Goal: Task Accomplishment & Management: Manage account settings

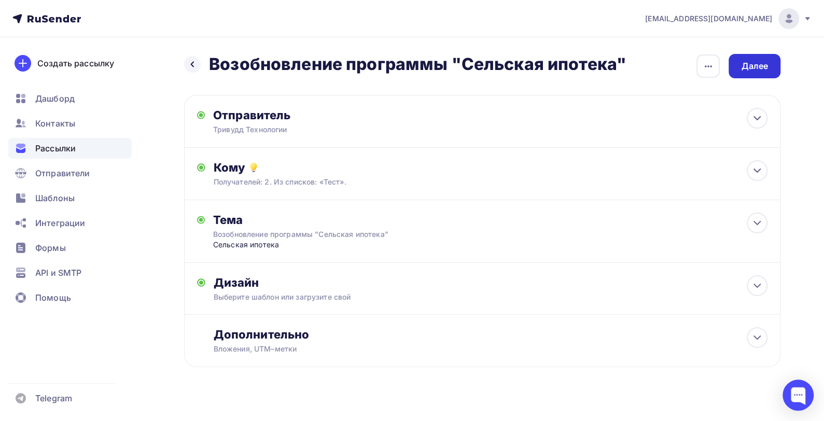
click at [758, 64] on div "Далее" at bounding box center [754, 66] width 27 height 12
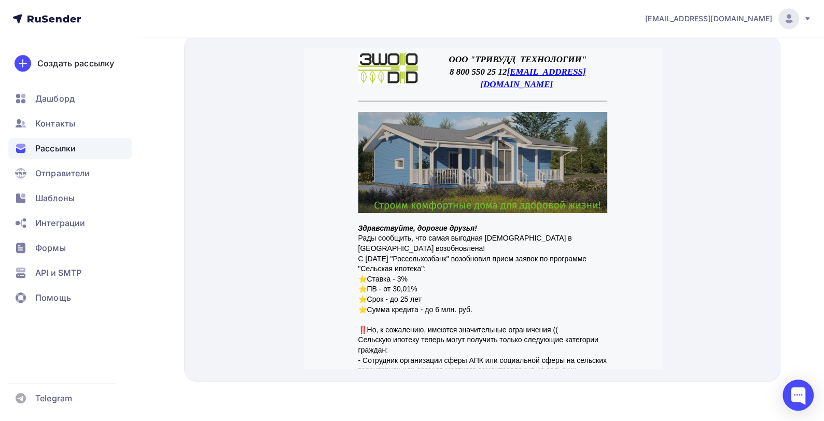
drag, startPoint x: 656, startPoint y: 148, endPoint x: 975, endPoint y: 109, distance: 321.7
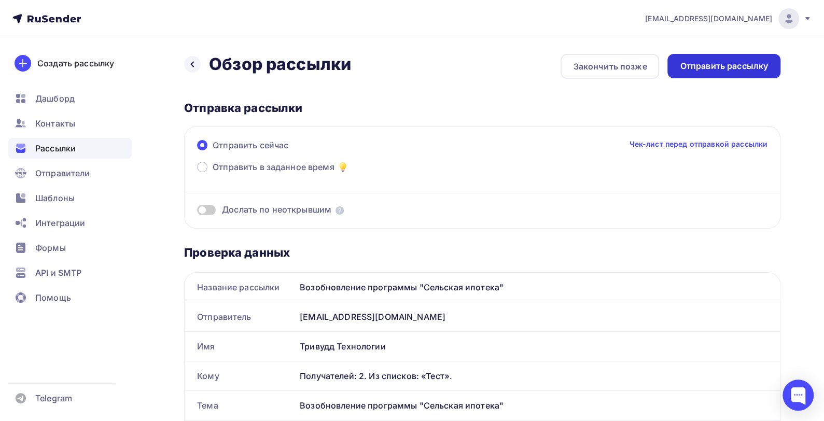
click at [699, 66] on div "Отправить рассылку" at bounding box center [724, 66] width 88 height 12
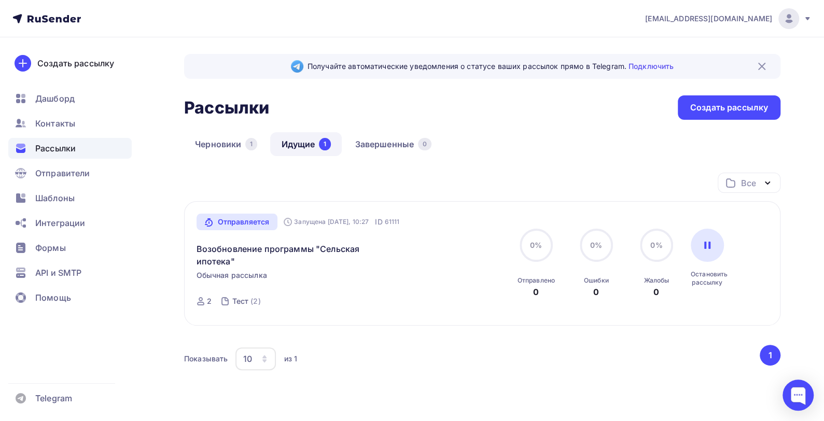
click at [61, 146] on span "Рассылки" at bounding box center [55, 148] width 40 height 12
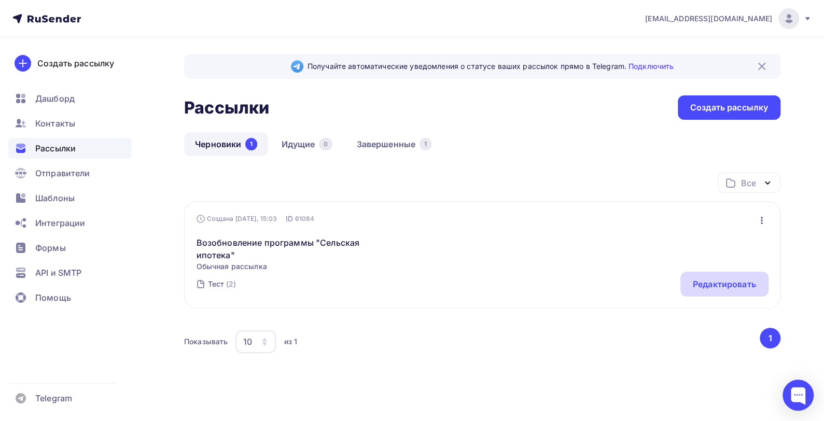
click at [726, 287] on div "Редактировать" at bounding box center [724, 284] width 63 height 12
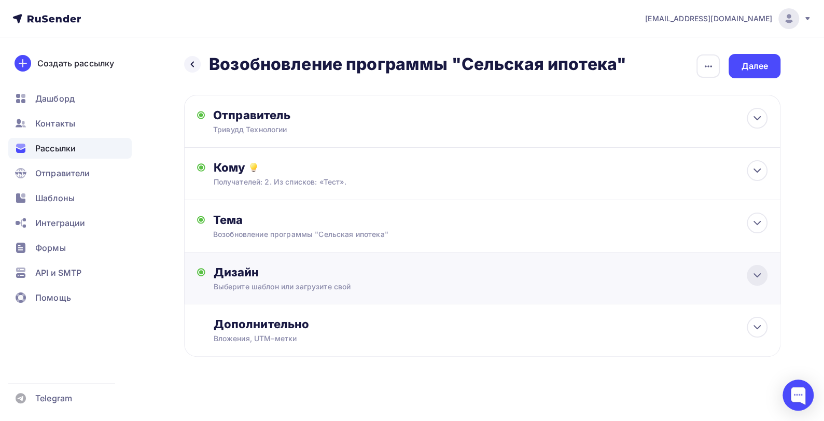
scroll to position [3, 0]
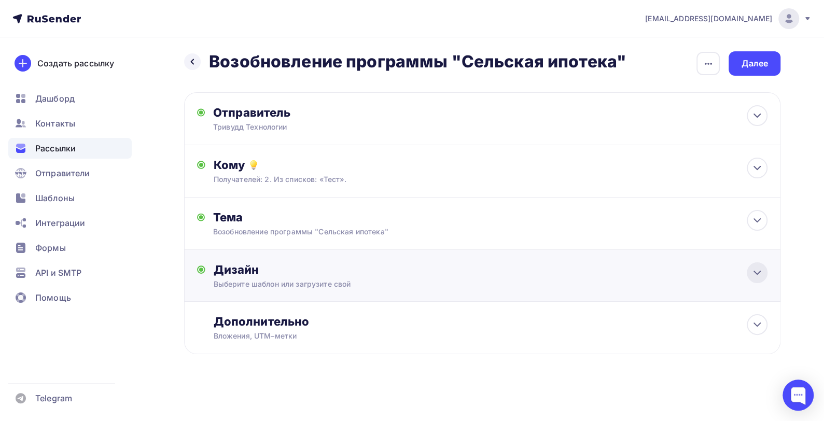
click at [756, 274] on icon at bounding box center [757, 272] width 12 height 12
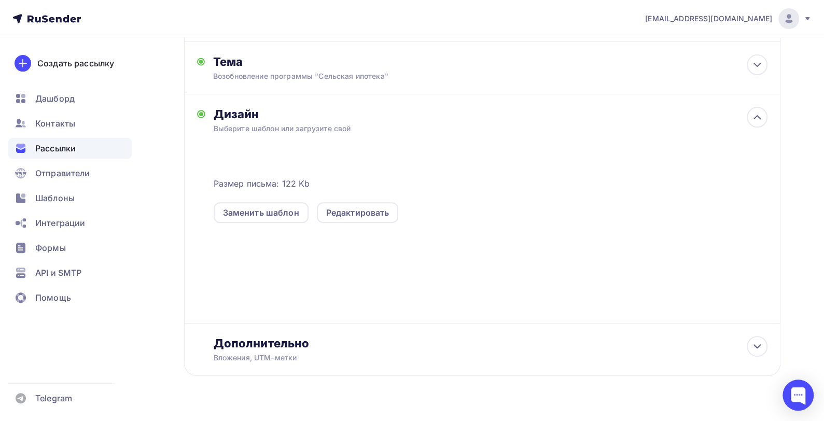
scroll to position [159, 0]
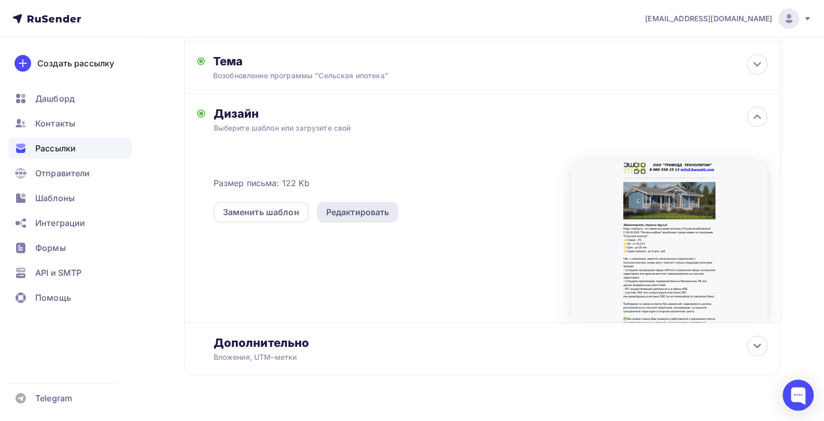
click at [355, 213] on div "Редактировать" at bounding box center [357, 212] width 63 height 12
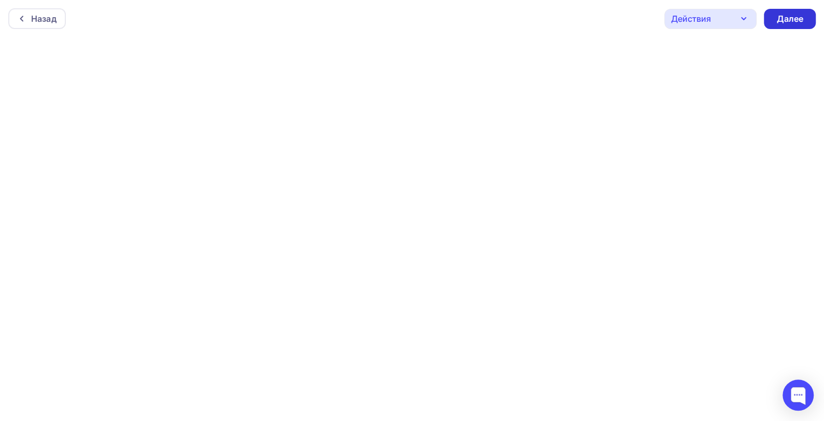
click at [792, 15] on div "Далее" at bounding box center [789, 19] width 27 height 12
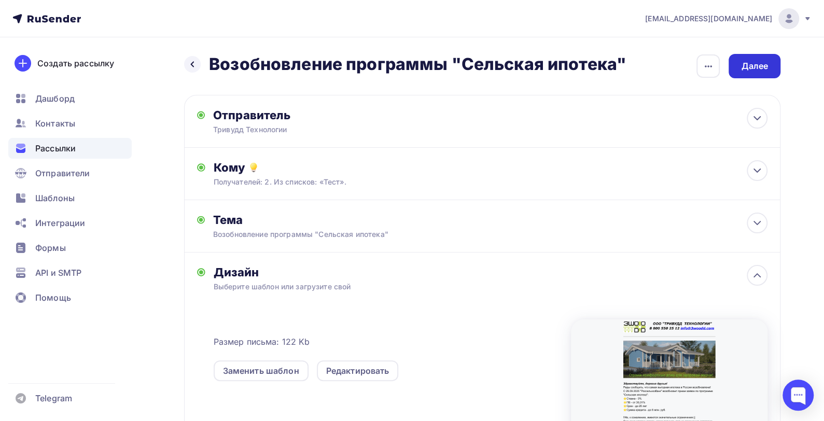
click at [758, 63] on div "Далее" at bounding box center [754, 66] width 27 height 12
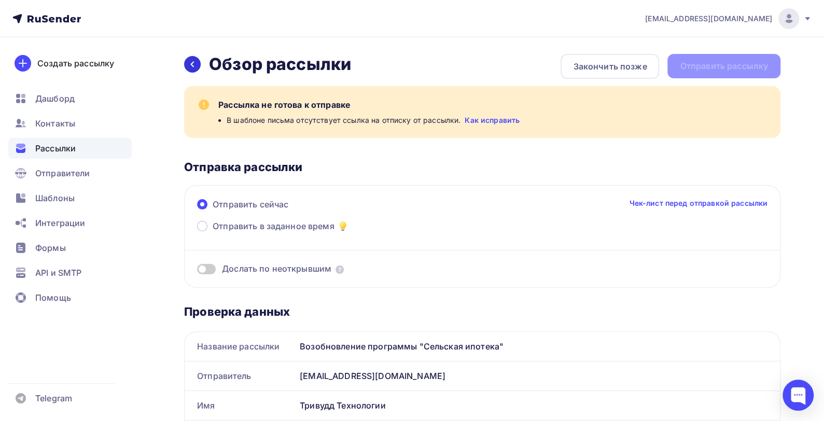
click at [189, 64] on icon at bounding box center [192, 64] width 8 height 8
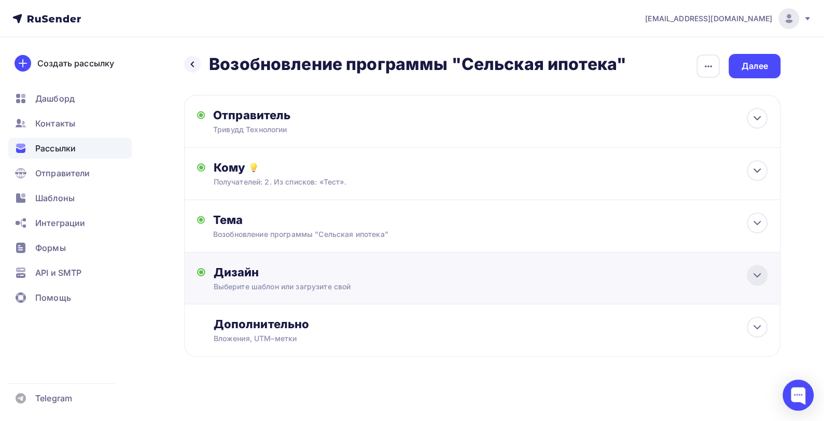
click at [756, 277] on icon at bounding box center [757, 275] width 6 height 3
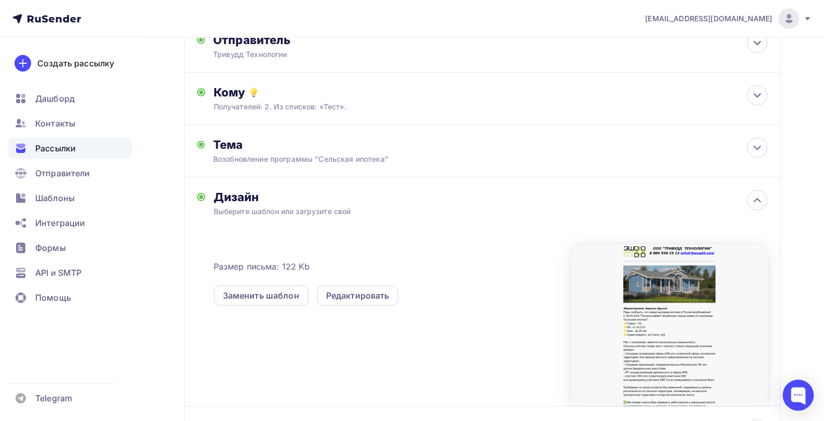
scroll to position [78, 0]
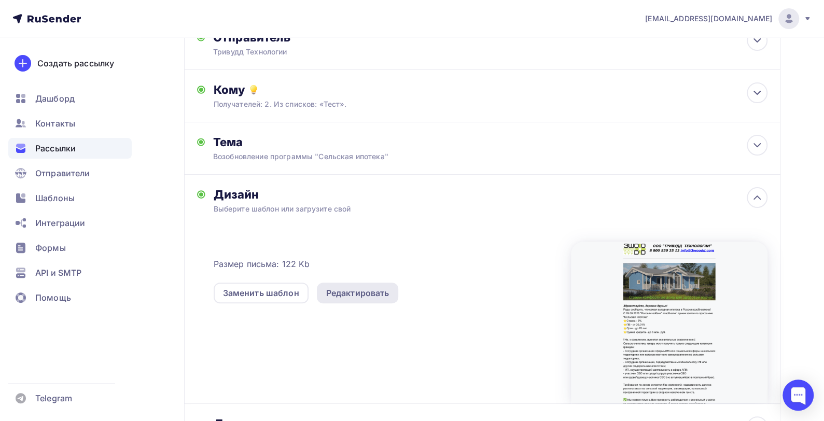
click at [359, 293] on div "Редактировать" at bounding box center [357, 293] width 63 height 12
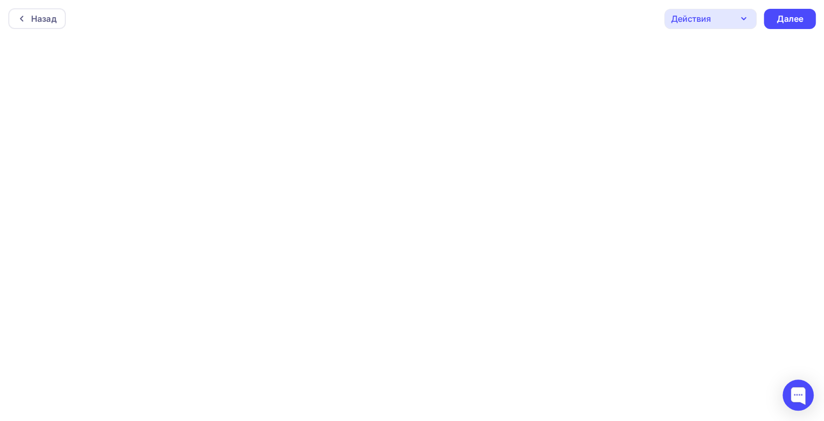
scroll to position [3, 0]
click at [38, 19] on div "Назад" at bounding box center [43, 16] width 25 height 12
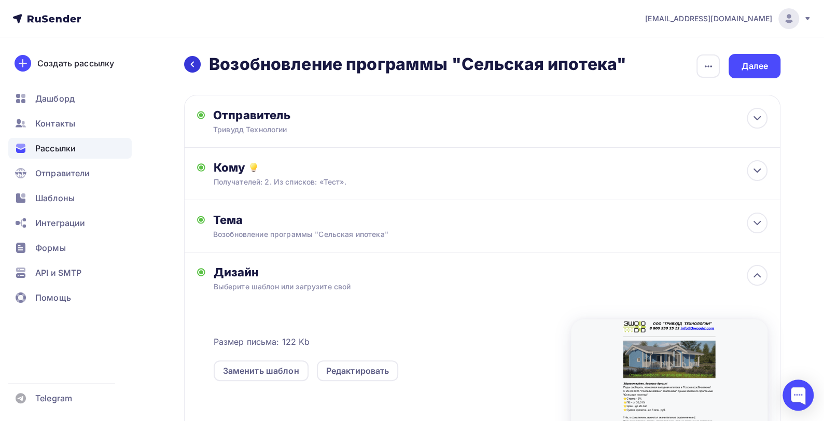
click at [189, 63] on icon at bounding box center [192, 64] width 8 height 8
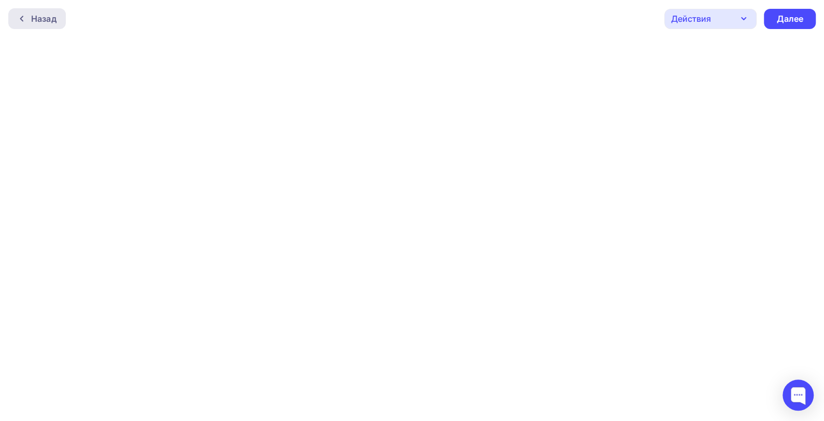
click at [40, 17] on div "Назад" at bounding box center [43, 18] width 25 height 12
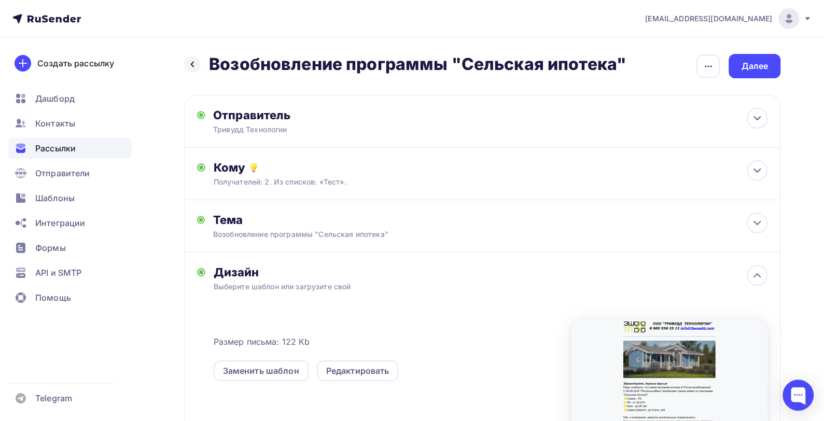
click at [46, 150] on span "Рассылки" at bounding box center [55, 148] width 40 height 12
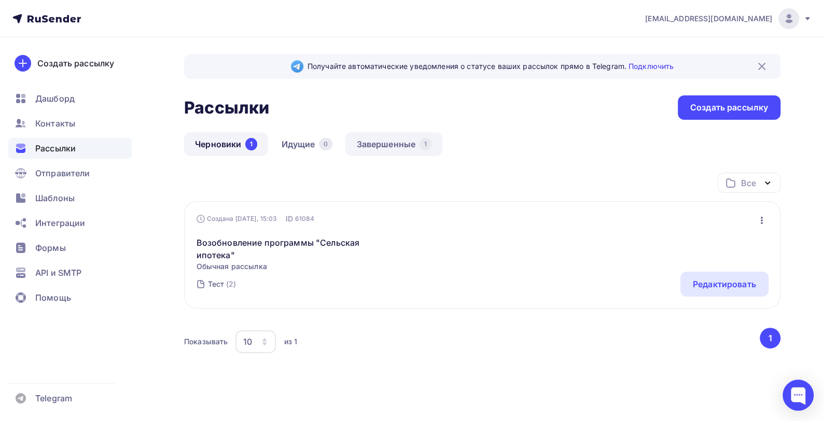
click at [383, 142] on link "Завершенные 1" at bounding box center [393, 144] width 97 height 24
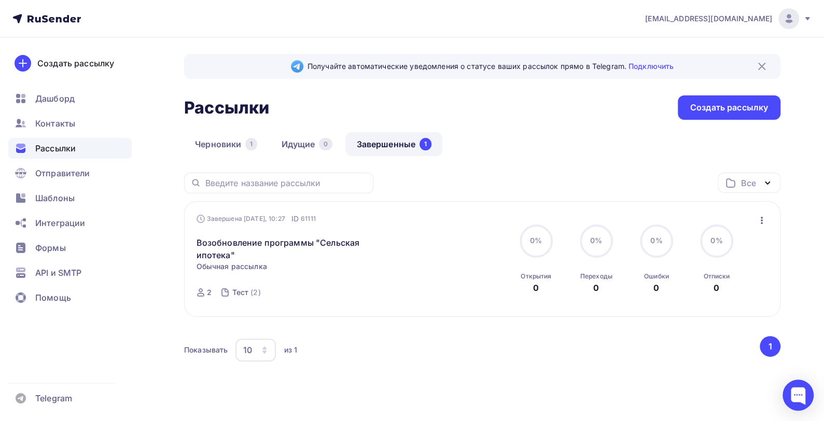
click at [323, 269] on div "Завершена [DATE], 10:27 ID 61111 Возобновление программы "Сельская ипотека" Ста…" at bounding box center [314, 259] width 236 height 91
click at [709, 109] on div "Создать рассылку" at bounding box center [729, 108] width 78 height 12
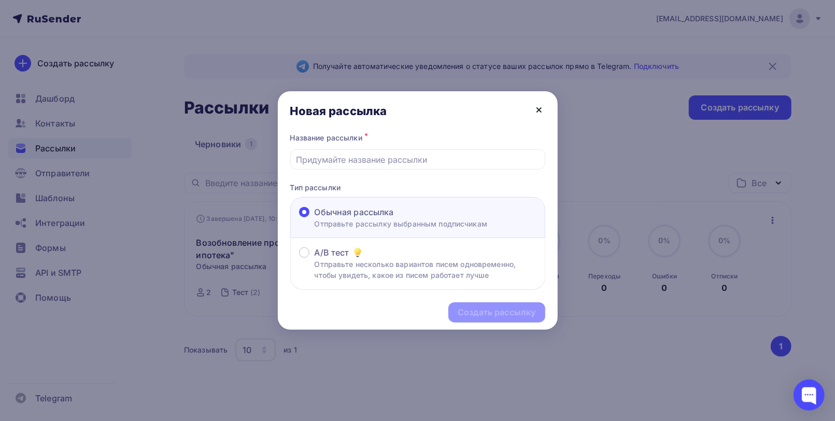
click at [537, 109] on icon at bounding box center [539, 110] width 12 height 12
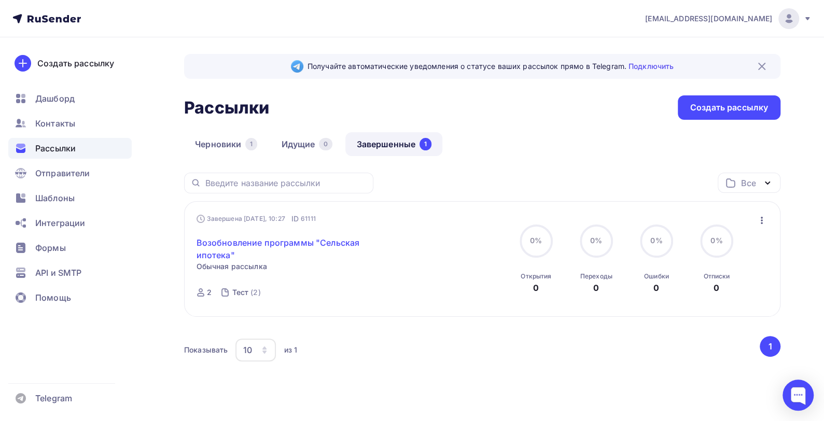
click at [234, 245] on link "Возобновление программы "Сельская ипотека"" at bounding box center [285, 248] width 178 height 25
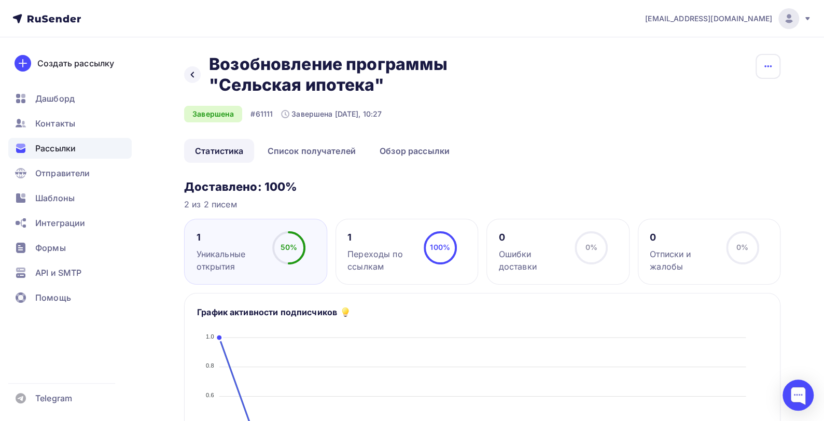
click at [770, 69] on icon "button" at bounding box center [768, 66] width 12 height 12
click at [710, 96] on div "Копировать" at bounding box center [729, 99] width 100 height 12
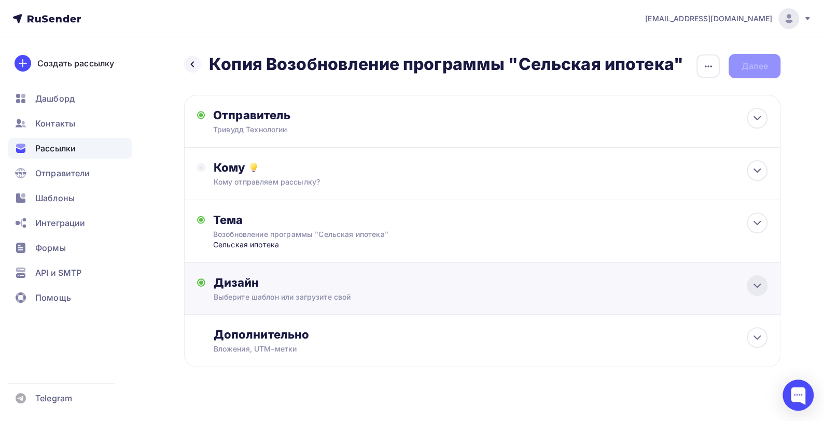
click at [754, 285] on icon at bounding box center [757, 285] width 12 height 12
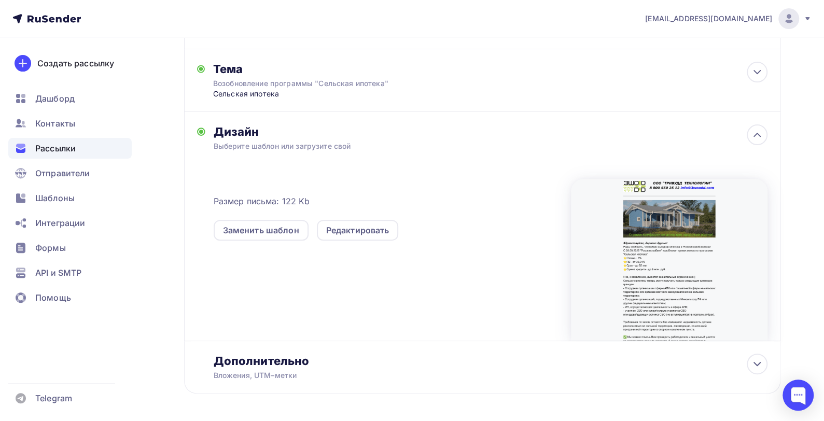
scroll to position [156, 0]
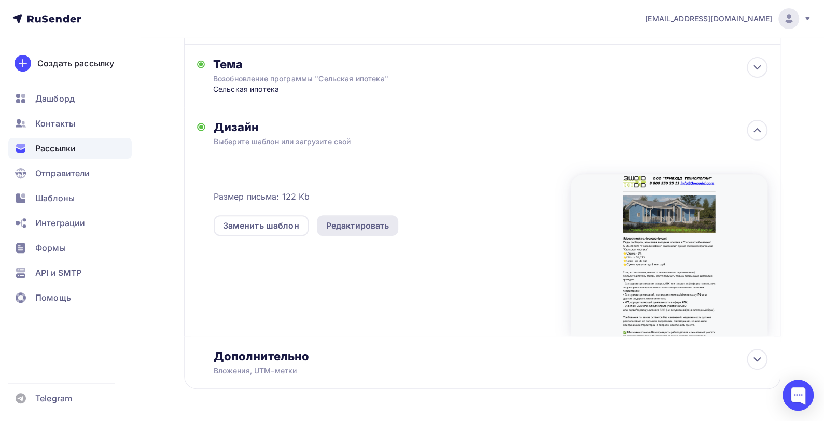
click at [374, 222] on div "Редактировать" at bounding box center [357, 225] width 63 height 12
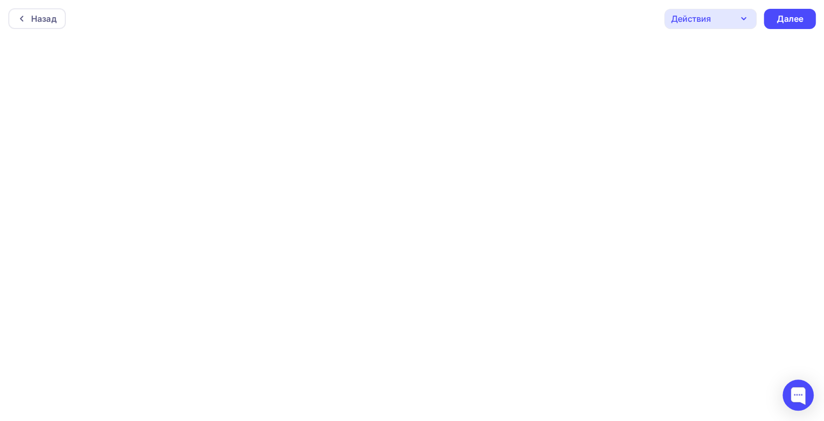
scroll to position [3, 0]
click at [797, 15] on div "Далее" at bounding box center [789, 16] width 27 height 12
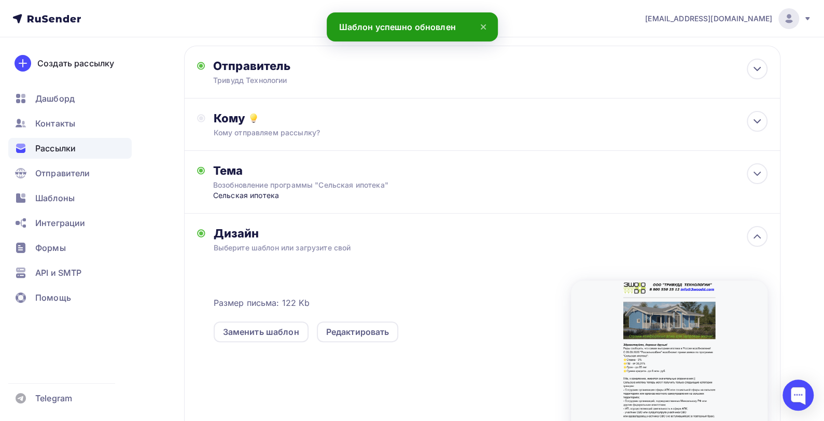
scroll to position [35, 0]
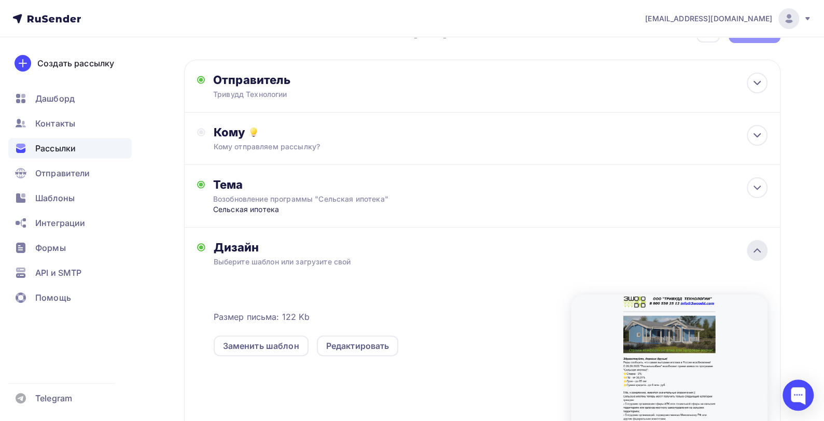
click at [759, 252] on icon at bounding box center [757, 250] width 6 height 3
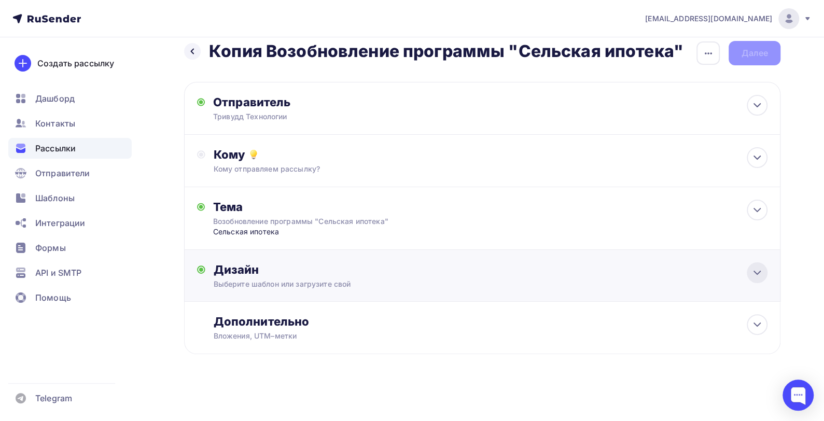
scroll to position [13, 0]
click at [756, 274] on icon at bounding box center [757, 272] width 12 height 12
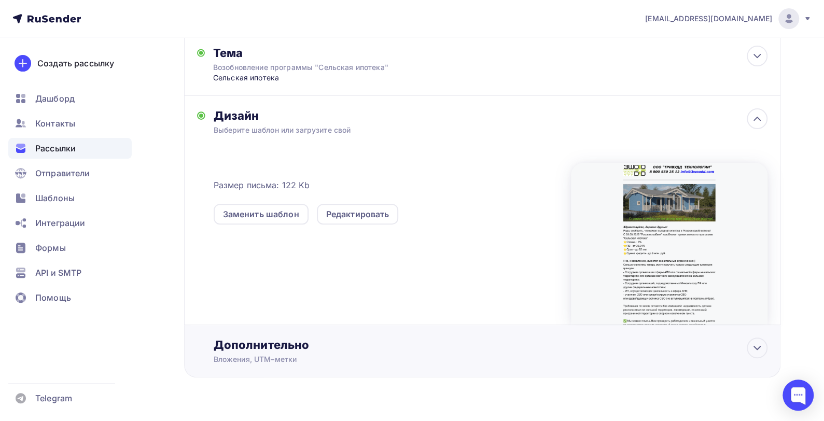
scroll to position [191, 0]
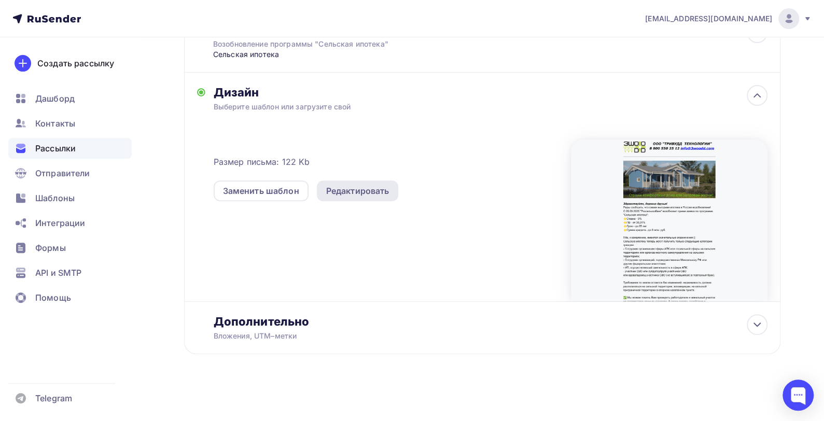
click at [355, 192] on div "Редактировать" at bounding box center [357, 191] width 63 height 12
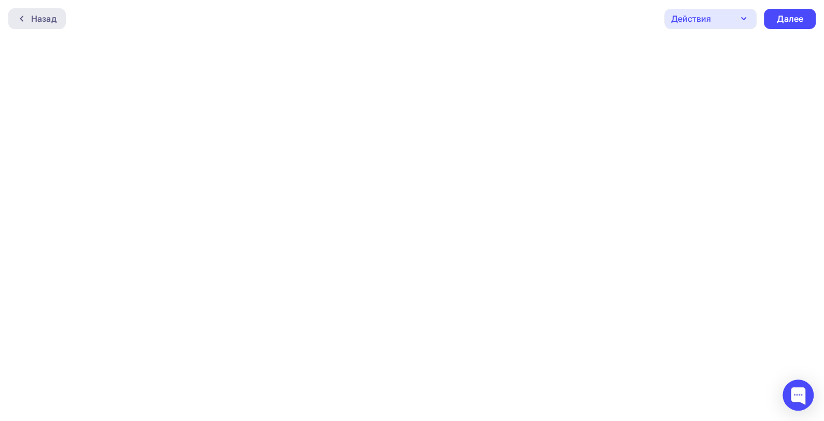
click at [32, 18] on div "Назад" at bounding box center [43, 18] width 25 height 12
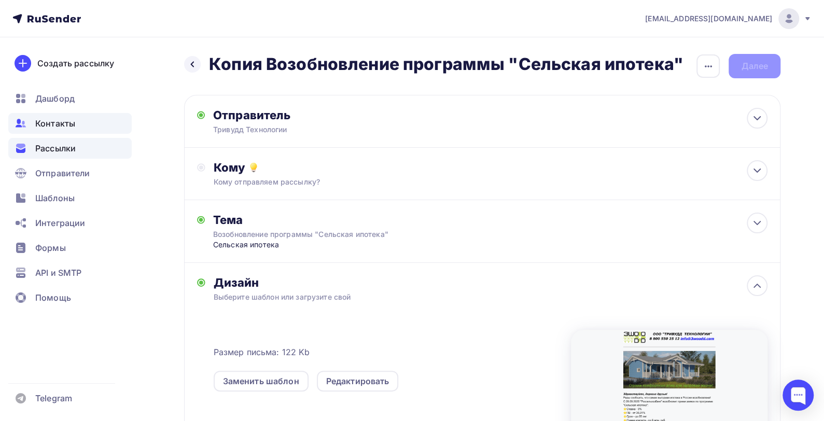
click at [46, 122] on span "Контакты" at bounding box center [55, 123] width 40 height 12
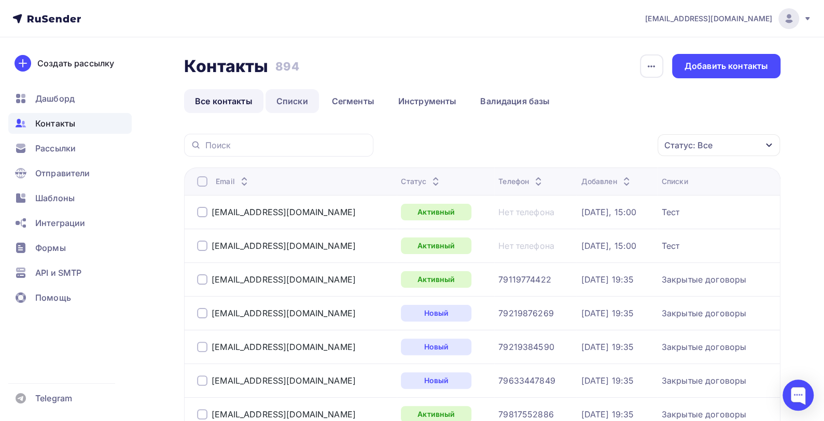
click at [298, 99] on link "Списки" at bounding box center [291, 101] width 53 height 24
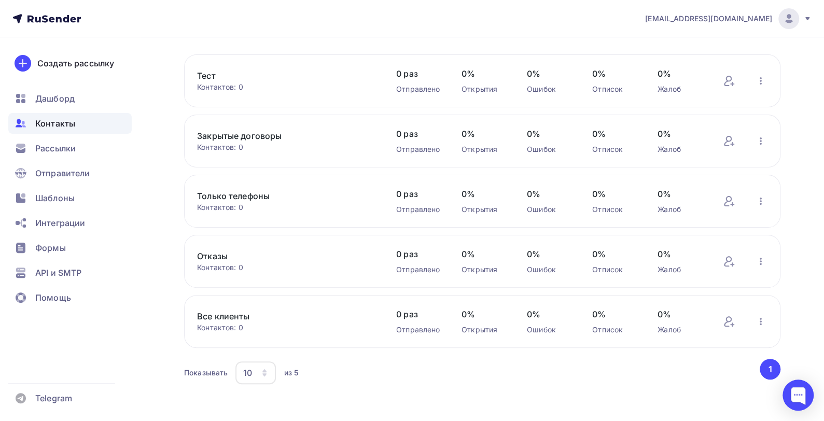
scroll to position [78, 0]
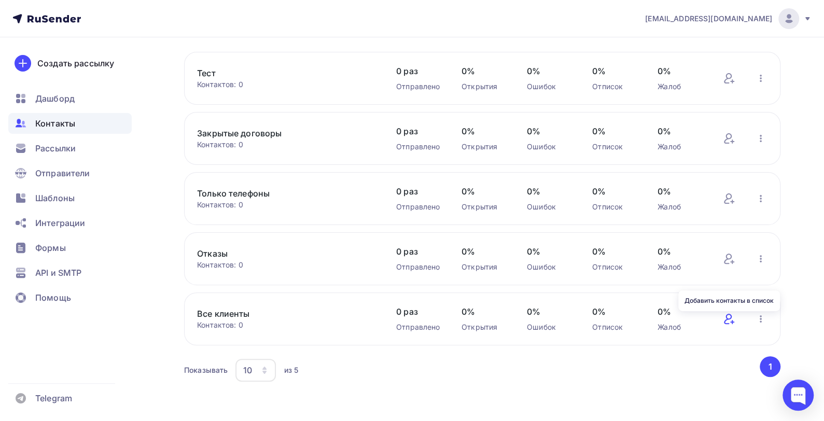
click at [728, 322] on icon at bounding box center [729, 319] width 12 height 12
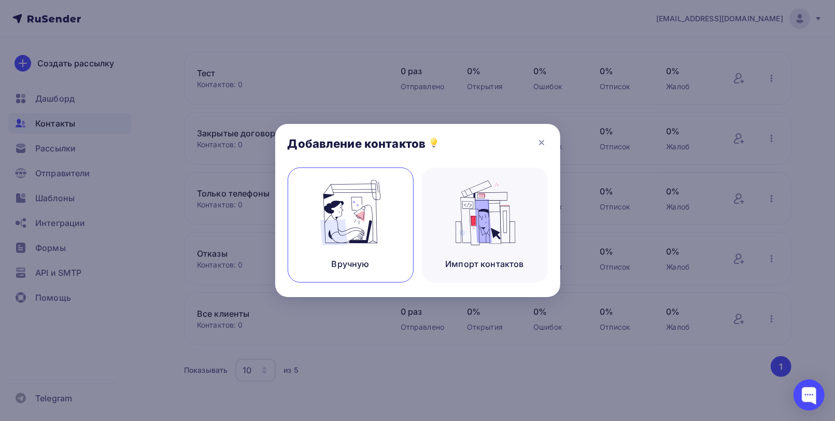
click at [360, 221] on img at bounding box center [350, 212] width 69 height 65
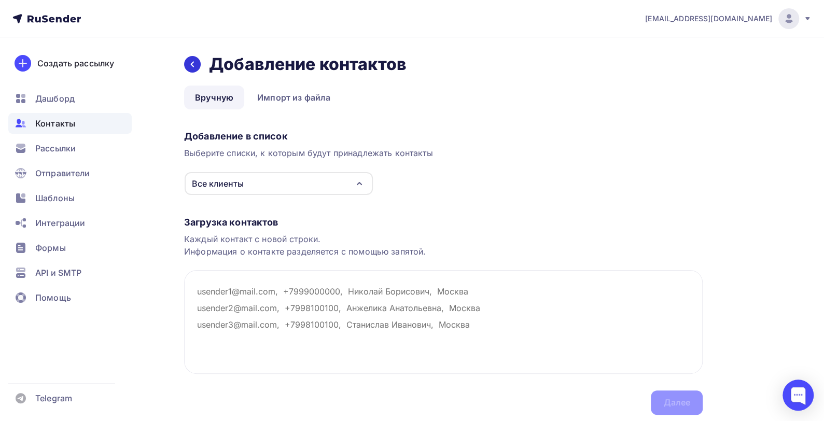
click at [195, 62] on icon at bounding box center [192, 64] width 8 height 8
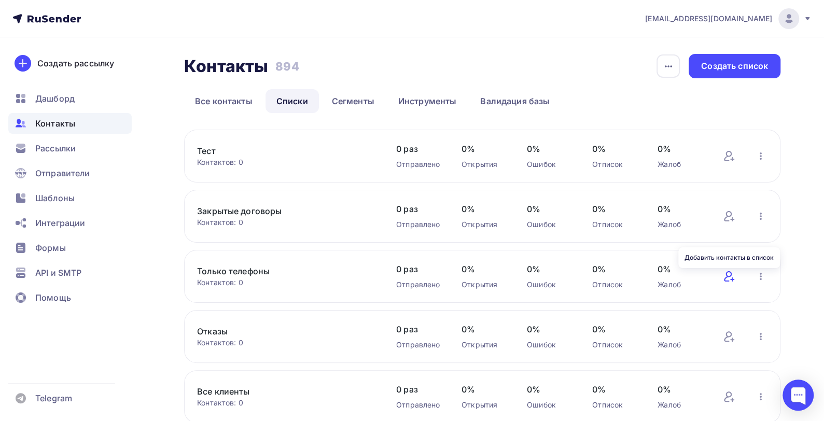
click at [727, 275] on icon at bounding box center [729, 276] width 12 height 12
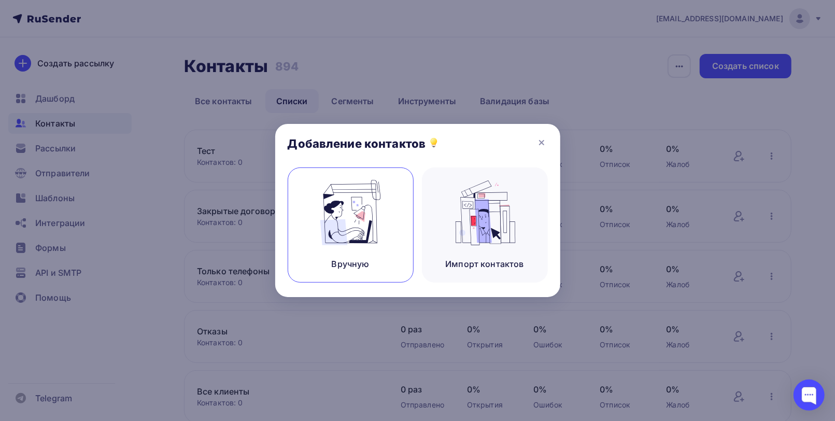
click at [350, 201] on img at bounding box center [350, 212] width 69 height 65
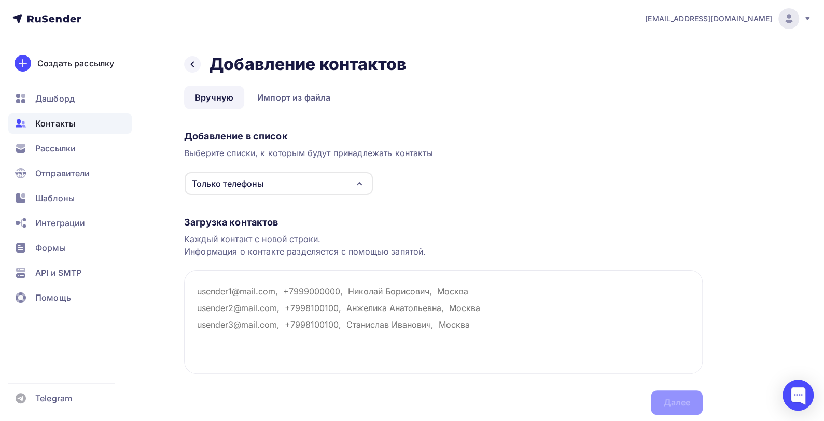
paste textarea "[PHONE_NUMBER]"
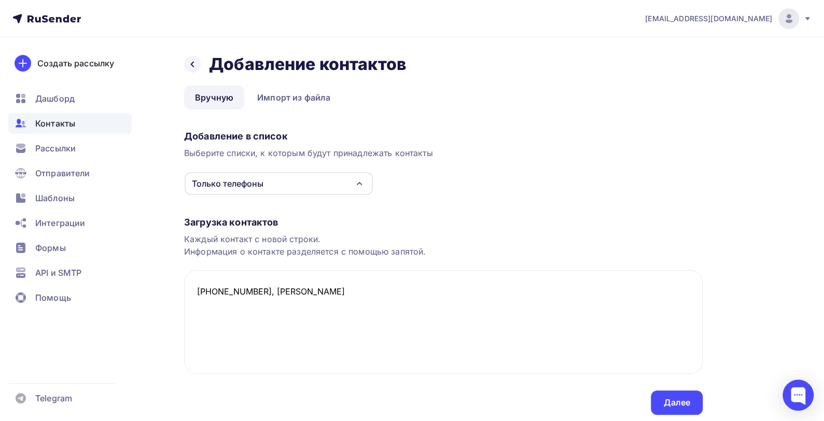
paste textarea "89219668081"
click at [199, 307] on textarea "[PHONE_NUMBER], [PERSON_NAME] 89219668081" at bounding box center [443, 322] width 518 height 104
click at [277, 307] on textarea "[PHONE_NUMBER], [PERSON_NAME] [PHONE_NUMBER]" at bounding box center [443, 322] width 518 height 104
paste textarea "921 342 88 49"
paste textarea "9216440595"
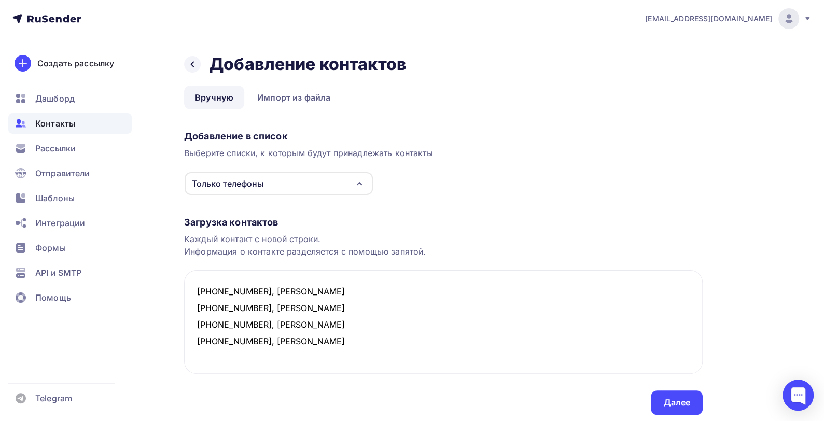
paste textarea "[PHONE_NUMBER]"
type textarea "[PHONE_NUMBER], [PERSON_NAME] [PHONE_NUMBER], [PERSON_NAME] [PHONE_NUMBER], [PE…"
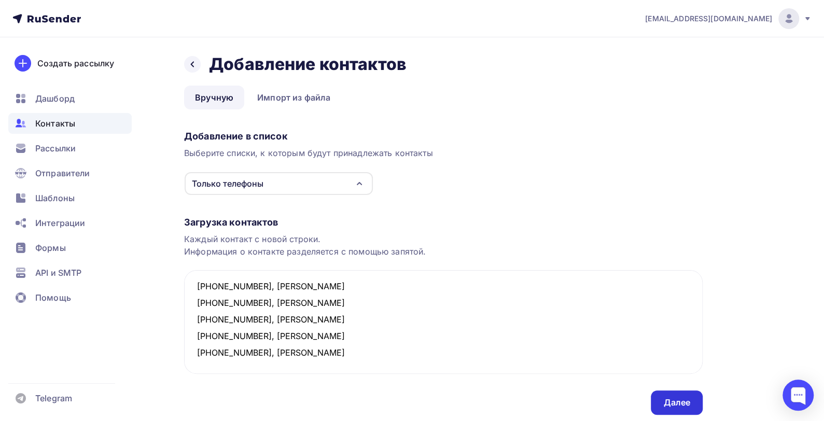
click at [678, 402] on div "Далее" at bounding box center [676, 403] width 27 height 12
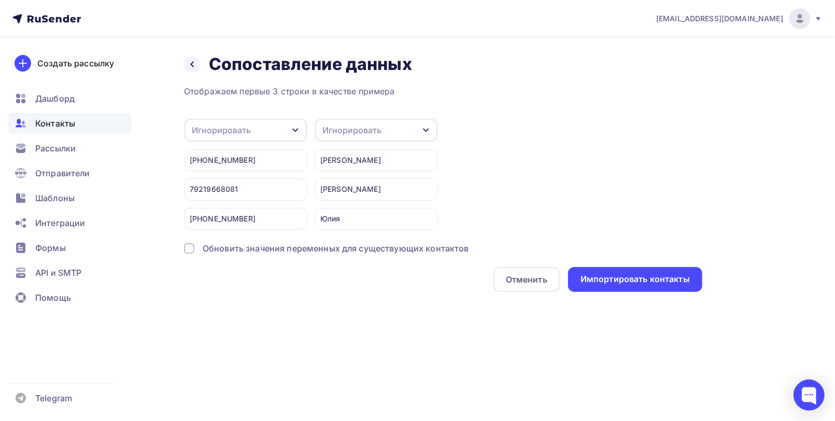
click at [189, 185] on div "79219668081" at bounding box center [245, 189] width 123 height 22
click at [298, 130] on icon "button" at bounding box center [295, 130] width 8 height 8
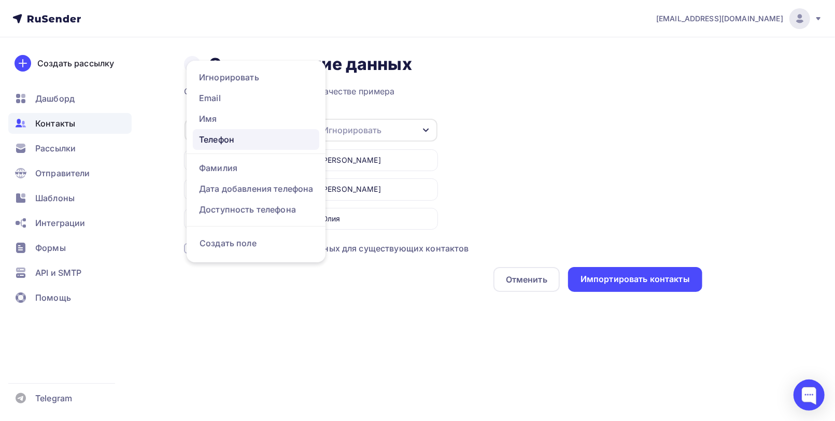
click at [248, 142] on div "Телефон" at bounding box center [256, 139] width 114 height 12
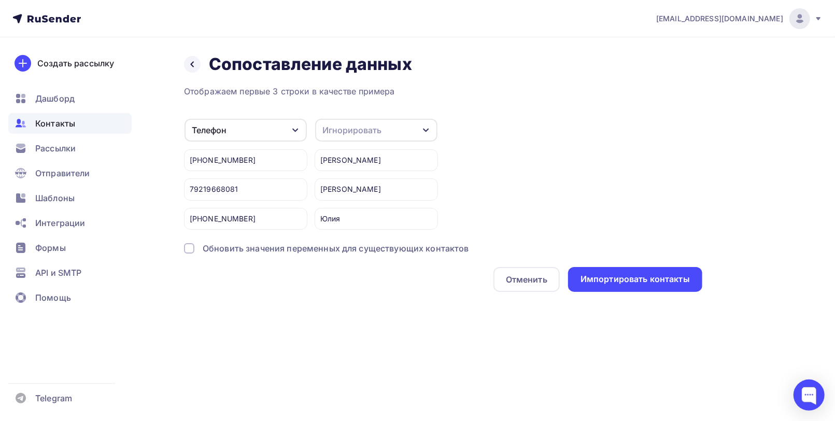
click at [424, 131] on icon "button" at bounding box center [426, 130] width 8 height 8
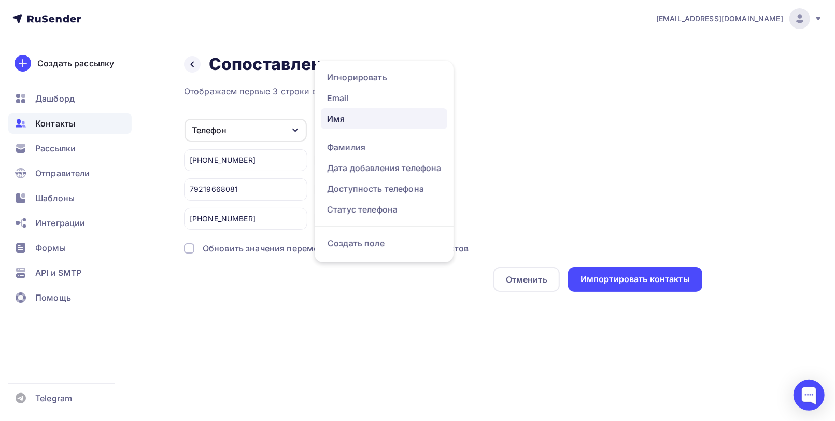
click at [377, 120] on div "Имя" at bounding box center [384, 119] width 114 height 12
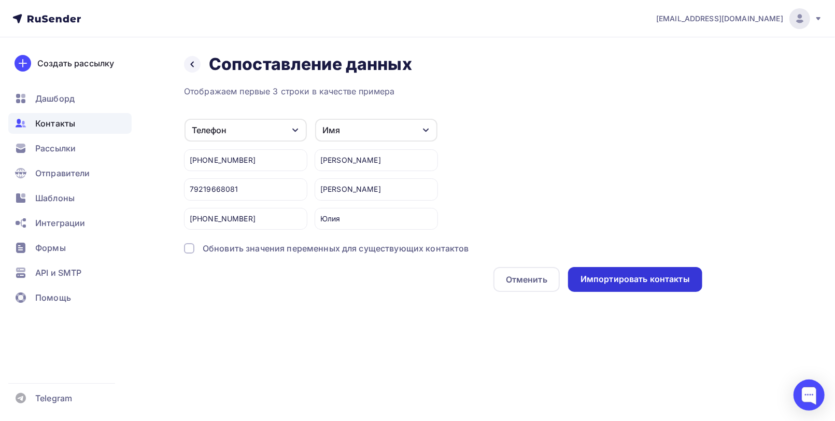
click at [630, 275] on div "Импортировать контакты" at bounding box center [635, 279] width 109 height 12
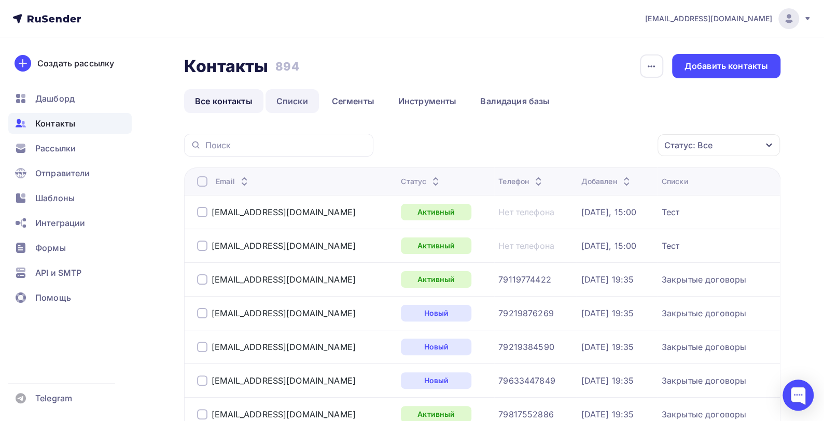
click at [299, 100] on link "Списки" at bounding box center [291, 101] width 53 height 24
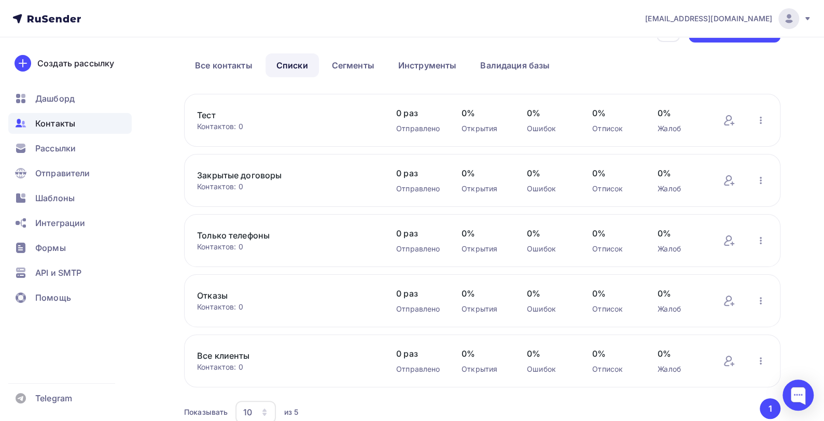
scroll to position [78, 0]
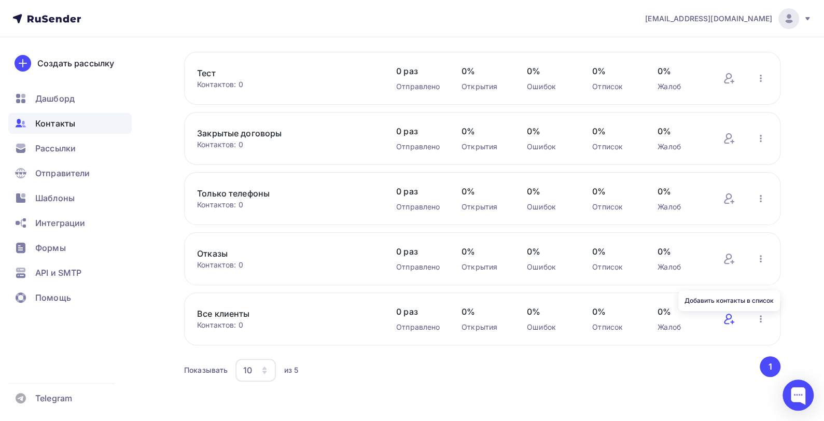
click at [727, 321] on icon at bounding box center [729, 319] width 12 height 12
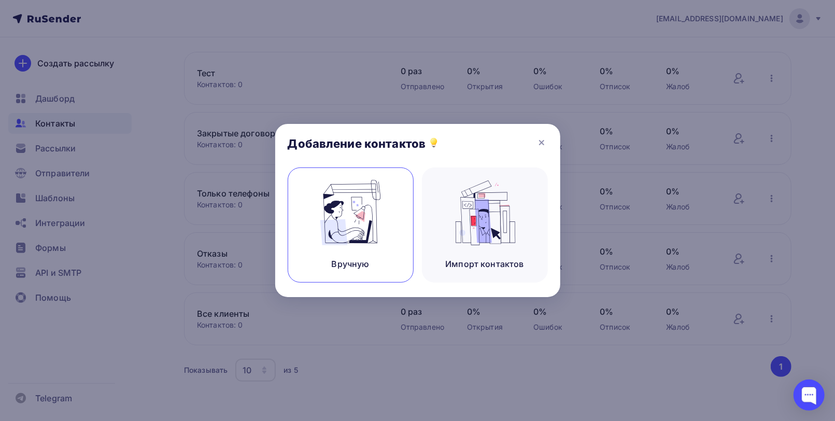
click at [367, 212] on img at bounding box center [350, 212] width 69 height 65
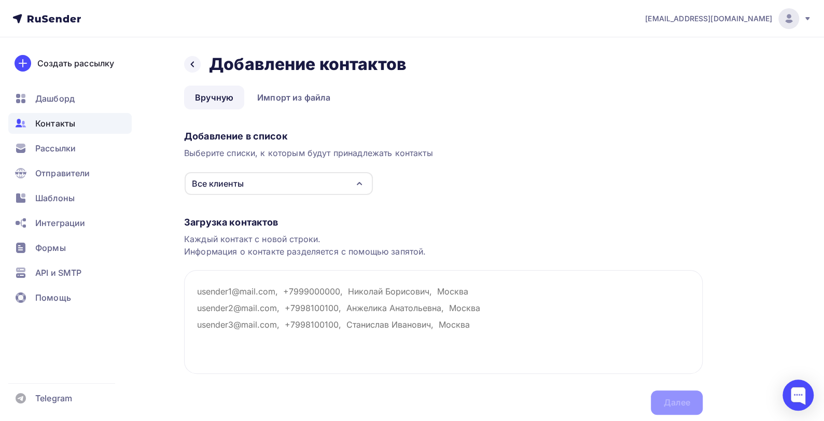
paste textarea "[EMAIL_ADDRESS][DOMAIN_NAME]"
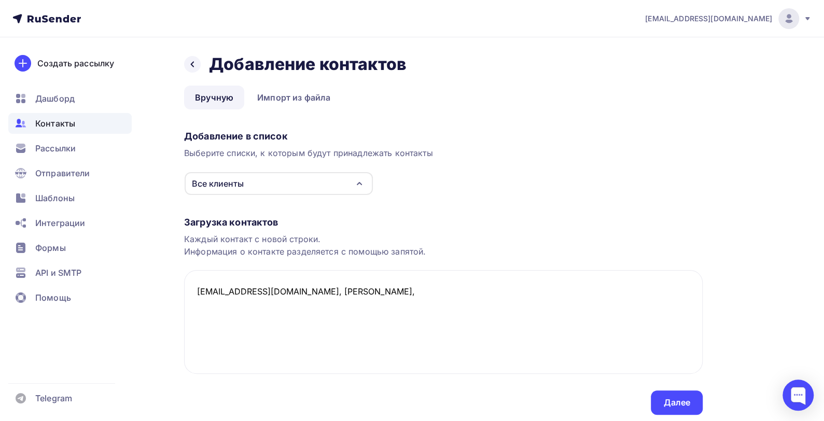
drag, startPoint x: 0, startPoint y: 22, endPoint x: 0, endPoint y: 41, distance: 19.2
click at [327, 285] on textarea "[EMAIL_ADDRESS][DOMAIN_NAME], [PERSON_NAME]," at bounding box center [443, 322] width 518 height 104
paste textarea "[PHONE_NUMBER]"
paste textarea "[PERSON_NAME] <[EMAIL_ADDRESS][DOMAIN_NAME]>"
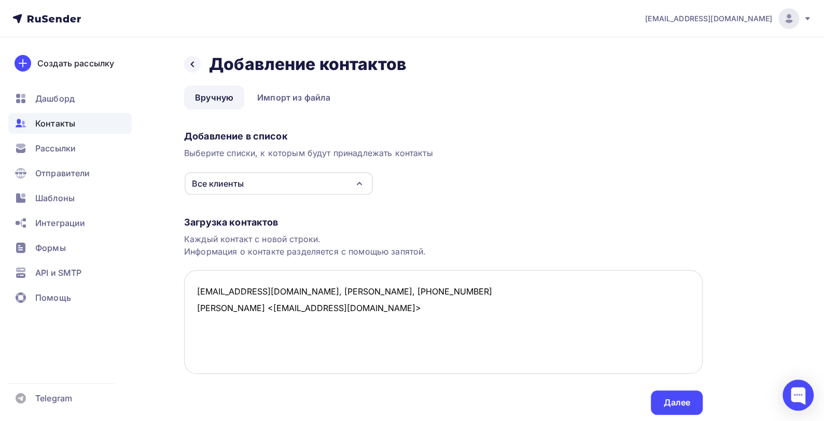
drag, startPoint x: 260, startPoint y: 308, endPoint x: 196, endPoint y: 320, distance: 64.3
click at [196, 320] on textarea "[EMAIL_ADDRESS][DOMAIN_NAME], [PERSON_NAME], [PHONE_NUMBER] [PERSON_NAME] <[EMA…" at bounding box center [443, 322] width 518 height 104
click at [285, 306] on textarea "[EMAIL_ADDRESS][DOMAIN_NAME], [PERSON_NAME], [PHONE_NUMBER] [EMAIL_ADDRESS][DOM…" at bounding box center [443, 322] width 518 height 104
paste textarea "[PERSON_NAME]"
paste textarea "[PHONE_NUMBER]"
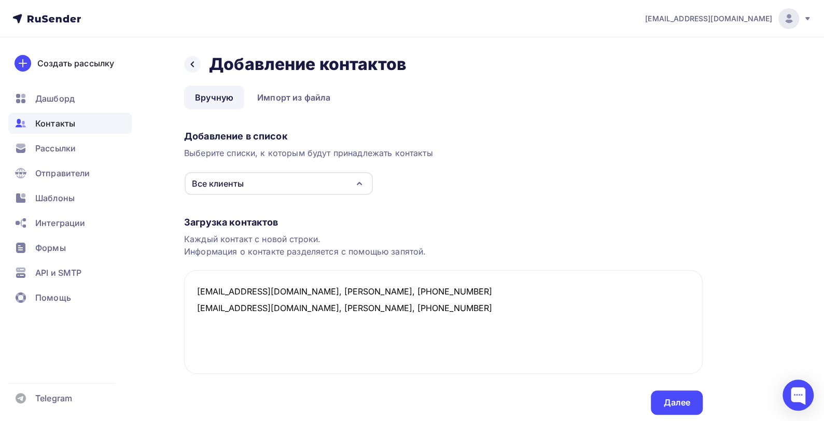
type textarea "[EMAIL_ADDRESS][DOMAIN_NAME], [PERSON_NAME], [PHONE_NUMBER] [EMAIL_ADDRESS][DOM…"
click at [666, 403] on div "Далее" at bounding box center [676, 403] width 27 height 12
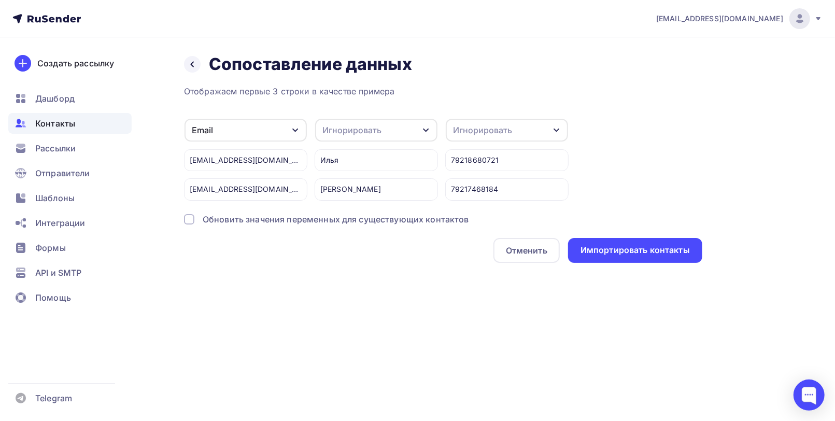
click at [429, 131] on icon "button" at bounding box center [426, 130] width 8 height 8
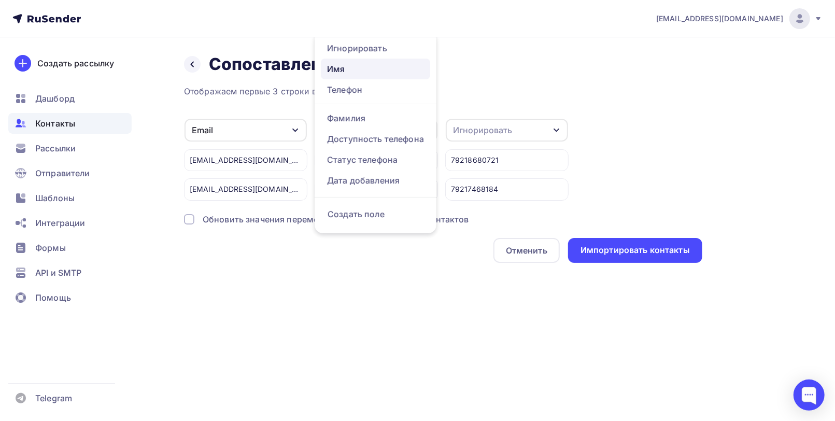
click at [374, 74] on div "Имя" at bounding box center [375, 69] width 97 height 12
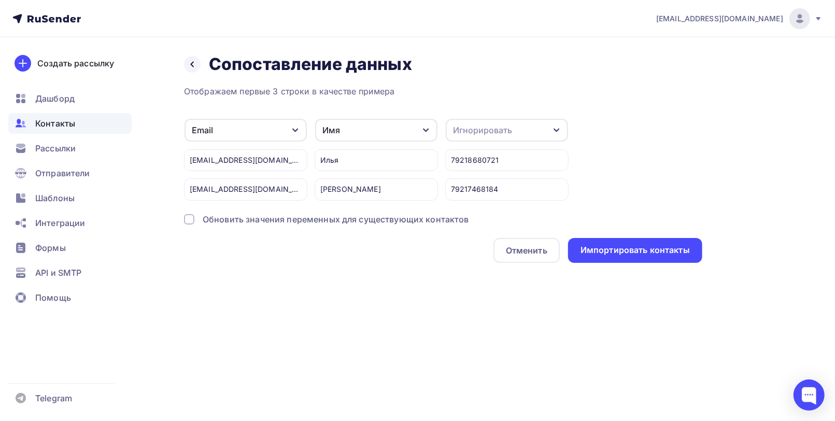
click at [558, 133] on icon "button" at bounding box center [557, 130] width 8 height 8
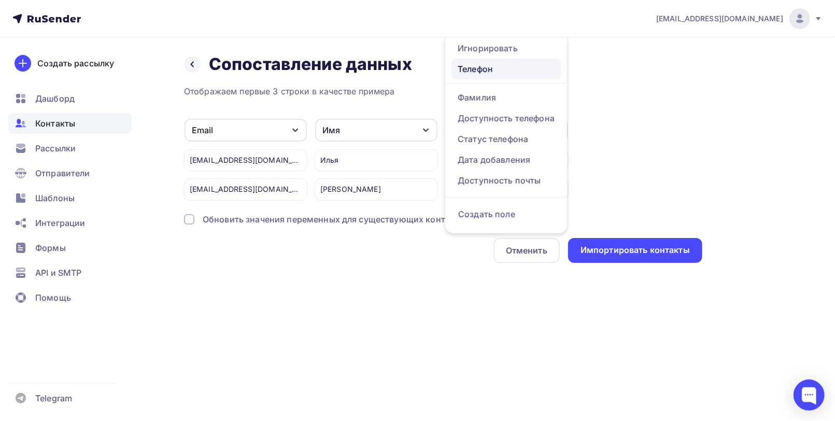
click at [495, 68] on div "Телефон" at bounding box center [506, 69] width 97 height 12
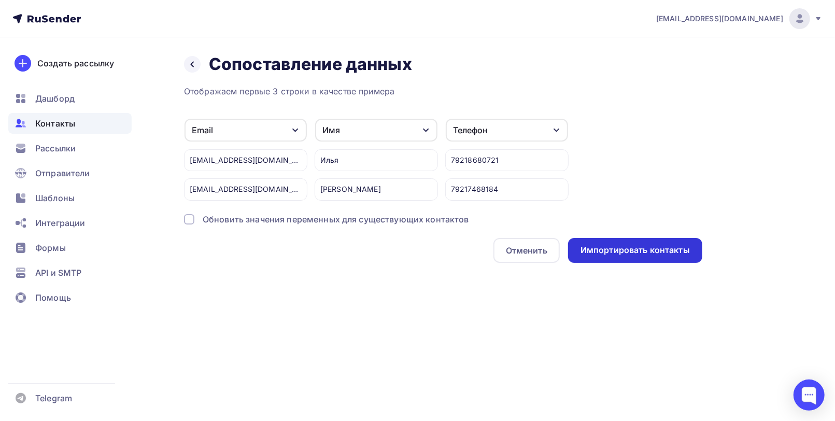
click at [606, 252] on div "Импортировать контакты" at bounding box center [635, 250] width 109 height 12
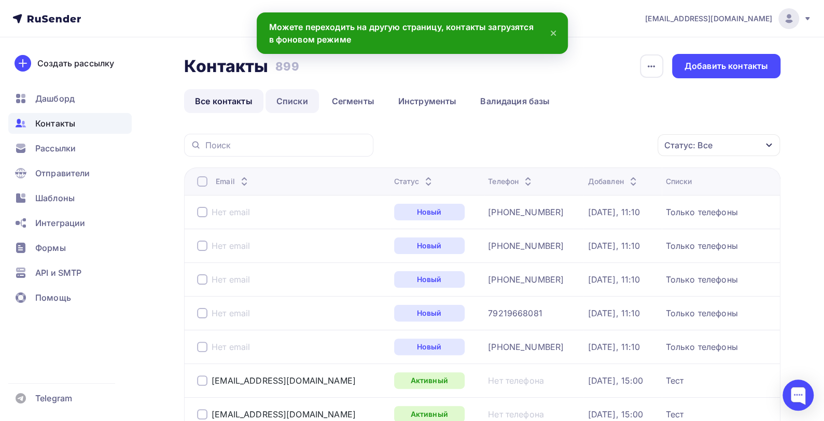
click at [299, 106] on link "Списки" at bounding box center [291, 101] width 53 height 24
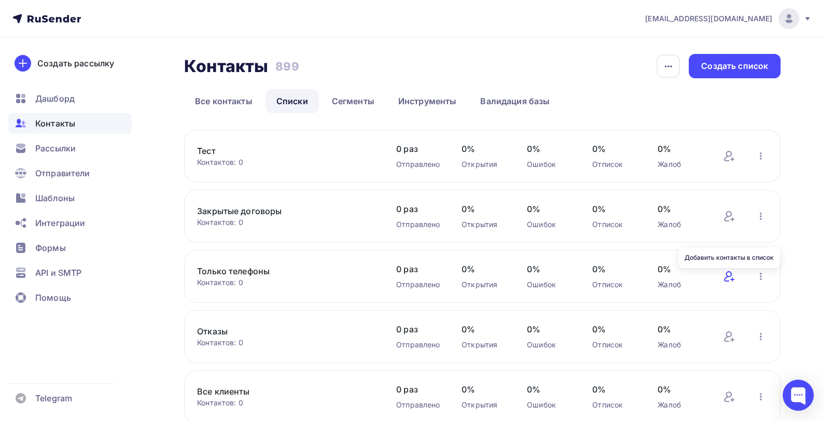
click at [730, 279] on icon at bounding box center [731, 279] width 3 height 0
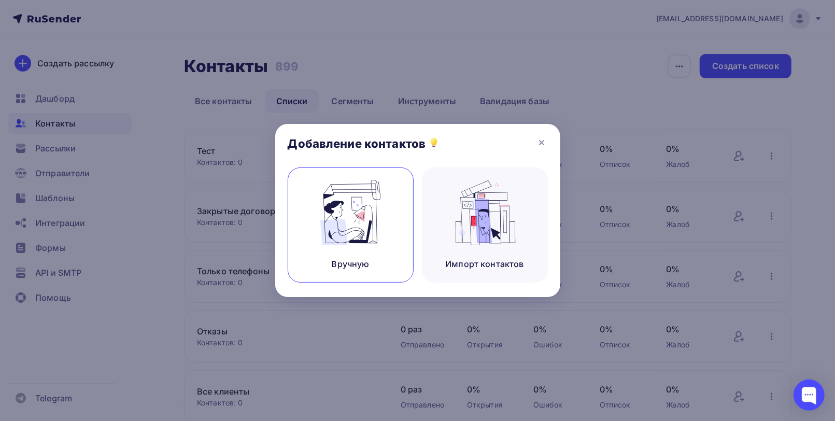
click at [351, 218] on img at bounding box center [350, 212] width 69 height 65
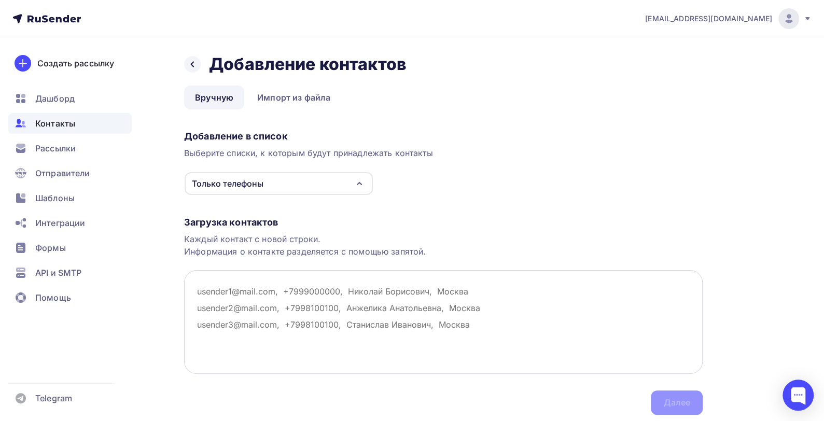
paste textarea "[PHONE_NUMBER]"
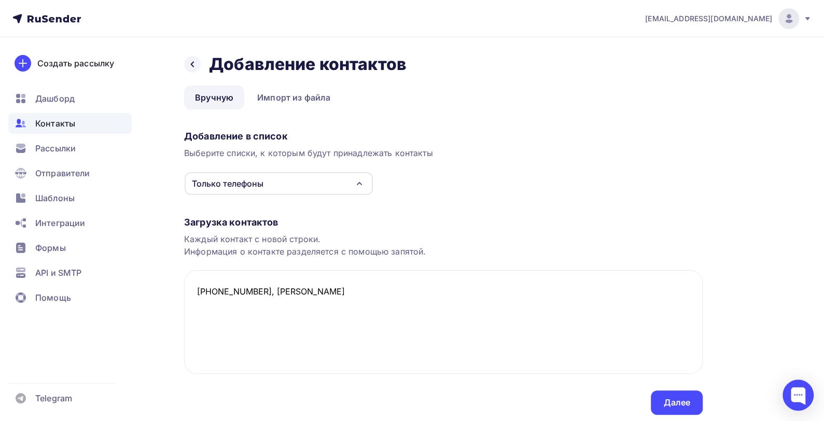
type textarea "[PHONE_NUMBER], [PERSON_NAME]"
click at [673, 401] on div "Далее" at bounding box center [676, 403] width 27 height 12
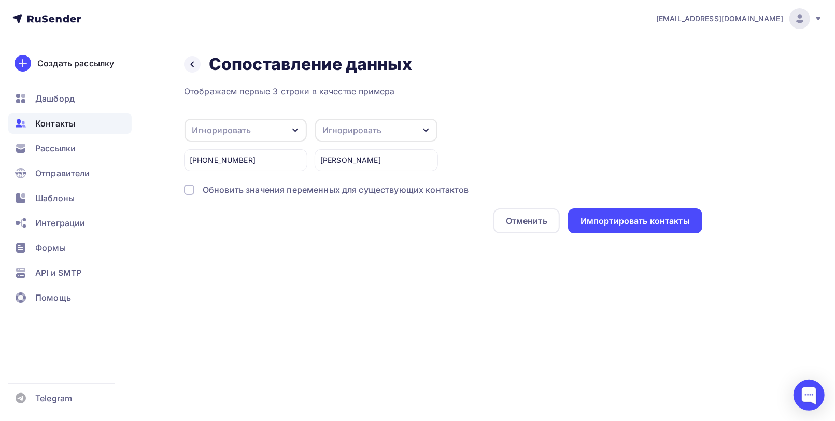
click at [292, 129] on icon "button" at bounding box center [295, 130] width 8 height 8
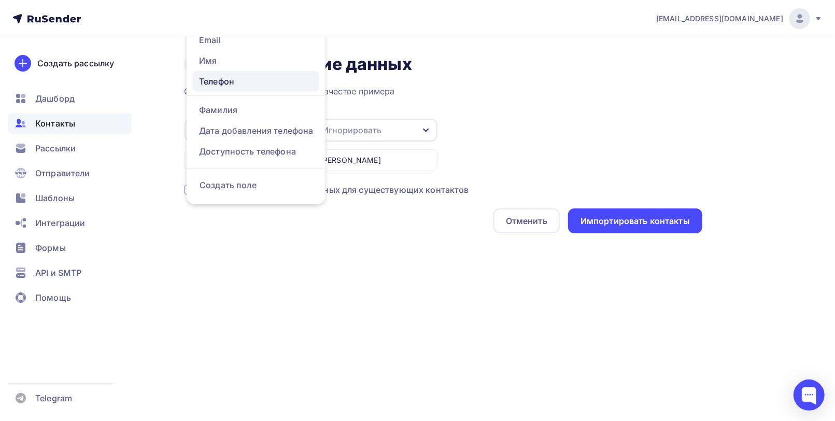
click at [265, 82] on div "Телефон" at bounding box center [256, 81] width 114 height 12
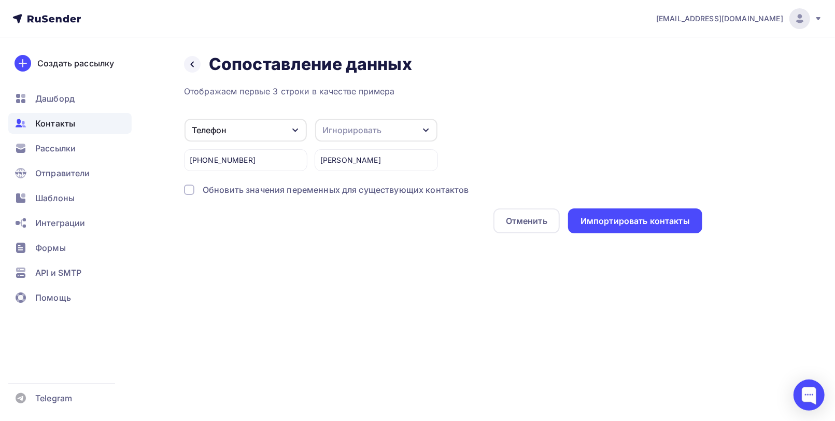
click at [425, 130] on icon "button" at bounding box center [426, 130] width 8 height 8
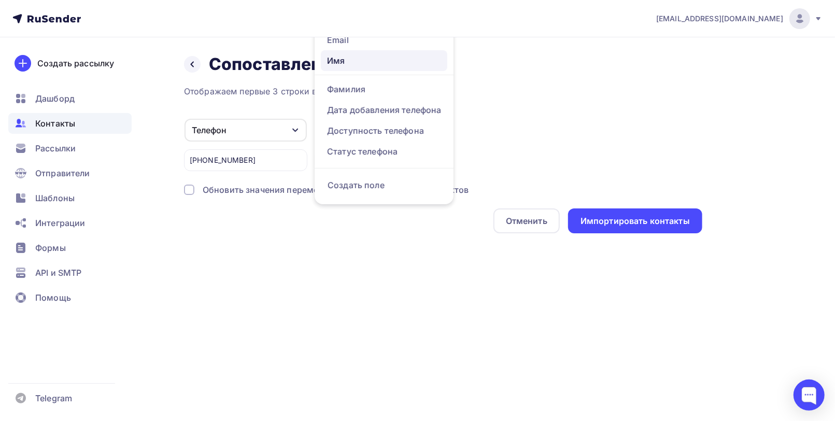
click at [371, 62] on div "Имя" at bounding box center [384, 60] width 114 height 12
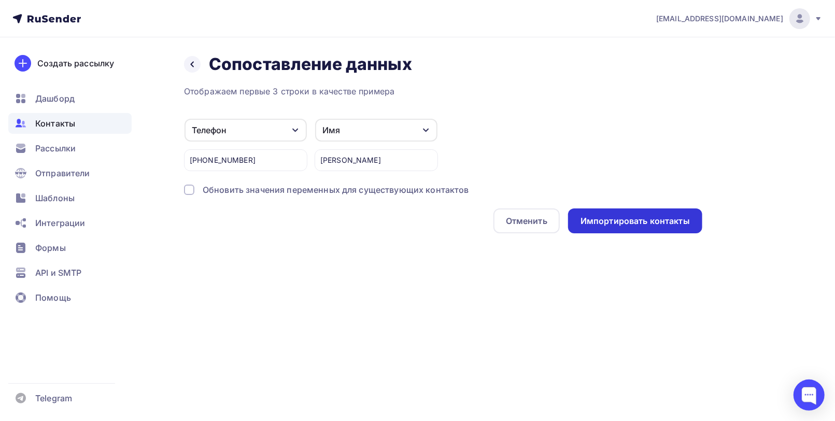
click at [616, 218] on div "Импортировать контакты" at bounding box center [635, 221] width 109 height 12
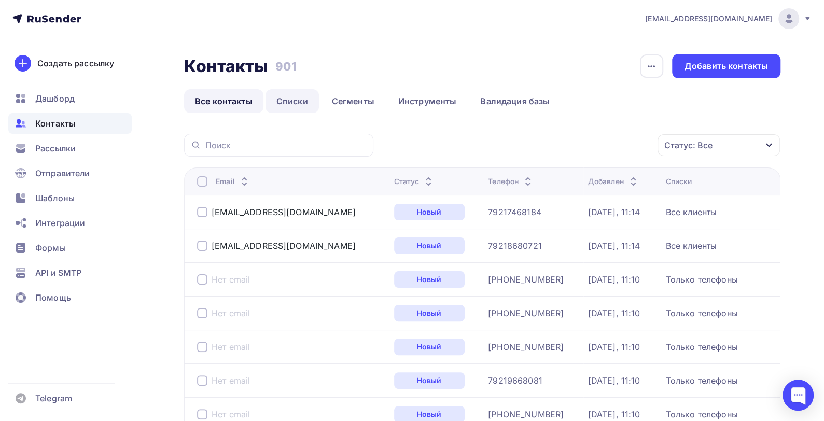
click at [305, 99] on link "Списки" at bounding box center [291, 101] width 53 height 24
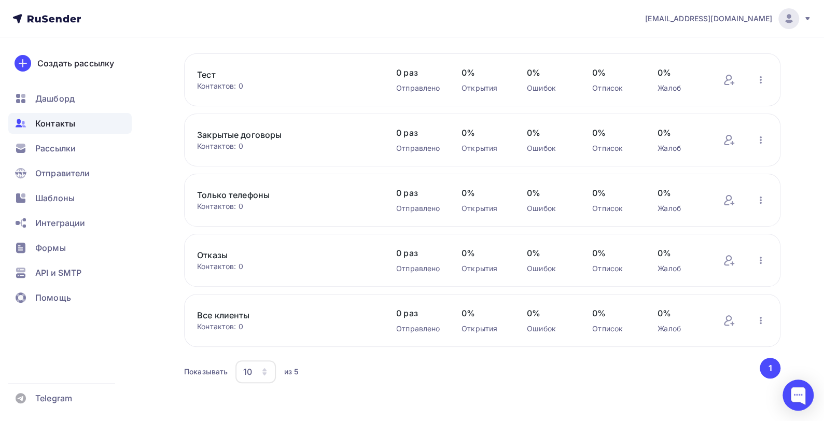
scroll to position [78, 0]
click at [729, 319] on icon at bounding box center [729, 319] width 12 height 12
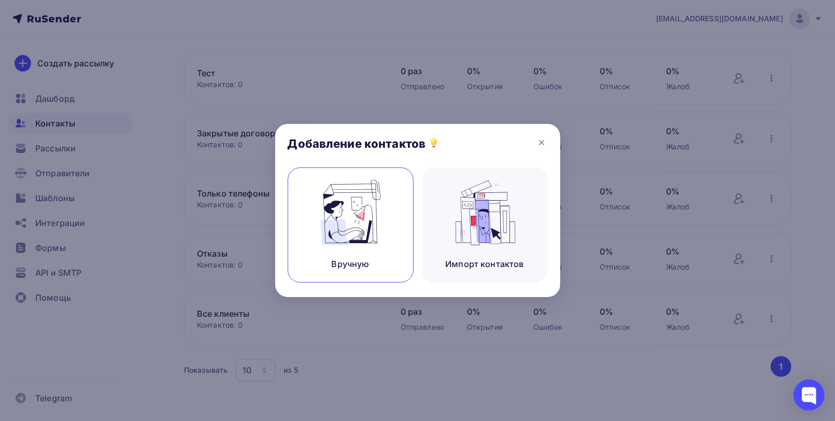
click at [365, 219] on img at bounding box center [350, 212] width 69 height 65
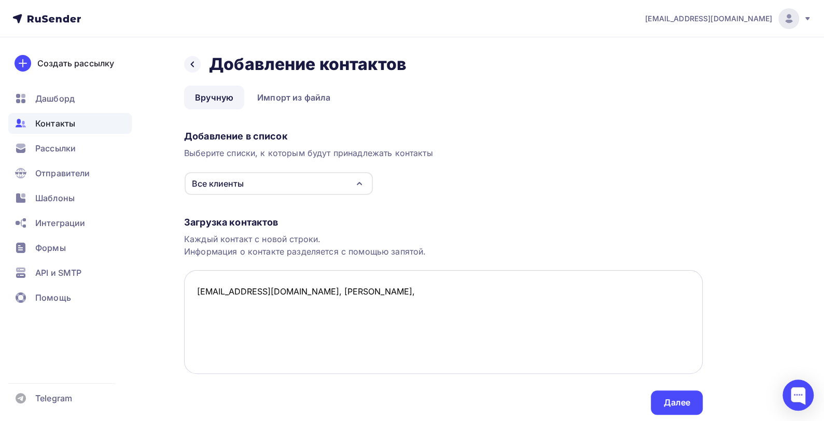
paste textarea "[PHONE_NUMBER]"
type textarea "[EMAIL_ADDRESS][DOMAIN_NAME], [PERSON_NAME], [PHONE_NUMBER]"
click at [681, 402] on div "Далее" at bounding box center [676, 403] width 27 height 12
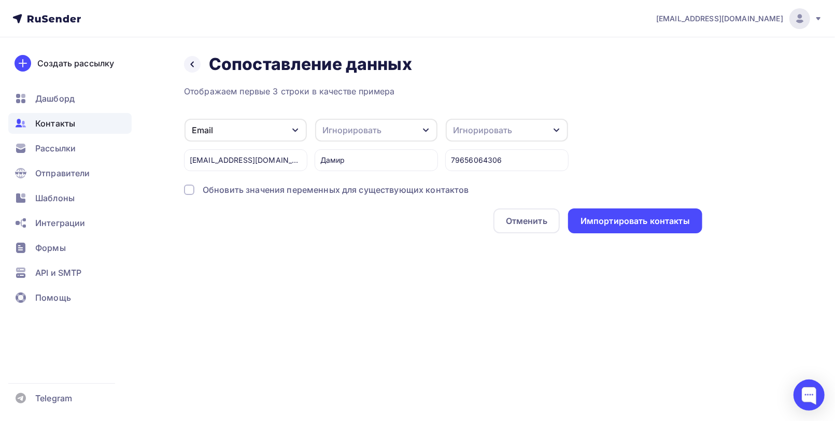
click at [417, 129] on div "Игнорировать" at bounding box center [376, 130] width 122 height 23
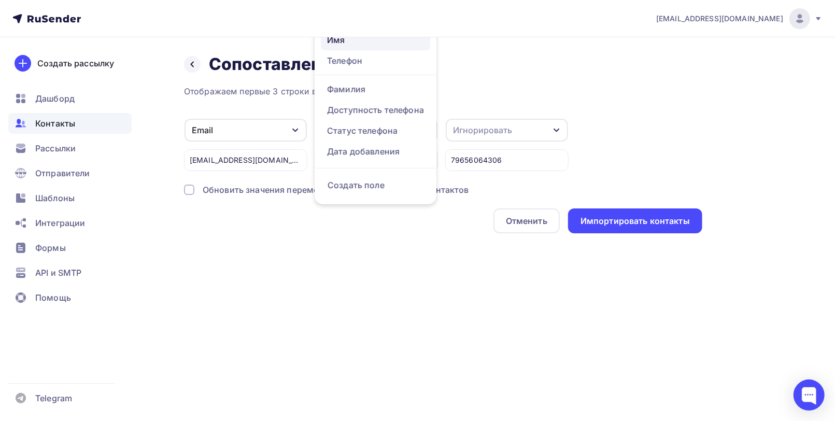
click at [352, 41] on div "Имя" at bounding box center [375, 40] width 97 height 12
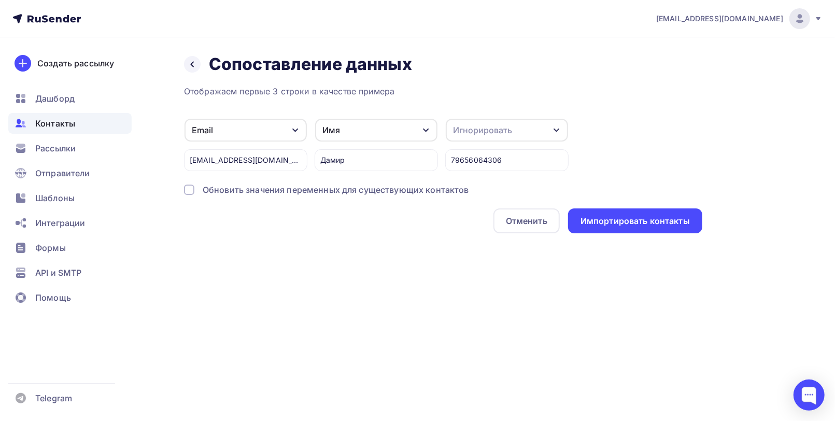
click at [553, 130] on icon "button" at bounding box center [557, 130] width 8 height 8
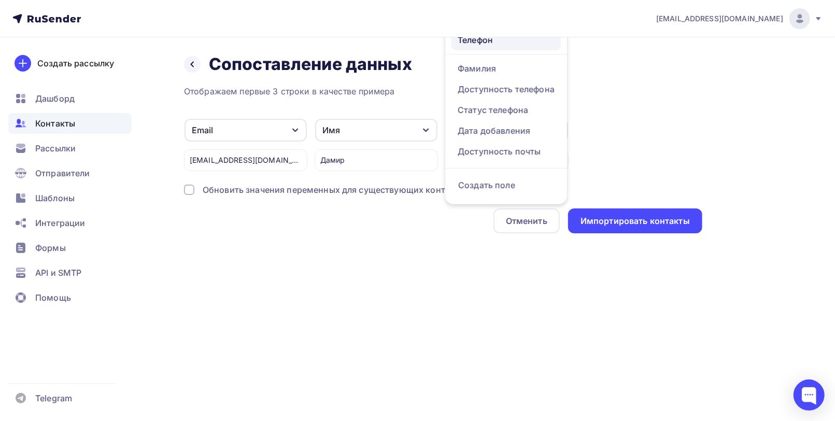
click at [490, 45] on div "Телефон" at bounding box center [506, 40] width 97 height 12
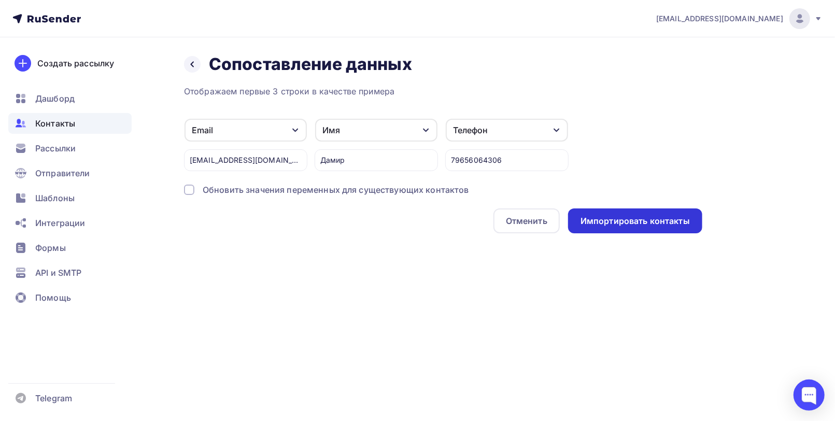
click at [638, 217] on div "Импортировать контакты" at bounding box center [635, 221] width 109 height 12
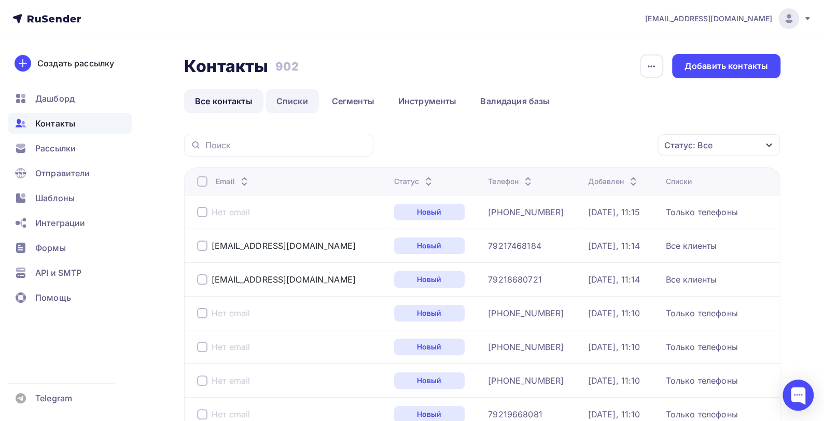
click at [291, 96] on link "Списки" at bounding box center [291, 101] width 53 height 24
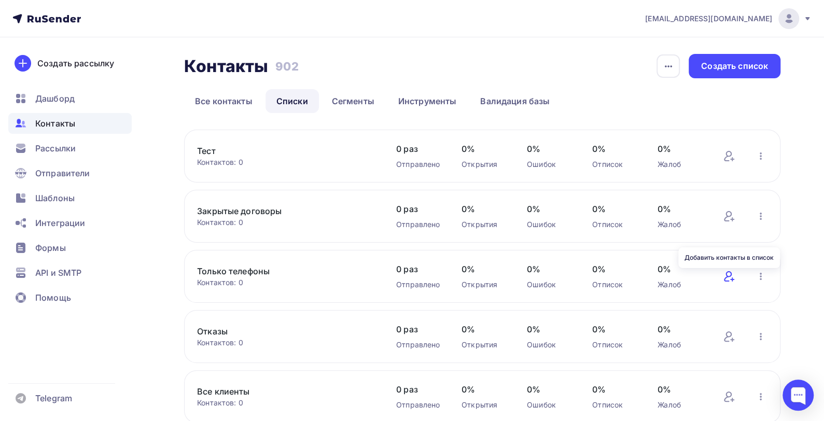
click at [729, 279] on icon at bounding box center [729, 276] width 12 height 12
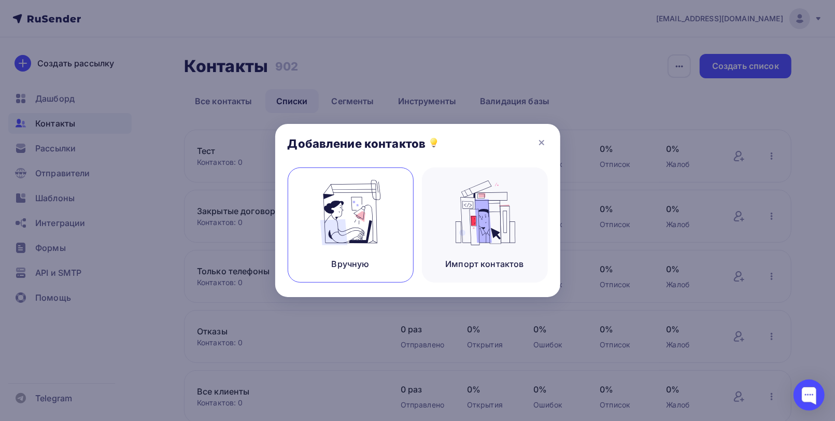
click at [355, 215] on img at bounding box center [350, 212] width 69 height 65
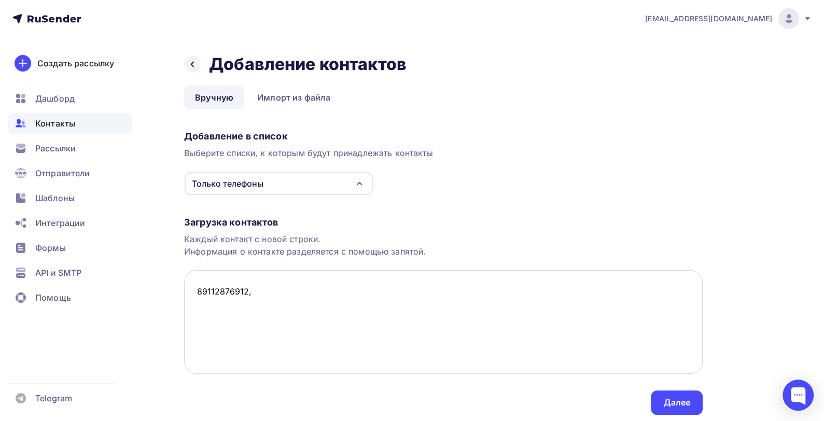
click at [200, 290] on textarea "89112876912," at bounding box center [443, 322] width 518 height 104
click at [282, 290] on textarea "[PHONE_NUMBER]," at bounding box center [443, 322] width 518 height 104
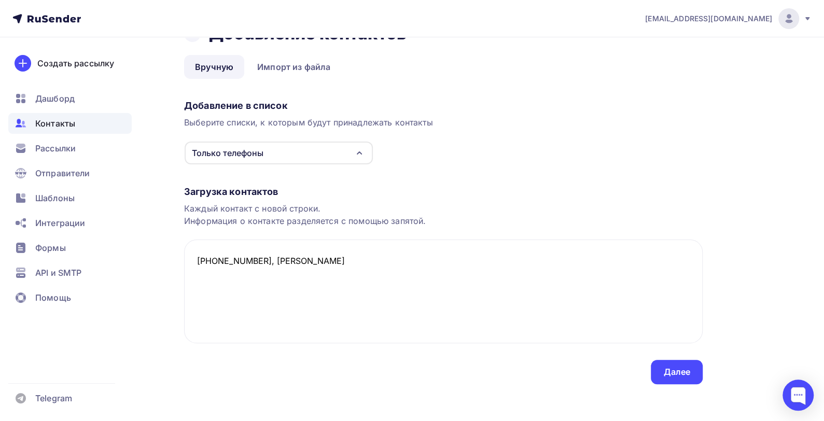
scroll to position [35, 0]
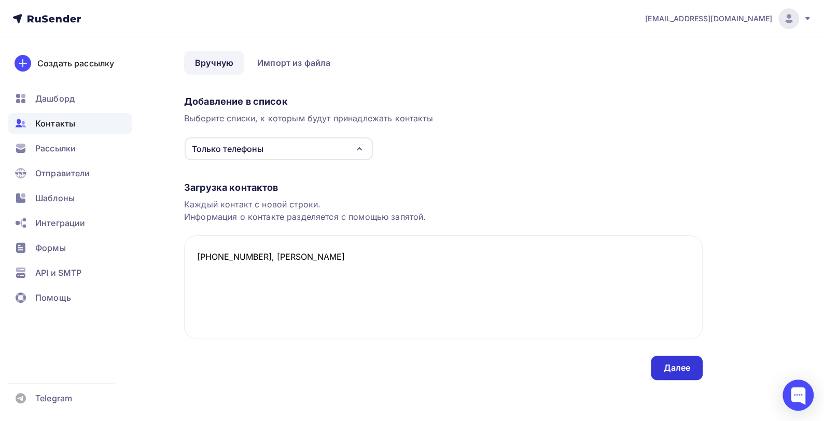
type textarea "[PHONE_NUMBER], [PERSON_NAME]"
click at [673, 366] on div "Далее" at bounding box center [676, 368] width 27 height 12
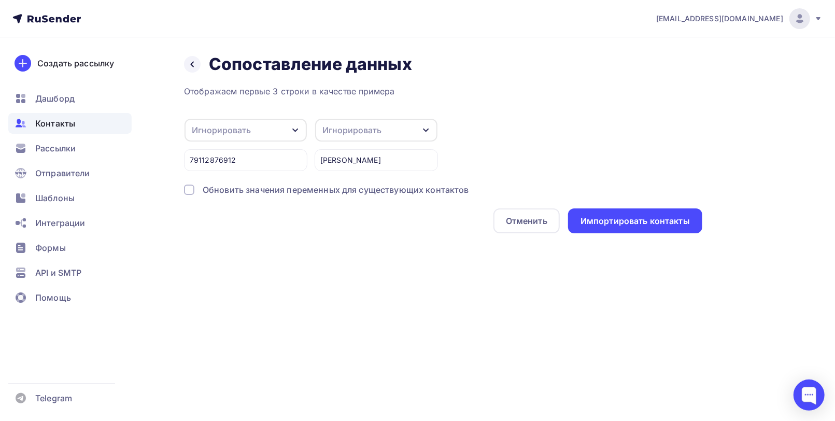
click at [294, 129] on icon "button" at bounding box center [295, 131] width 6 height 4
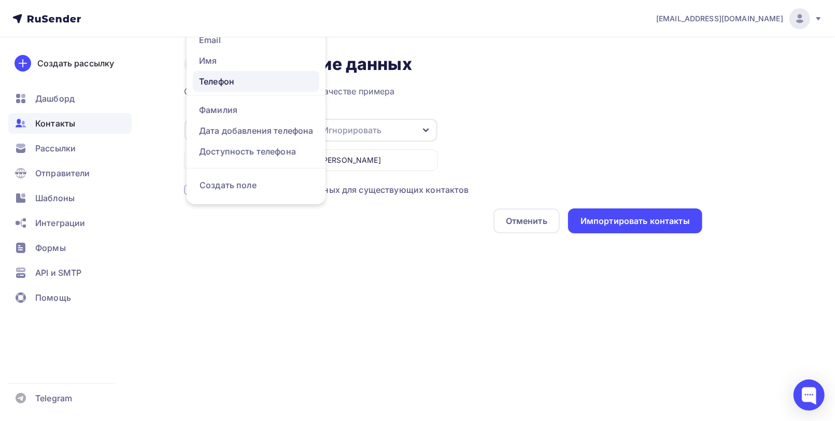
click at [265, 81] on div "Телефон" at bounding box center [256, 81] width 114 height 12
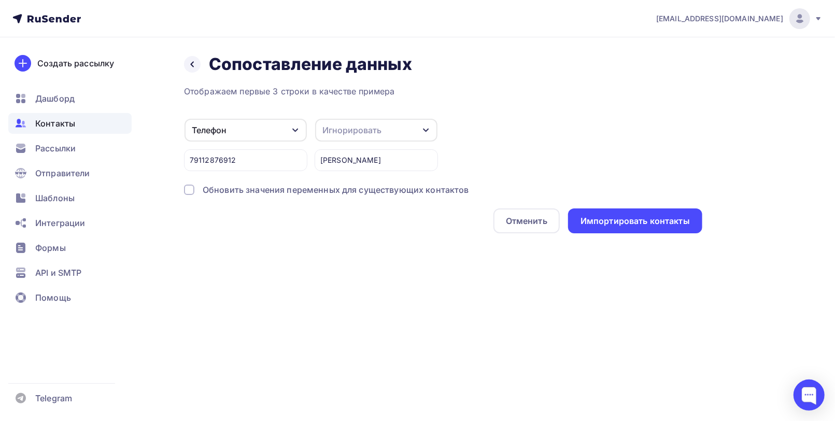
click at [428, 130] on icon "button" at bounding box center [426, 130] width 8 height 8
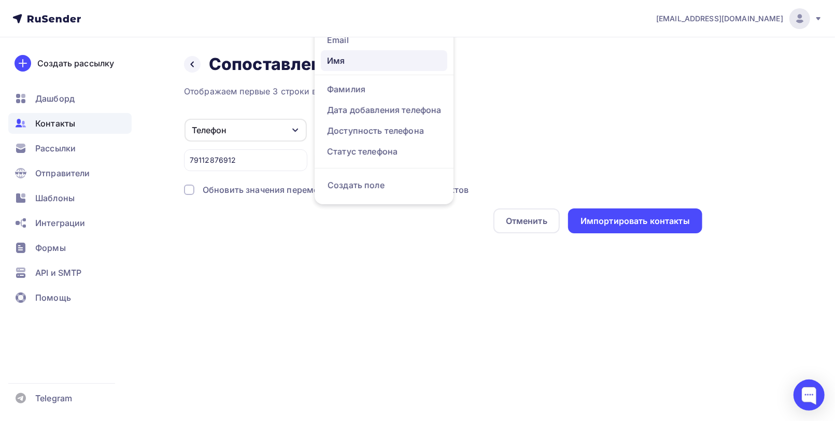
click at [361, 63] on div "Имя" at bounding box center [384, 60] width 114 height 12
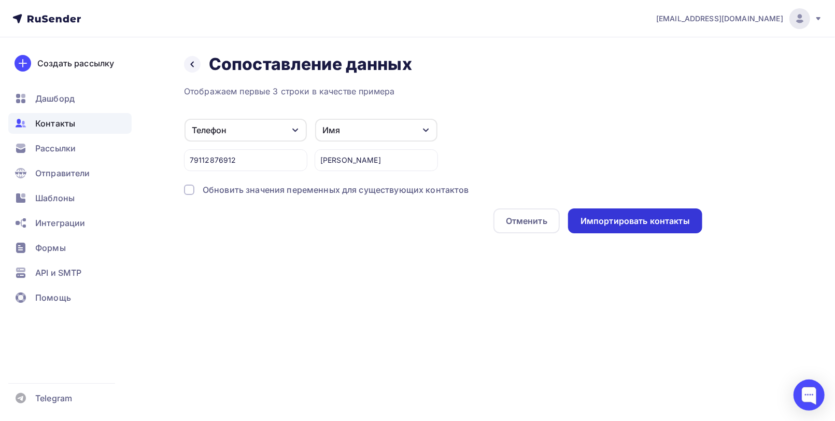
click at [623, 225] on div "Импортировать контакты" at bounding box center [635, 221] width 109 height 12
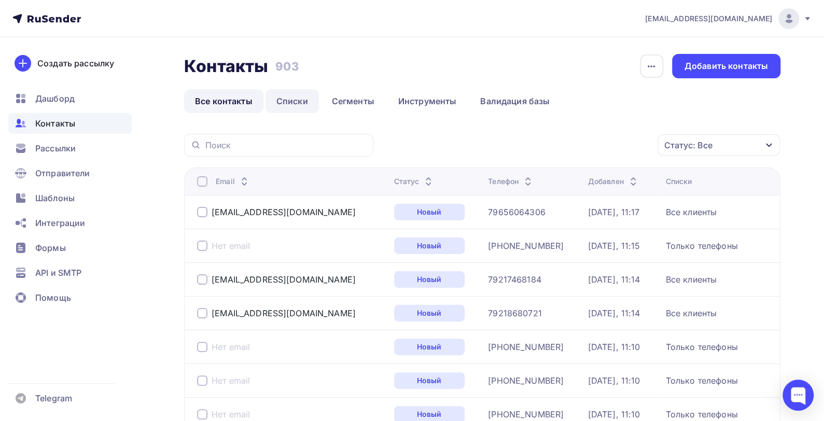
click at [286, 95] on link "Списки" at bounding box center [291, 101] width 53 height 24
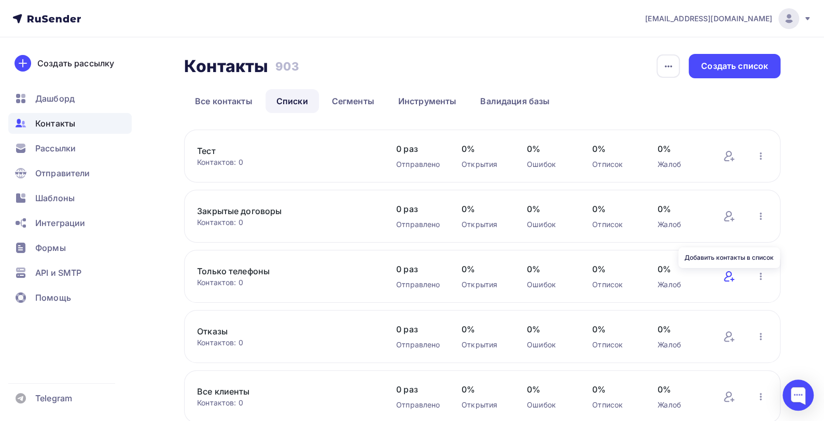
click at [726, 276] on icon at bounding box center [728, 276] width 8 height 10
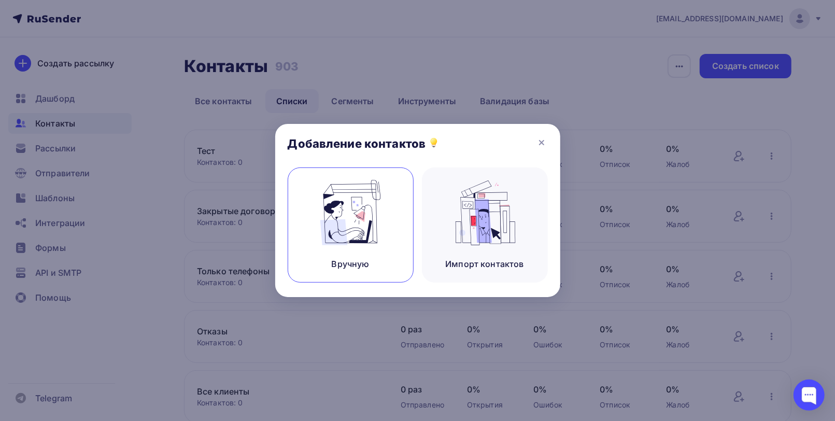
click at [354, 221] on img at bounding box center [350, 212] width 69 height 65
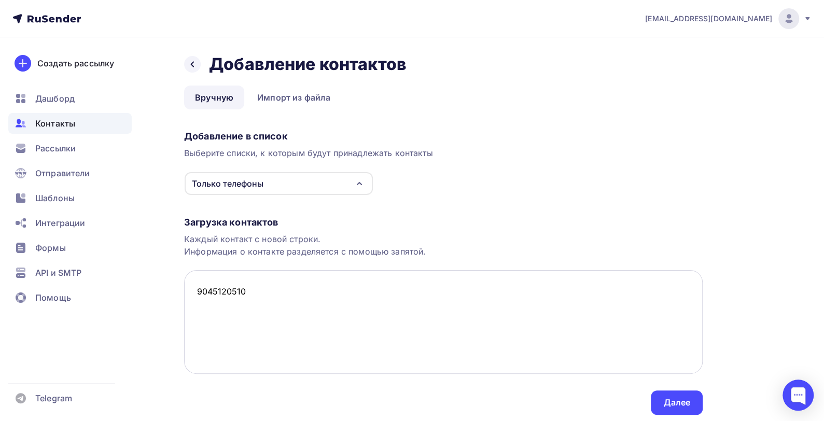
click at [196, 291] on textarea "9045120510" at bounding box center [443, 322] width 518 height 104
click at [268, 291] on textarea "[PHONE_NUMBER]" at bounding box center [443, 322] width 518 height 104
paste textarea "[PHONE_NUMBER]"
paste textarea "9115887840"
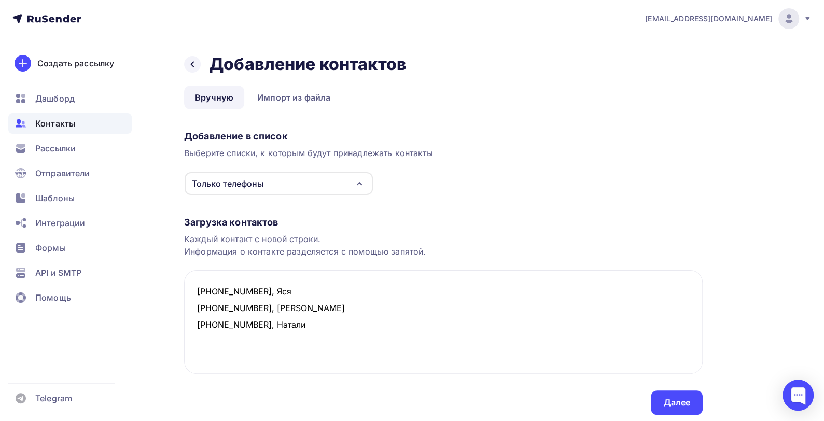
paste textarea "[PHONE_NUMBER]"
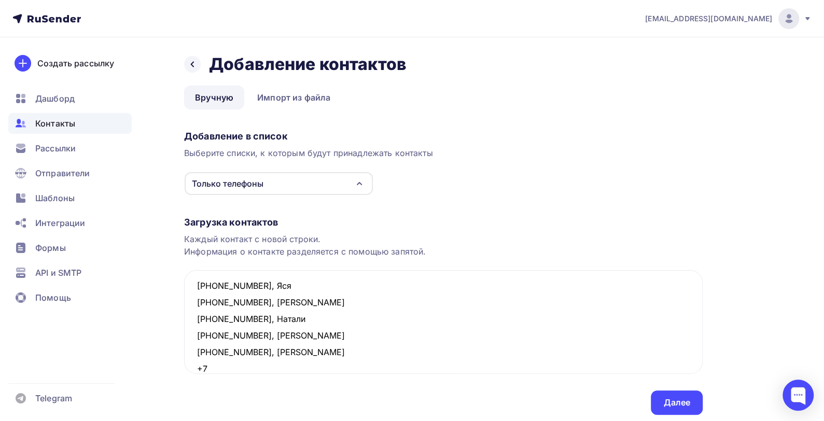
paste textarea "9818099247"
paste textarea "9112951929"
paste textarea "[PHONE_NUMBER]"
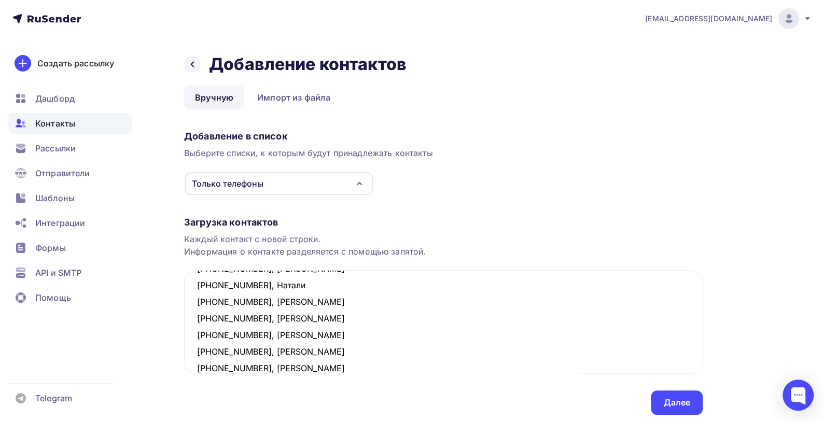
scroll to position [55, 0]
paste textarea "[PHONE_NUMBER]"
type textarea "[PHONE_NUMBER], Яся [PHONE_NUMBER], [PERSON_NAME] [PHONE_NUMBER], Натали [PHONE…"
click at [676, 399] on div "Далее" at bounding box center [676, 403] width 27 height 12
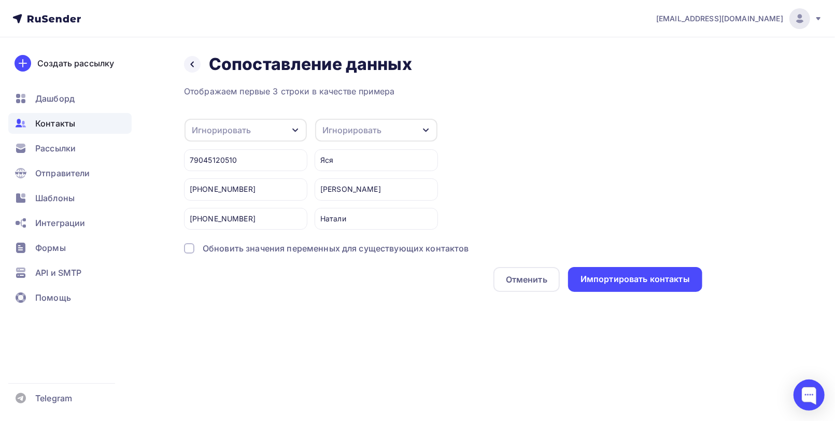
click at [294, 129] on icon "button" at bounding box center [295, 130] width 8 height 8
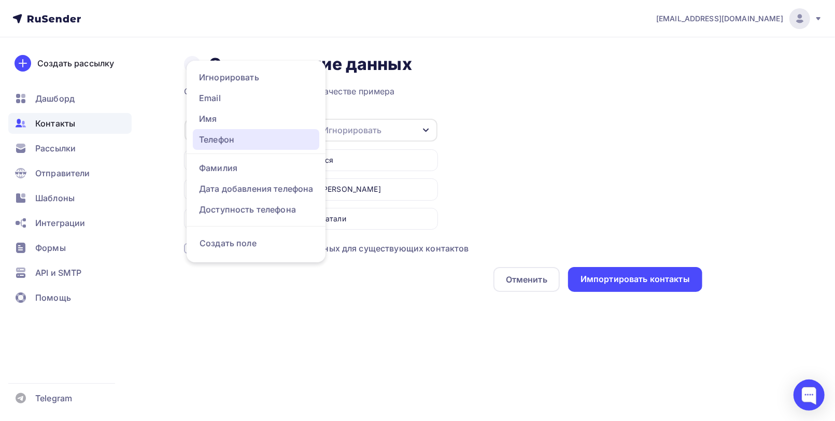
click at [245, 138] on div "Телефон" at bounding box center [256, 139] width 114 height 12
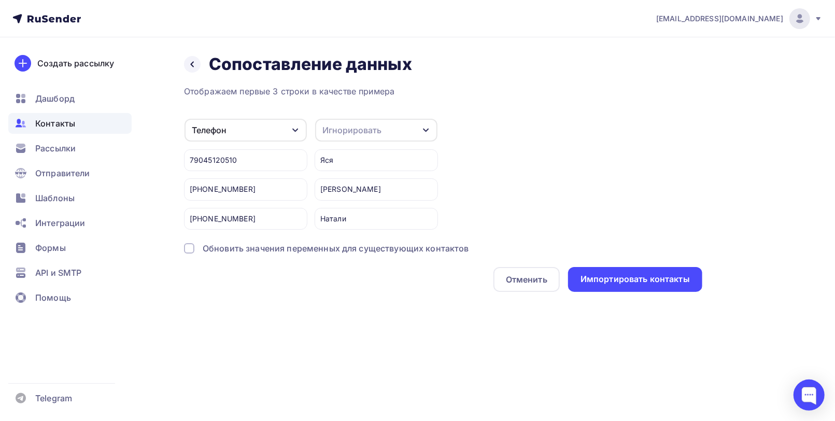
click at [426, 128] on icon "button" at bounding box center [426, 130] width 8 height 8
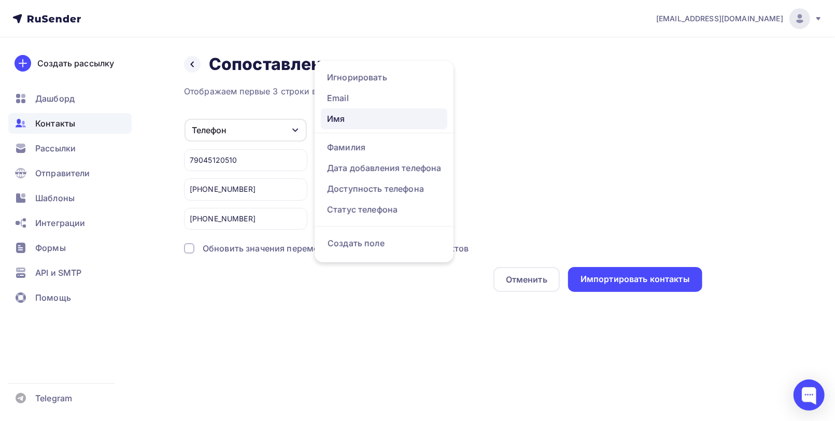
click at [405, 124] on div "Имя" at bounding box center [384, 119] width 114 height 12
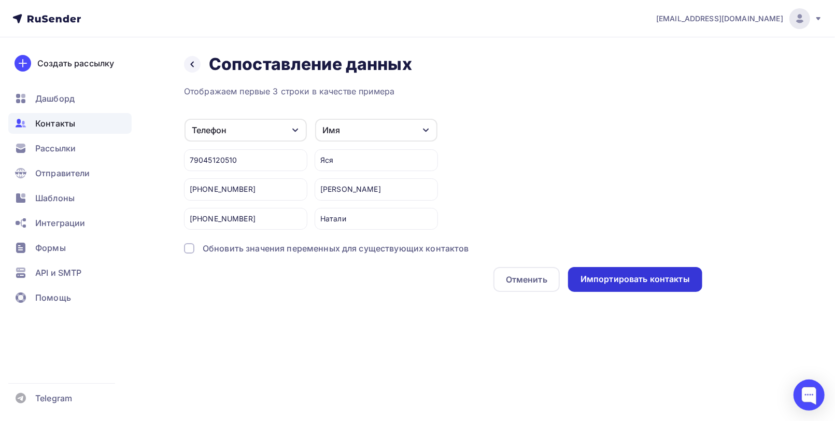
click at [606, 274] on div "Импортировать контакты" at bounding box center [635, 279] width 109 height 12
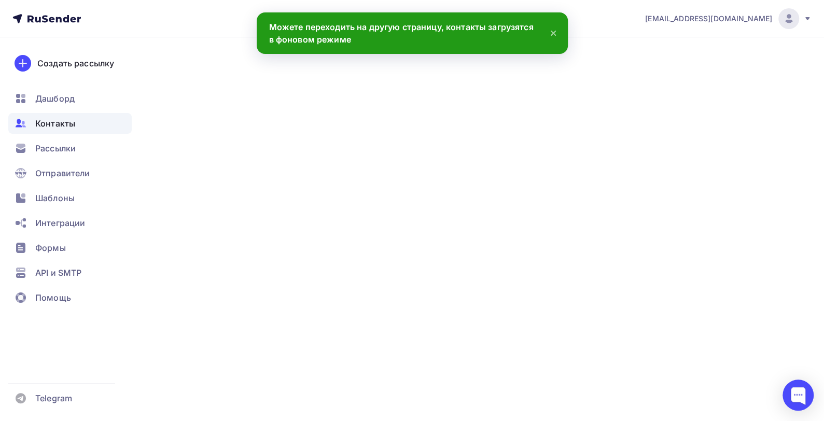
scroll to position [72, 0]
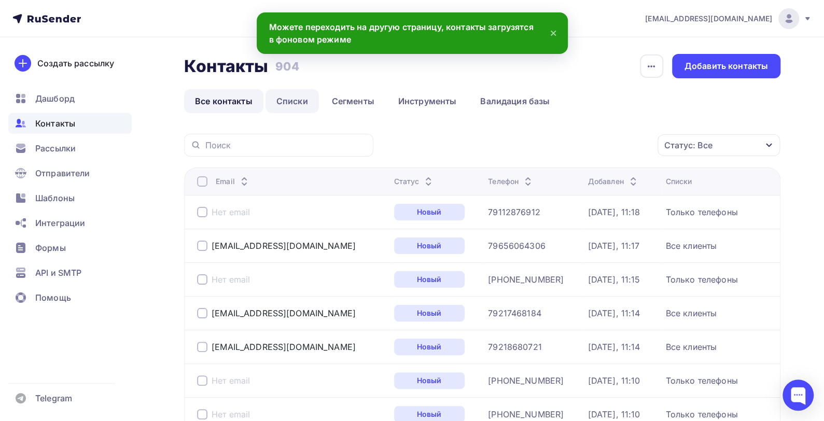
click at [296, 102] on link "Списки" at bounding box center [291, 101] width 53 height 24
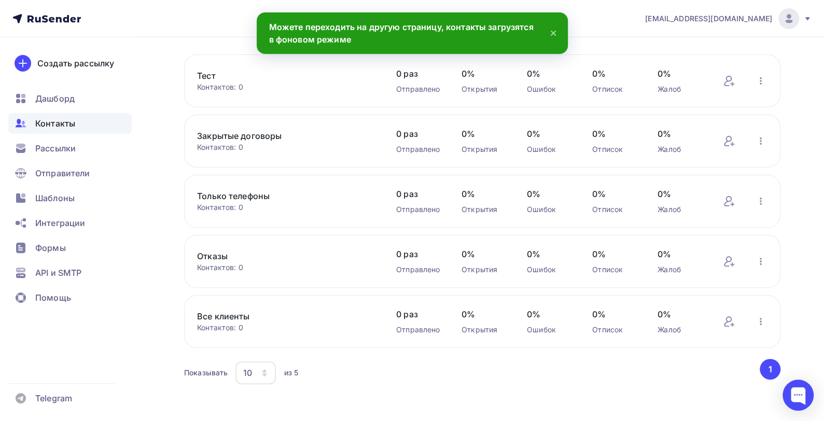
scroll to position [78, 0]
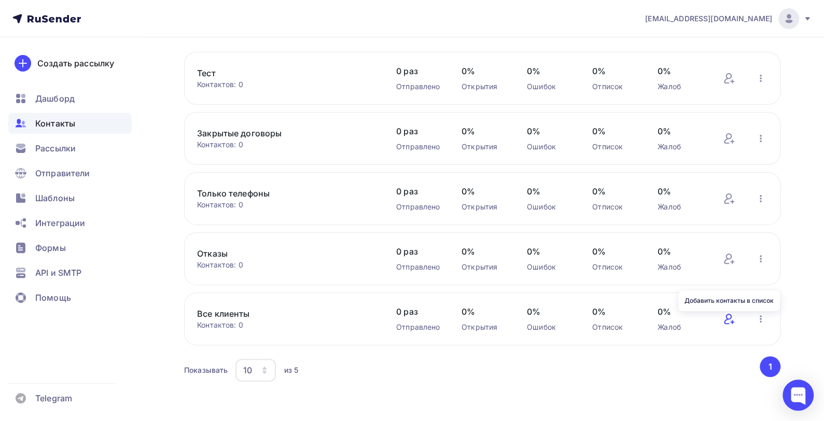
click at [727, 319] on icon at bounding box center [728, 319] width 8 height 10
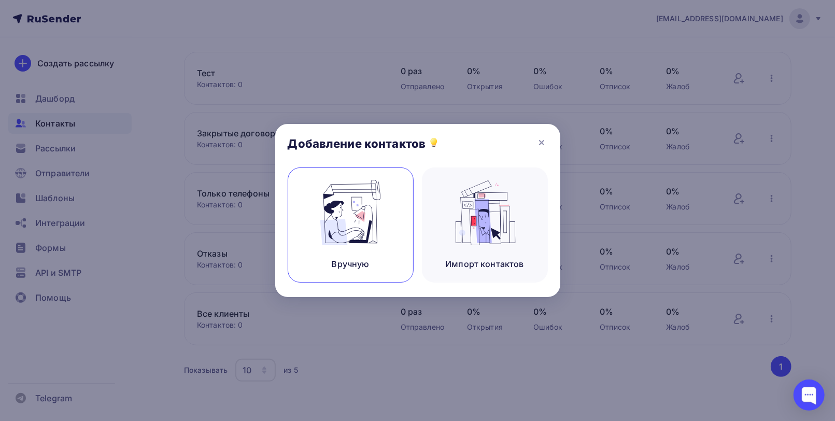
click at [354, 210] on img at bounding box center [350, 212] width 69 height 65
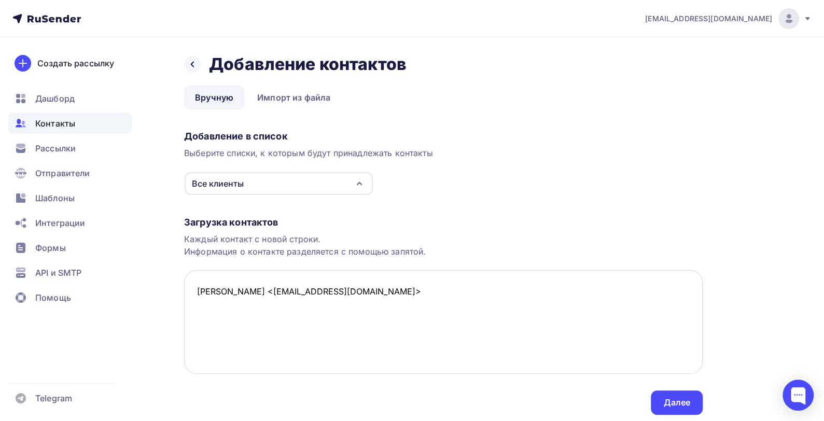
drag, startPoint x: 197, startPoint y: 290, endPoint x: 272, endPoint y: 297, distance: 74.9
click at [272, 296] on textarea "[PERSON_NAME] <[EMAIL_ADDRESS][DOMAIN_NAME]>" at bounding box center [443, 322] width 518 height 104
click at [274, 288] on textarea "[EMAIL_ADDRESS][DOMAIN_NAME]>" at bounding box center [443, 322] width 518 height 104
paste textarea "[PHONE_NUMBER]"
type textarea "[EMAIL_ADDRESS][DOMAIN_NAME], [PERSON_NAME], [PHONE_NUMBER]"
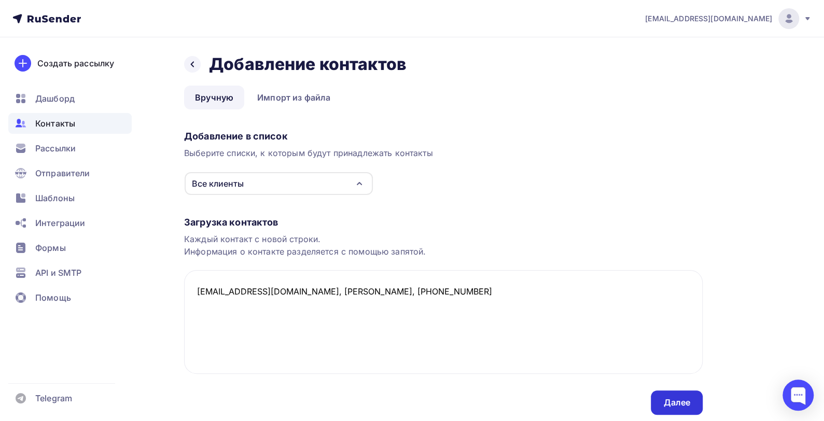
click at [682, 401] on div "Далее" at bounding box center [676, 403] width 27 height 12
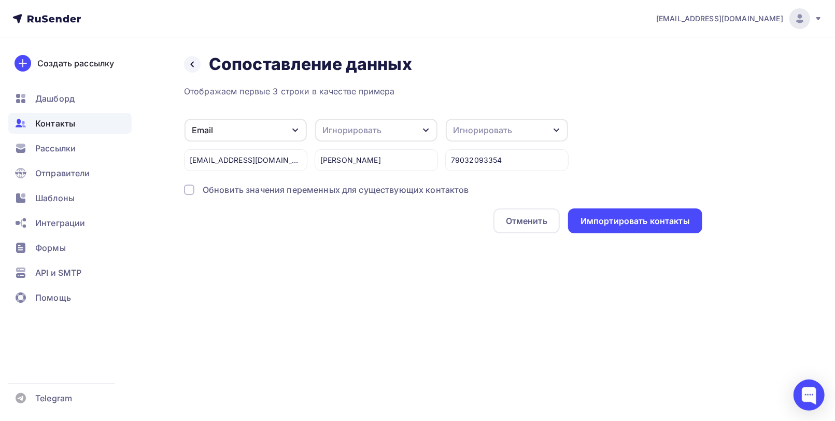
click at [423, 129] on icon "button" at bounding box center [426, 130] width 8 height 8
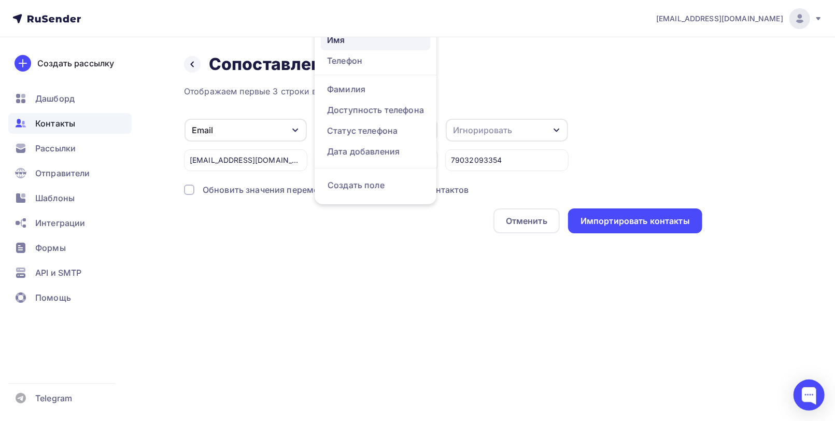
click at [378, 40] on div "Имя" at bounding box center [375, 40] width 97 height 12
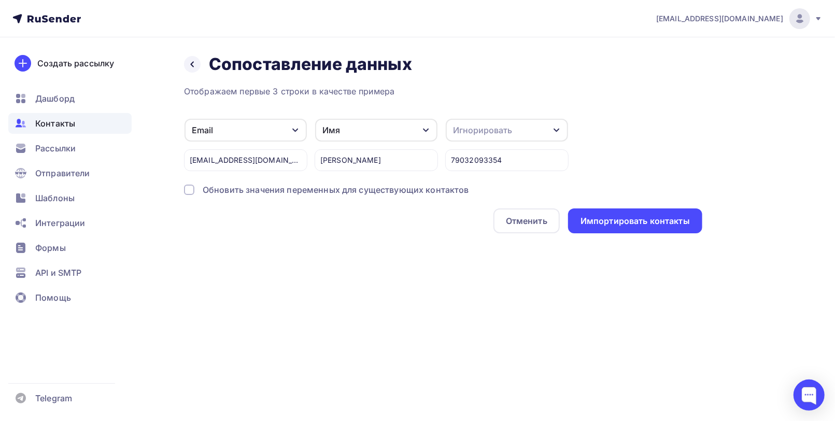
click at [559, 132] on icon "button" at bounding box center [557, 130] width 8 height 8
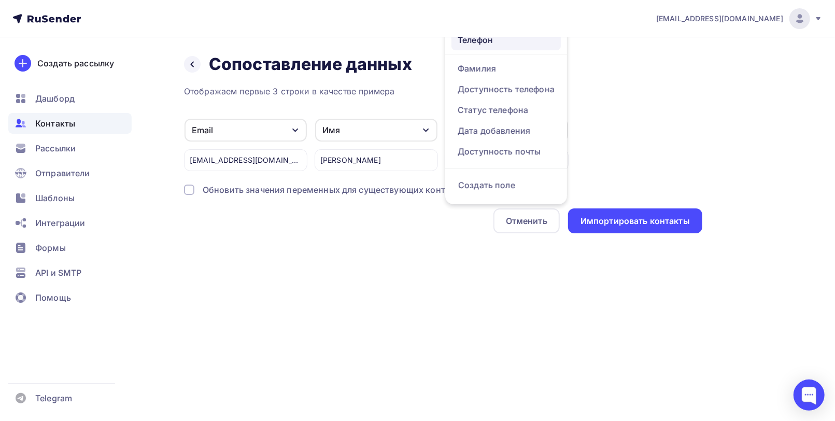
click at [487, 42] on div "Телефон" at bounding box center [506, 40] width 97 height 12
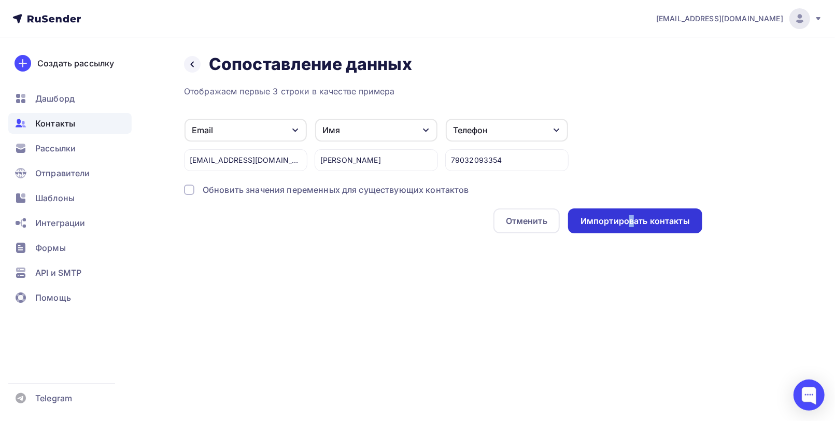
click at [632, 223] on div "Импортировать контакты" at bounding box center [635, 221] width 109 height 12
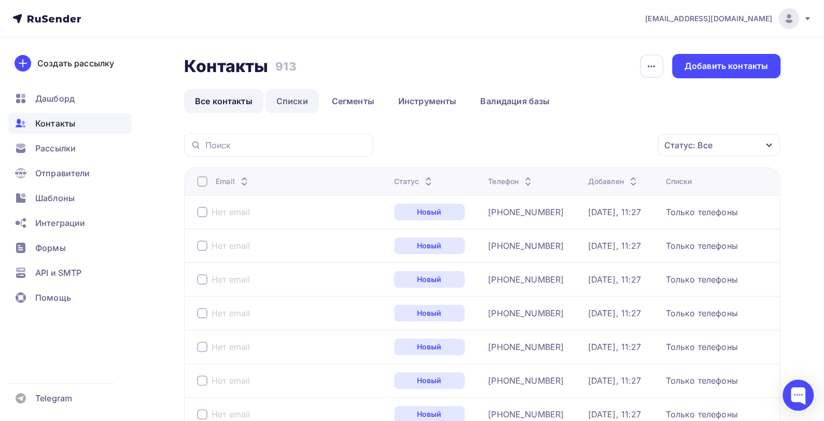
click at [301, 100] on link "Списки" at bounding box center [291, 101] width 53 height 24
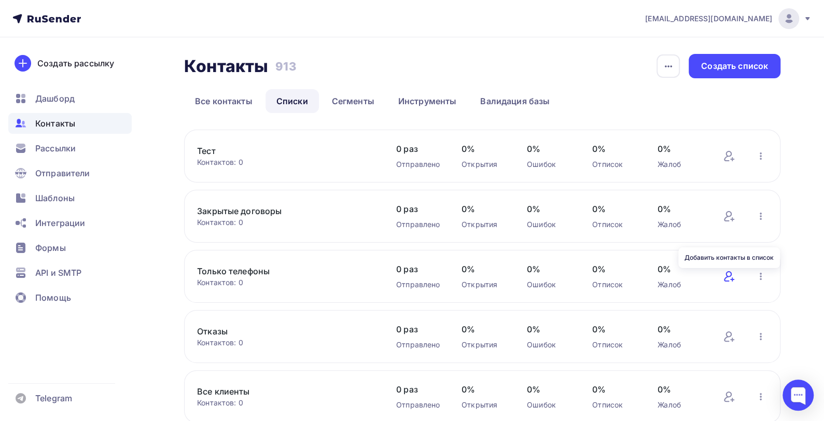
click at [726, 277] on icon at bounding box center [728, 276] width 8 height 10
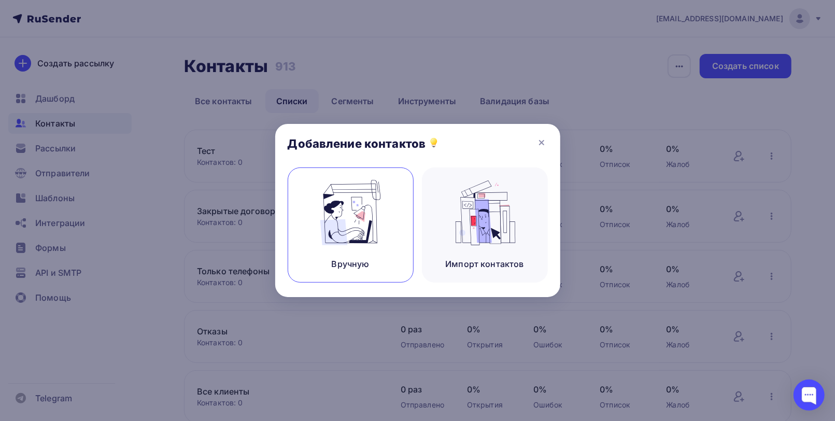
click at [355, 224] on img at bounding box center [350, 212] width 69 height 65
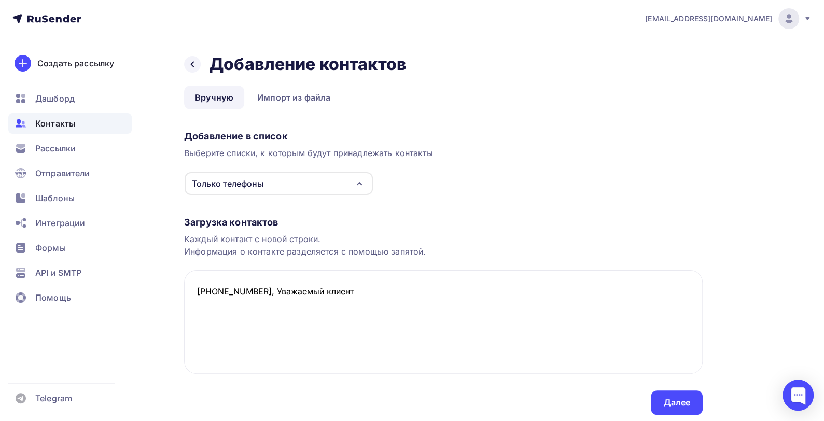
type textarea "[PHONE_NUMBER], Уважаемый клиент"
click at [681, 403] on div "Далее" at bounding box center [676, 403] width 27 height 12
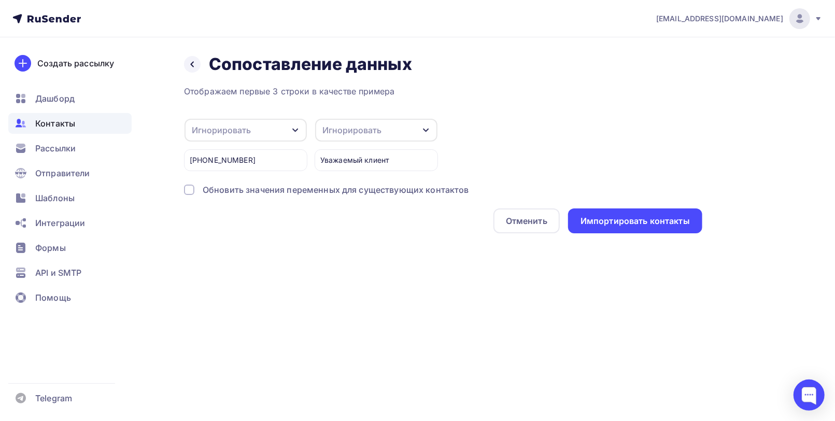
click at [299, 129] on icon "button" at bounding box center [295, 130] width 8 height 8
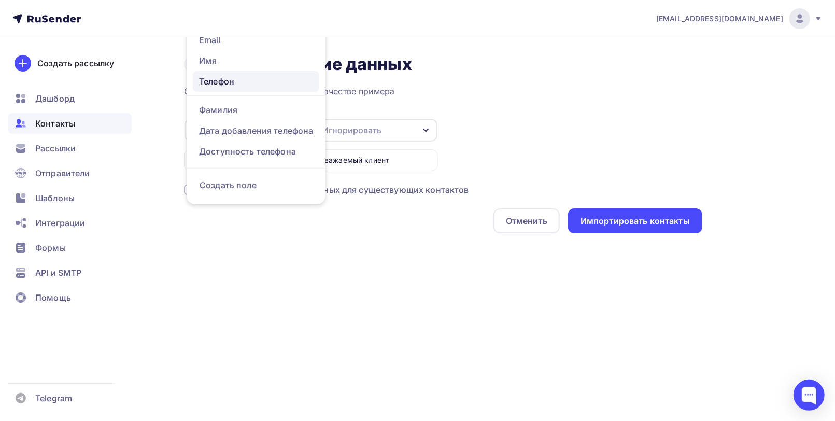
click at [243, 83] on div "Телефон" at bounding box center [256, 81] width 114 height 12
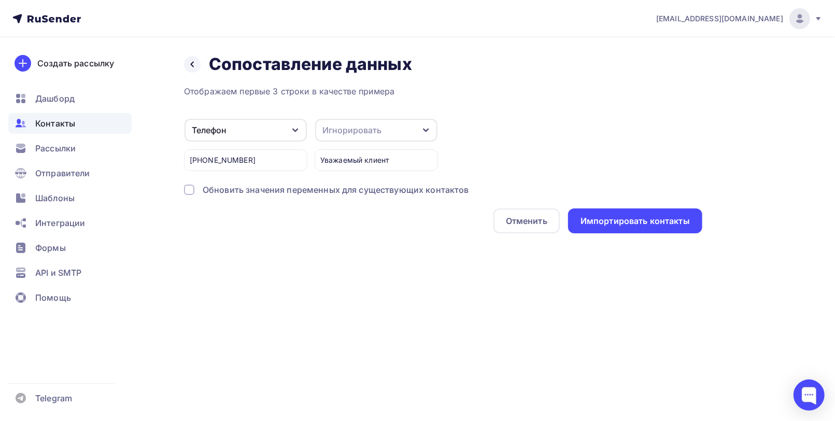
click at [428, 129] on icon "button" at bounding box center [426, 131] width 6 height 4
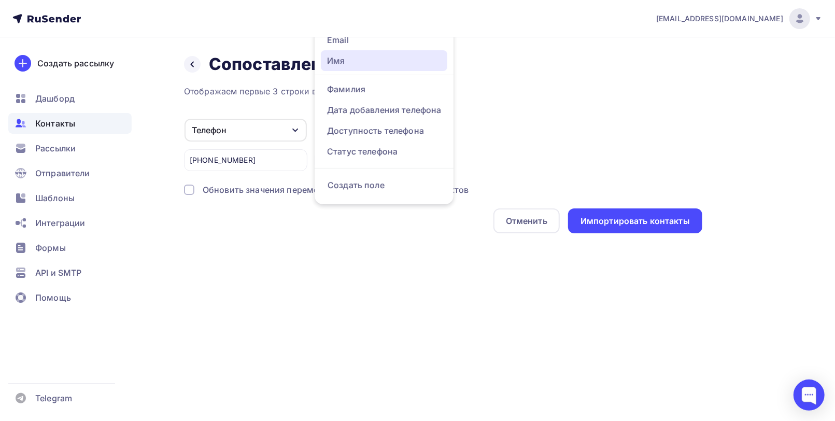
click at [360, 62] on div "Имя" at bounding box center [384, 60] width 114 height 12
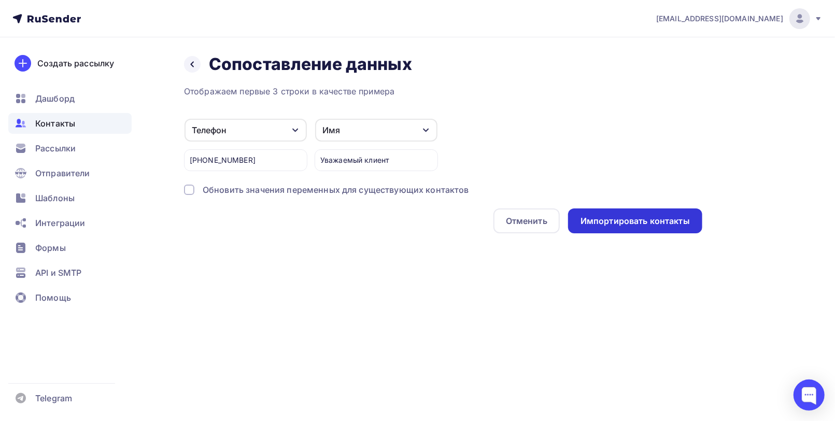
click at [626, 219] on div "Импортировать контакты" at bounding box center [635, 221] width 109 height 12
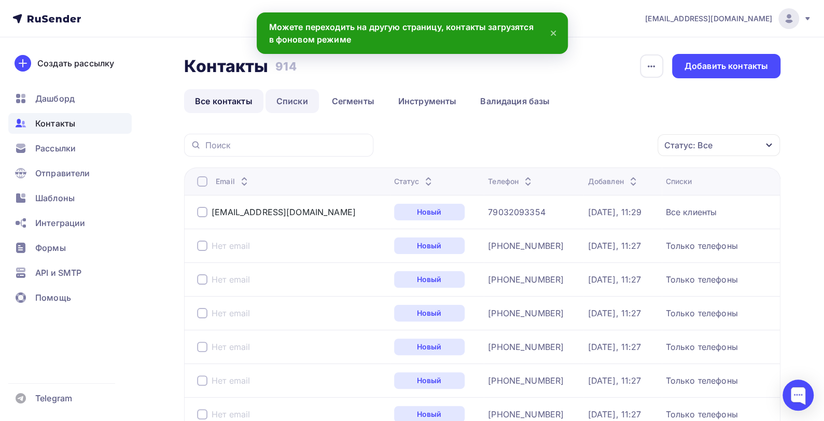
click at [295, 101] on link "Списки" at bounding box center [291, 101] width 53 height 24
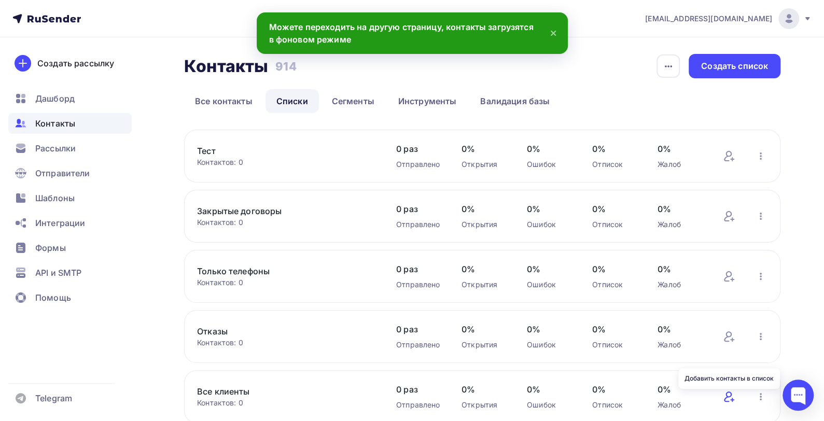
click at [727, 399] on icon at bounding box center [729, 396] width 12 height 12
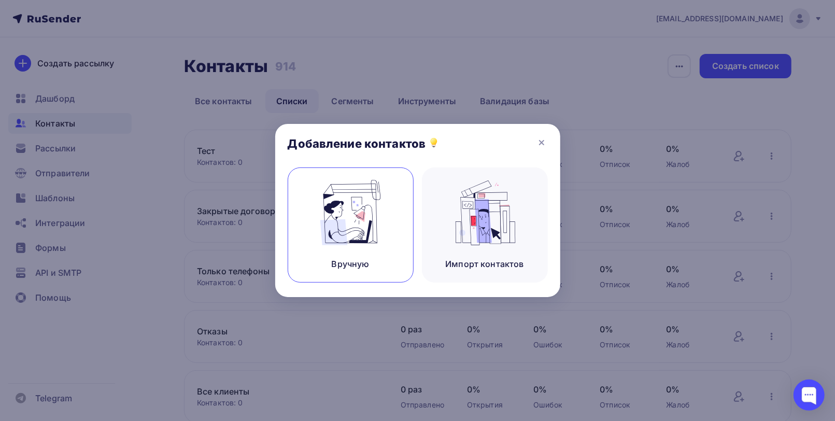
click at [351, 224] on img at bounding box center [350, 212] width 69 height 65
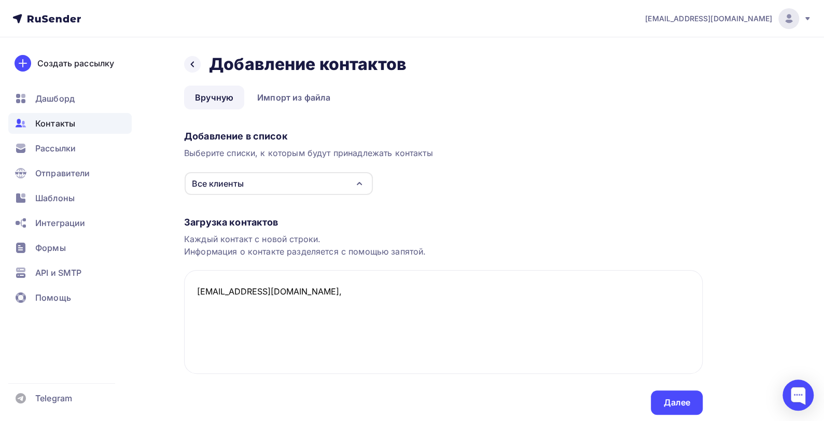
paste textarea "[PHONE_NUMBER]"
type textarea "[EMAIL_ADDRESS][DOMAIN_NAME], [PHONE_NUMBER], [PERSON_NAME]"
click at [683, 403] on div "Далее" at bounding box center [676, 403] width 27 height 12
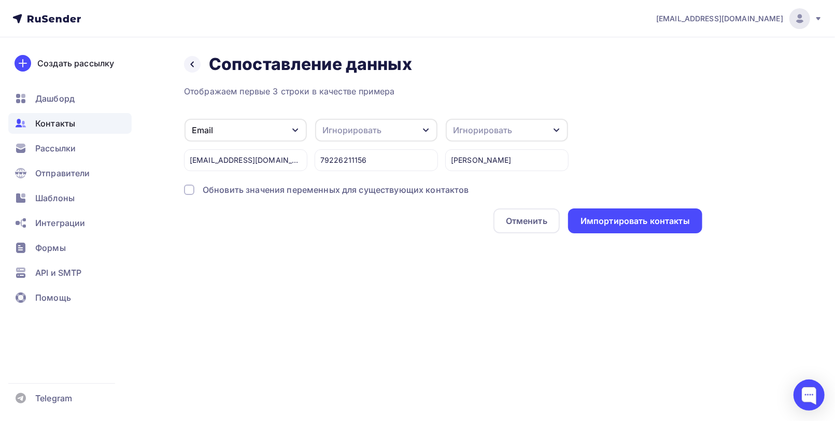
click at [421, 130] on div "Игнорировать" at bounding box center [376, 130] width 122 height 23
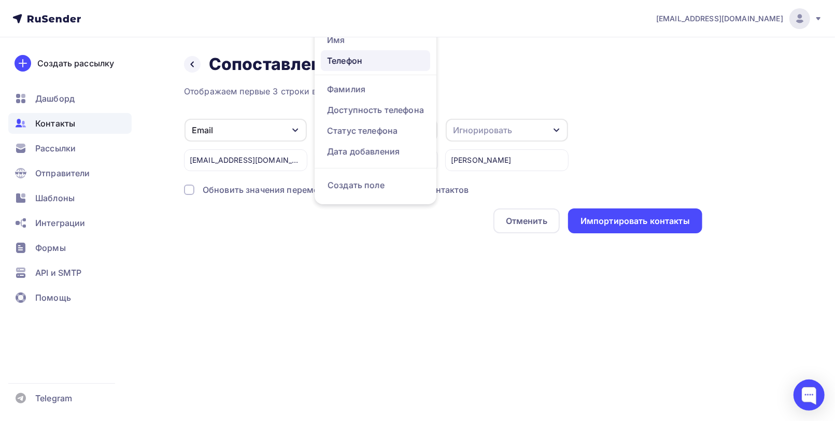
click at [377, 62] on div "Телефон" at bounding box center [375, 60] width 97 height 12
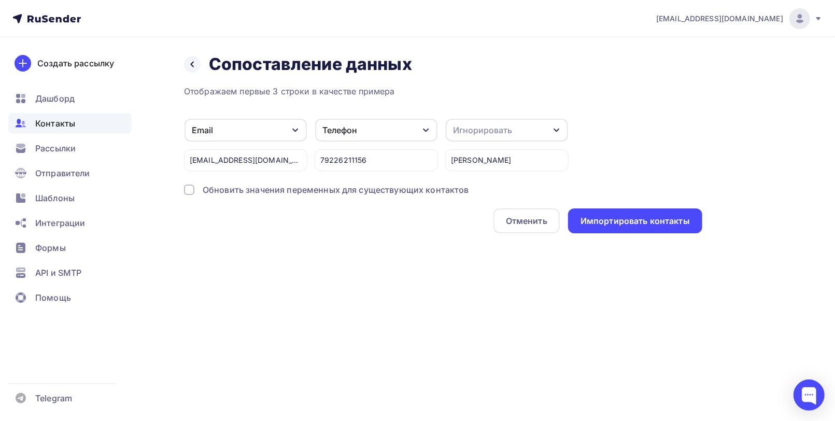
click at [558, 132] on icon "button" at bounding box center [557, 130] width 8 height 8
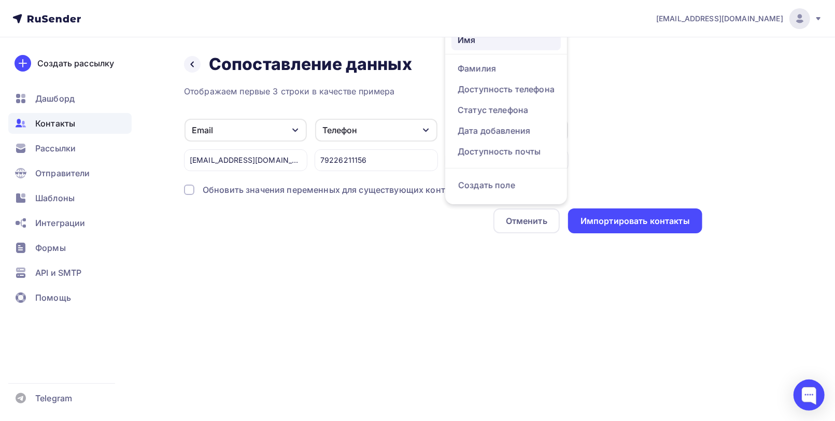
click at [501, 47] on link "Имя" at bounding box center [506, 40] width 109 height 21
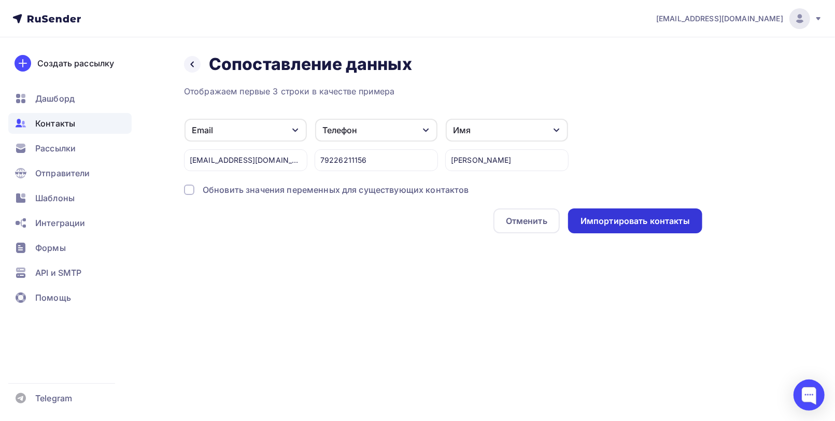
click at [624, 222] on div "Импортировать контакты" at bounding box center [635, 221] width 109 height 12
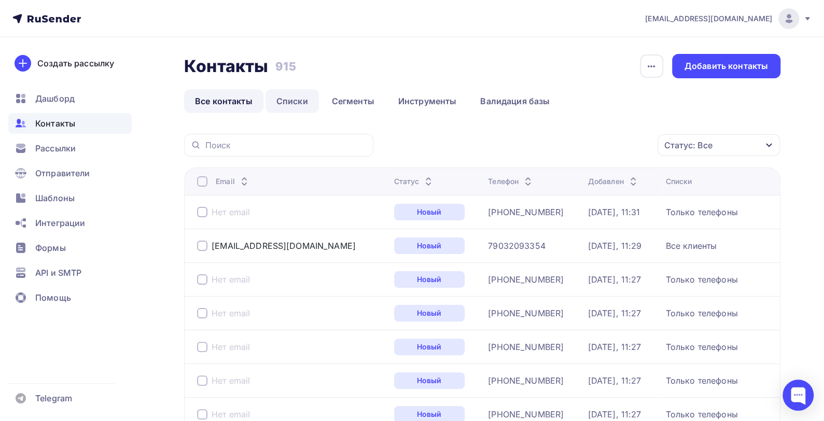
click at [294, 103] on link "Списки" at bounding box center [291, 101] width 53 height 24
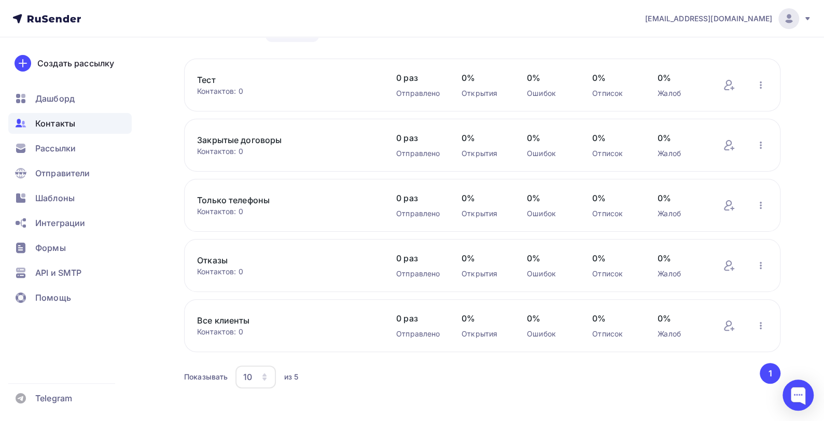
scroll to position [83, 0]
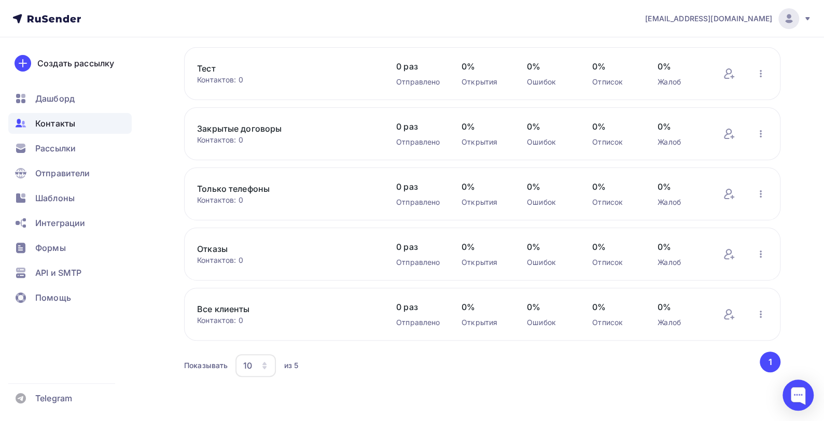
click at [213, 310] on link "Все клиенты" at bounding box center [285, 309] width 176 height 12
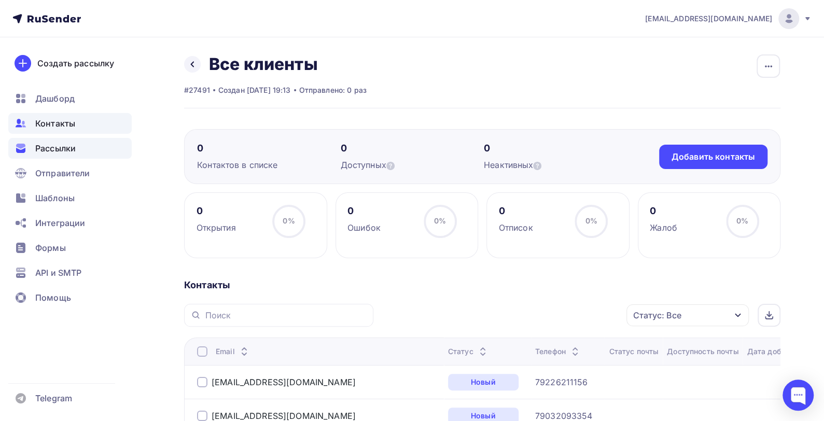
click at [48, 148] on span "Рассылки" at bounding box center [55, 148] width 40 height 12
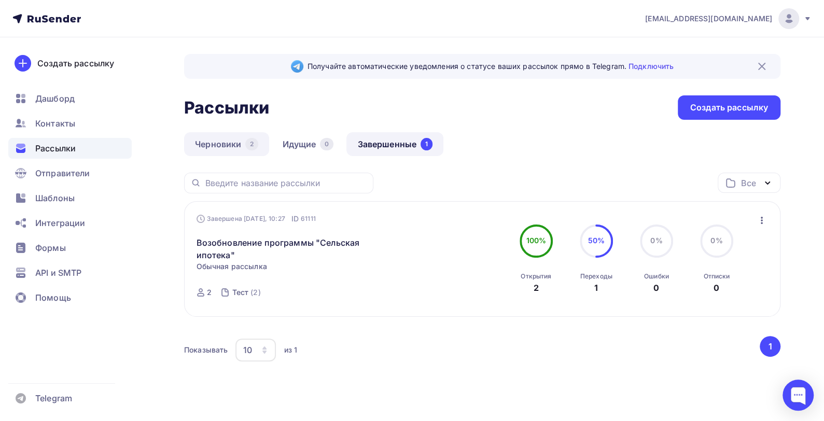
click at [221, 144] on link "Черновики 2" at bounding box center [226, 144] width 85 height 24
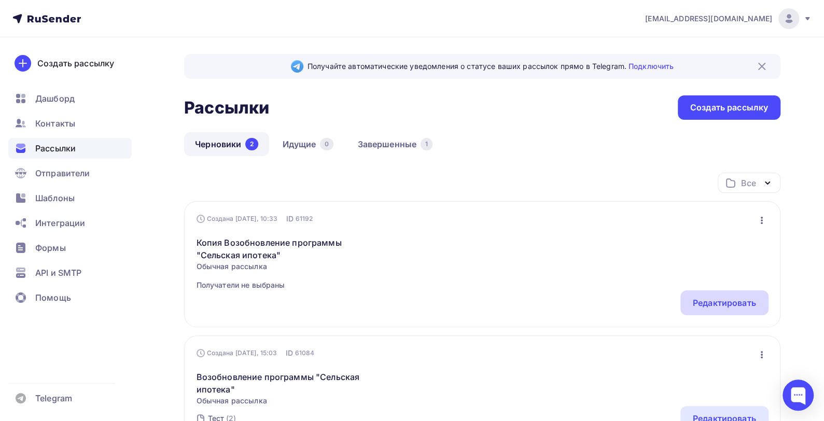
click at [713, 304] on div "Редактировать" at bounding box center [724, 303] width 63 height 12
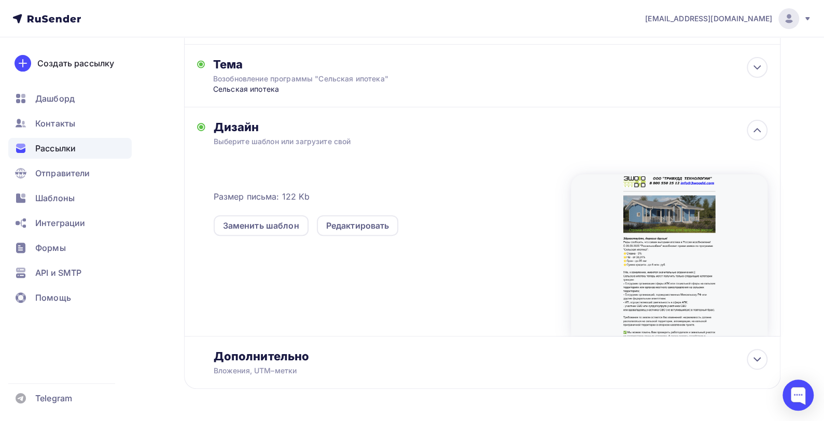
scroll to position [78, 0]
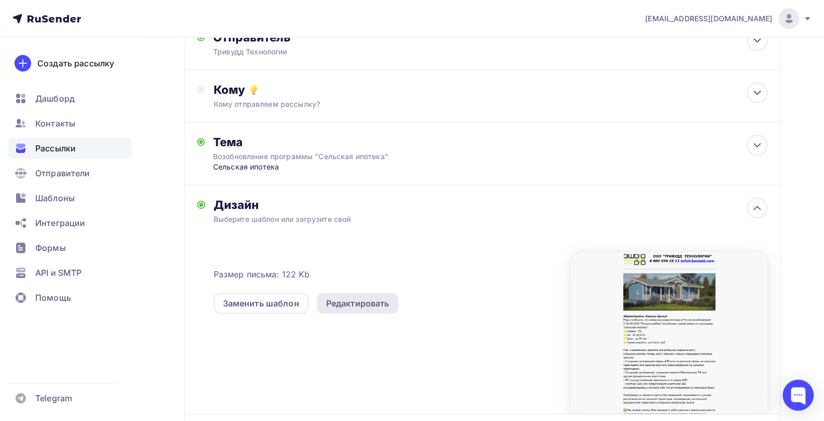
click at [367, 300] on div "Редактировать" at bounding box center [357, 303] width 63 height 12
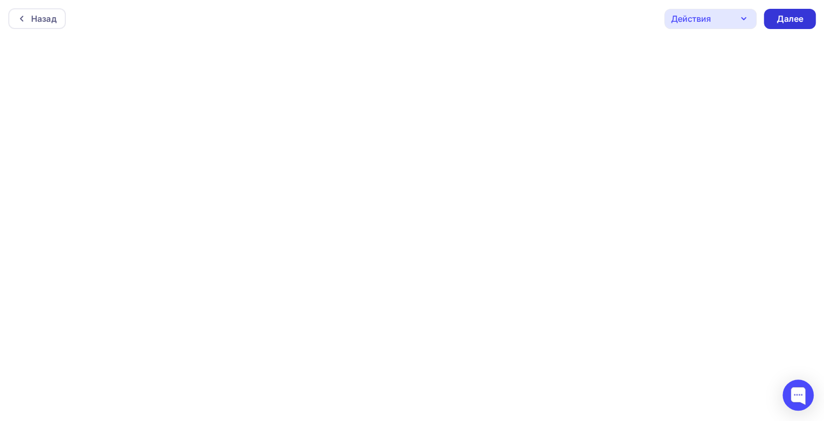
click at [790, 19] on div "Далее" at bounding box center [789, 19] width 27 height 12
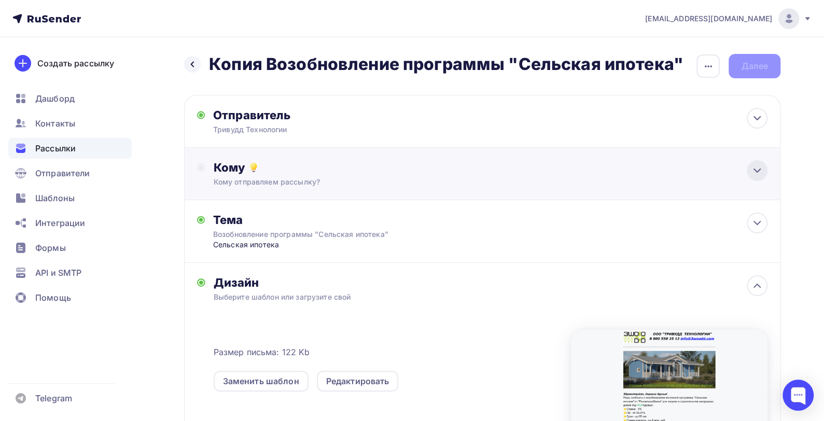
click at [757, 175] on icon at bounding box center [757, 170] width 12 height 12
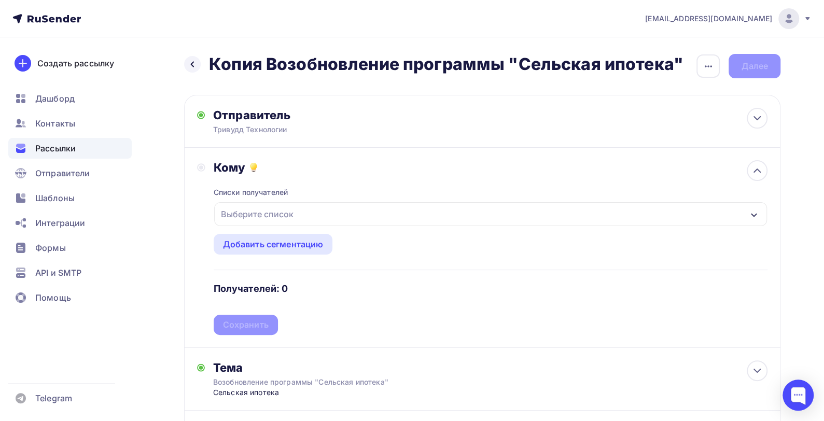
click at [661, 215] on div "Выберите список" at bounding box center [490, 214] width 553 height 24
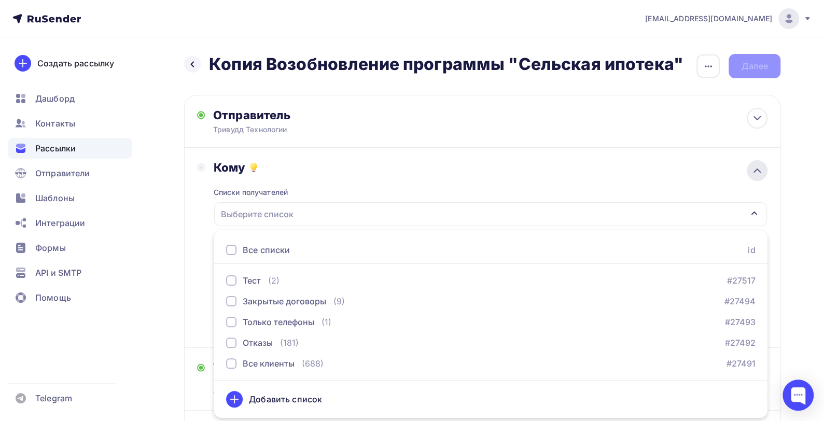
click at [754, 170] on icon at bounding box center [757, 170] width 12 height 12
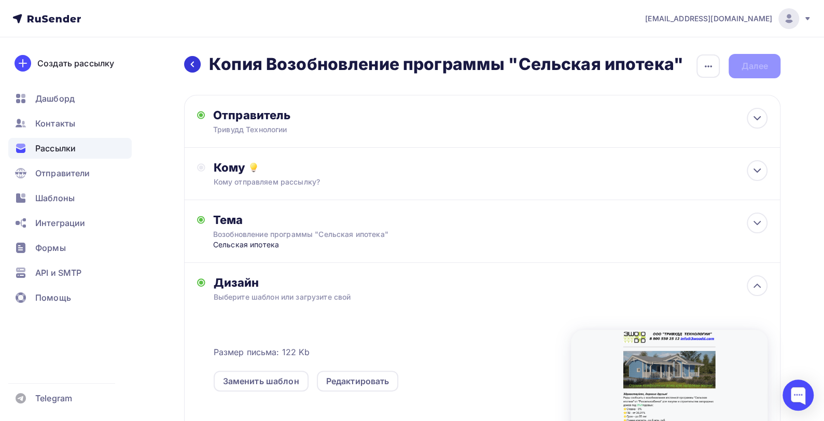
click at [189, 68] on div at bounding box center [192, 64] width 17 height 17
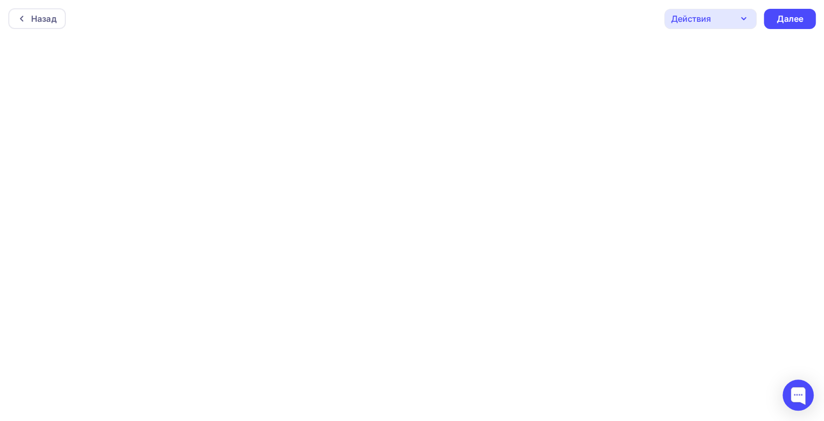
click at [722, 17] on div "Действия" at bounding box center [710, 19] width 92 height 20
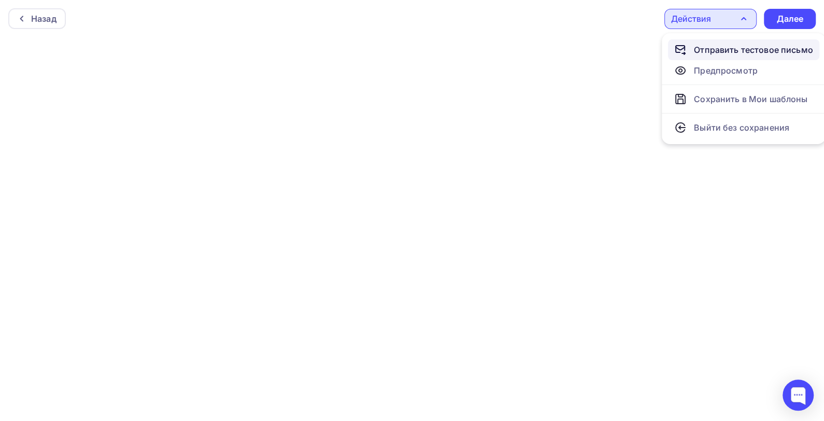
click at [729, 49] on div "Отправить тестовое письмо" at bounding box center [753, 50] width 119 height 12
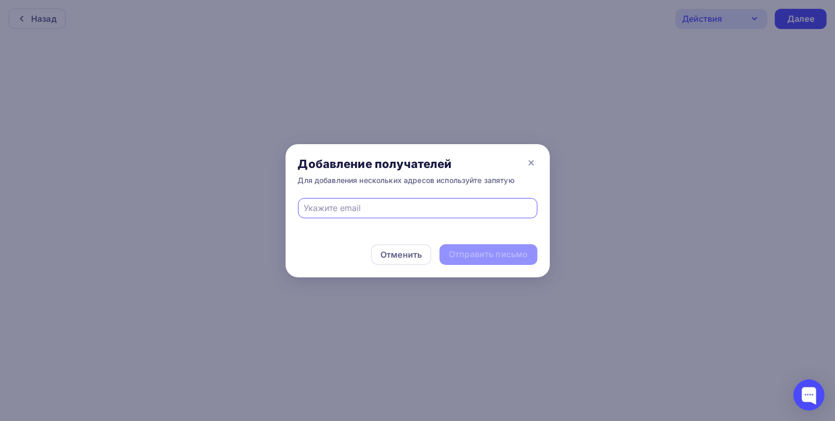
type input "[EMAIL_ADDRESS][DOMAIN_NAME]"
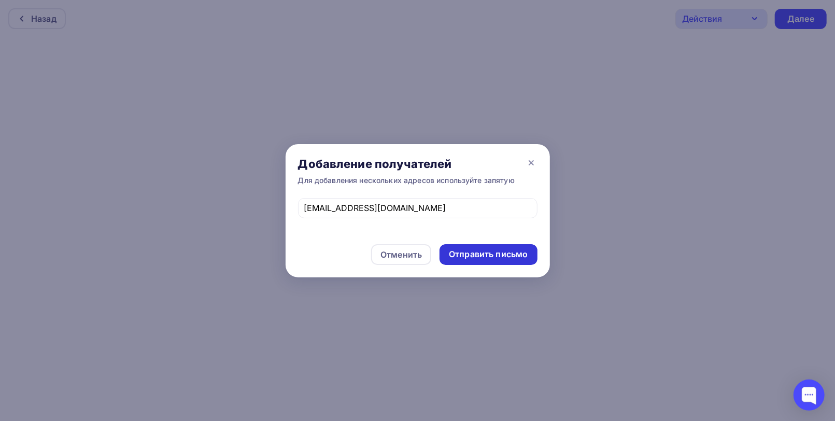
click at [489, 251] on div "Отправить письмо" at bounding box center [488, 254] width 79 height 12
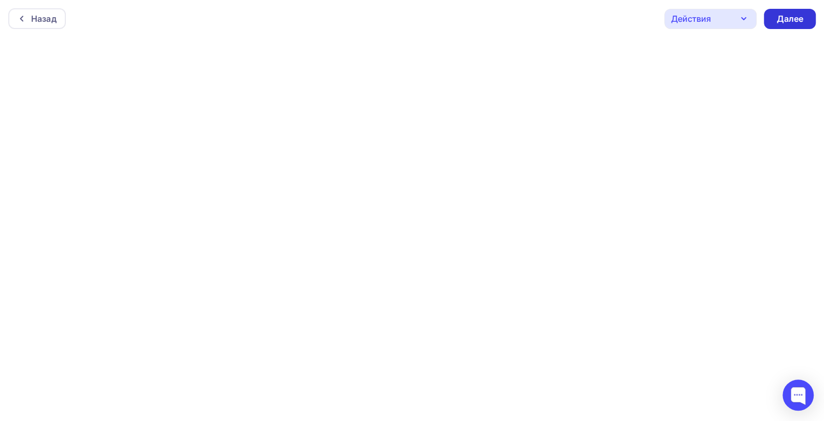
click at [798, 17] on div "Далее" at bounding box center [789, 19] width 27 height 12
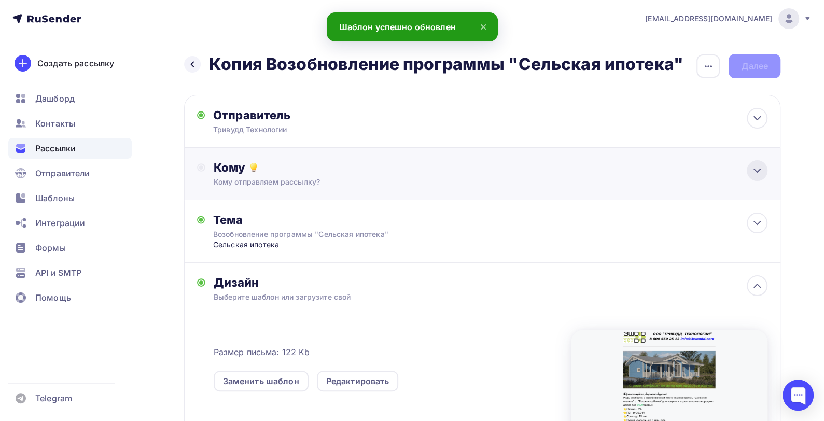
click at [754, 175] on icon at bounding box center [757, 170] width 12 height 12
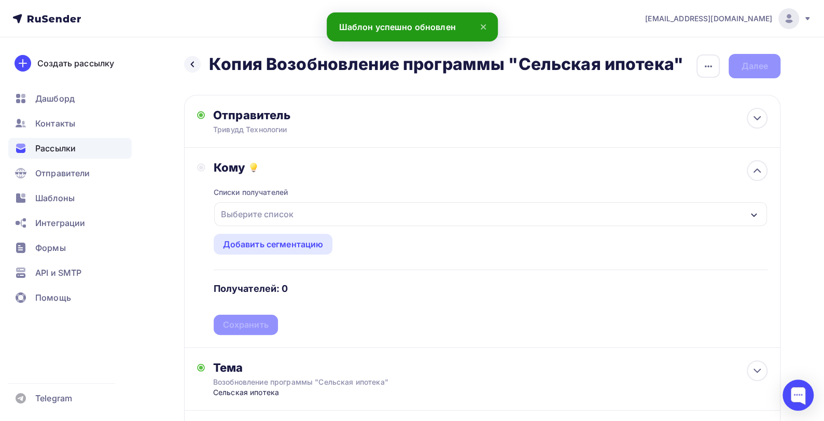
click at [500, 221] on div "Выберите список" at bounding box center [490, 214] width 553 height 24
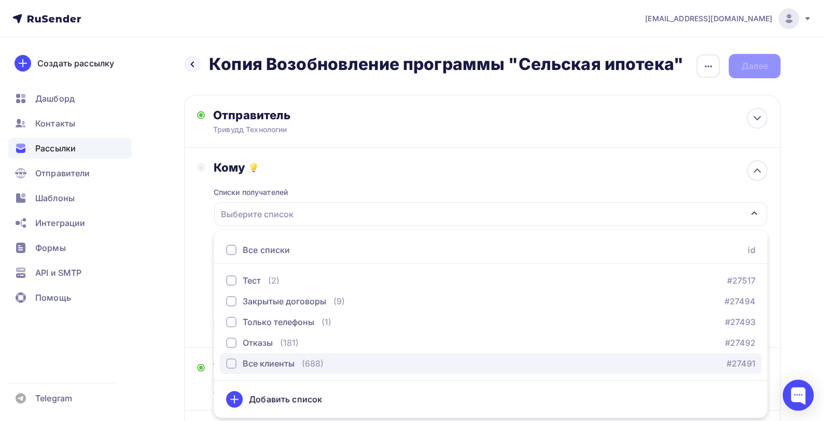
click at [230, 361] on div "button" at bounding box center [231, 363] width 10 height 10
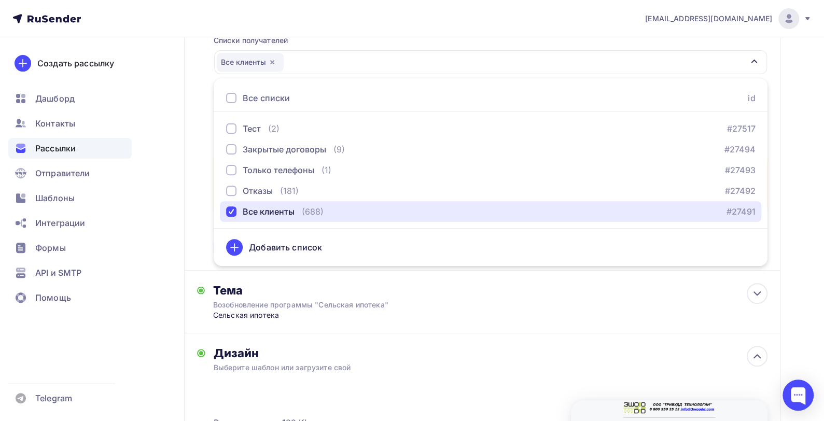
scroll to position [156, 0]
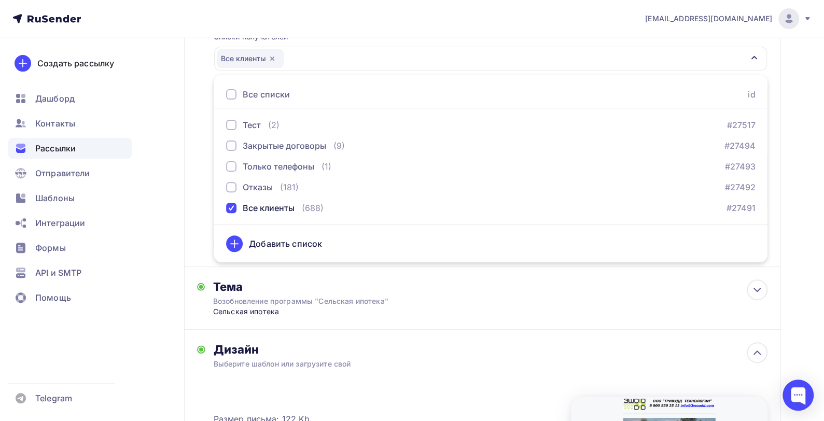
click at [796, 229] on div "Назад Копия Возобновление программы "Сельская ипотека" Копия Возобновление прог…" at bounding box center [412, 280] width 824 height 796
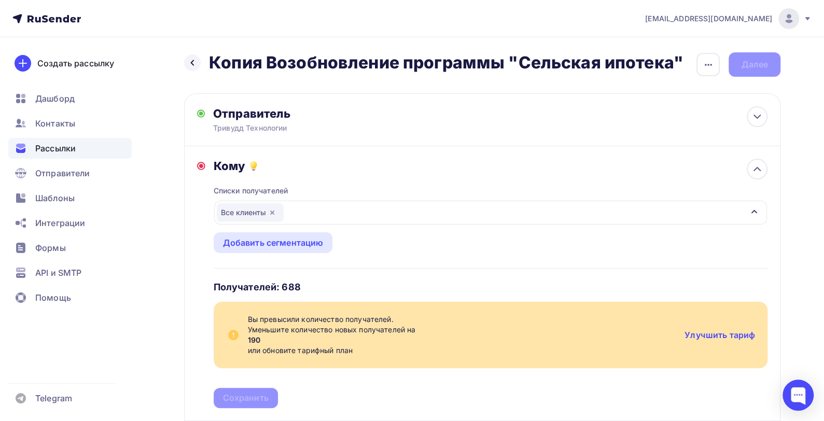
scroll to position [0, 0]
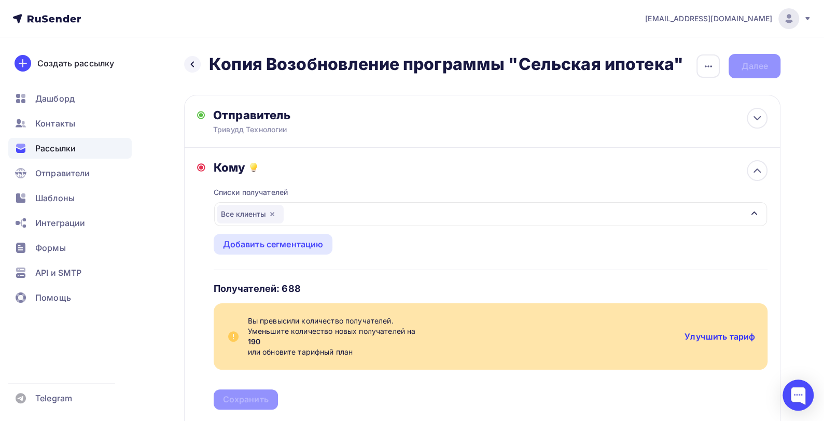
click at [706, 336] on link "Улучшить тариф" at bounding box center [719, 336] width 71 height 10
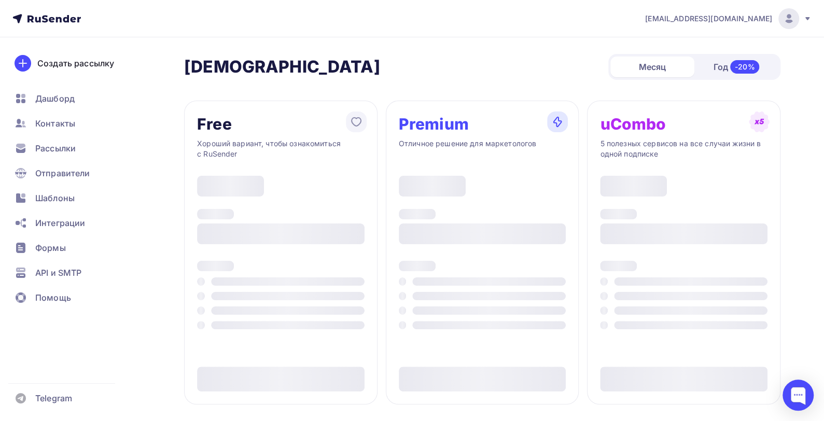
type input "500"
type input "100"
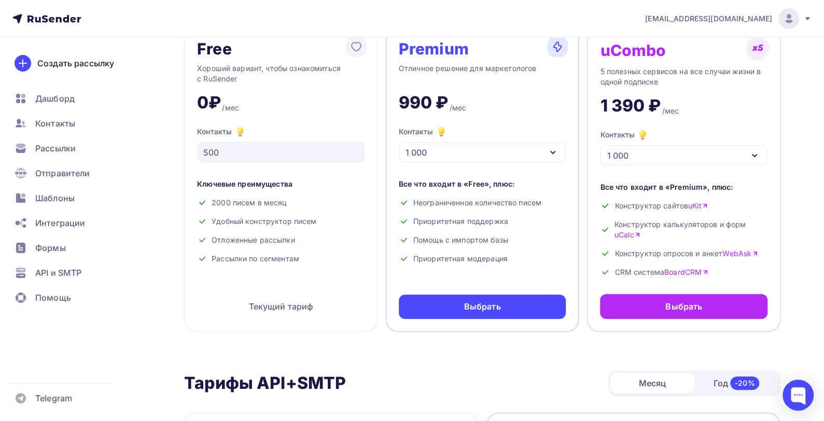
scroll to position [78, 0]
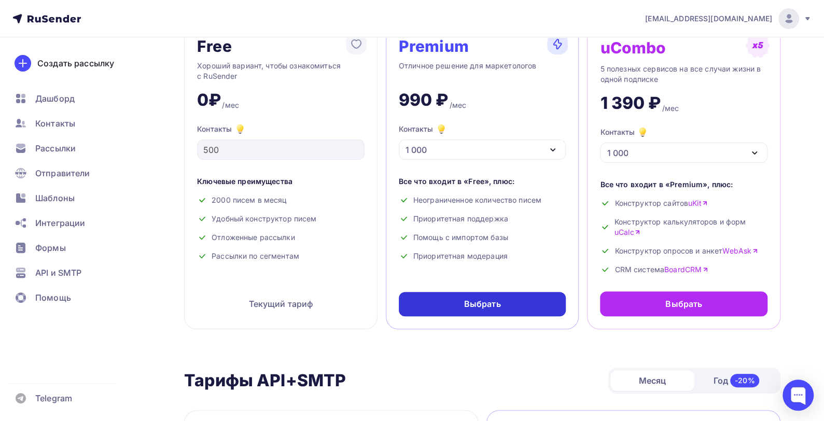
click at [487, 303] on div "Выбрать" at bounding box center [482, 304] width 37 height 12
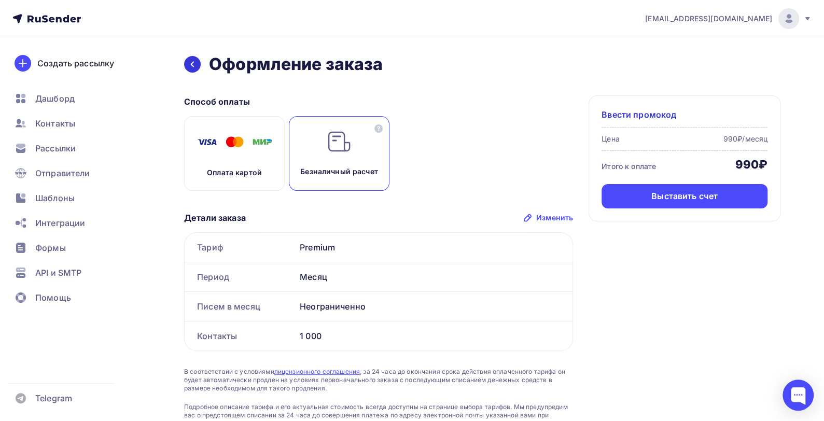
click at [190, 63] on icon at bounding box center [192, 64] width 8 height 8
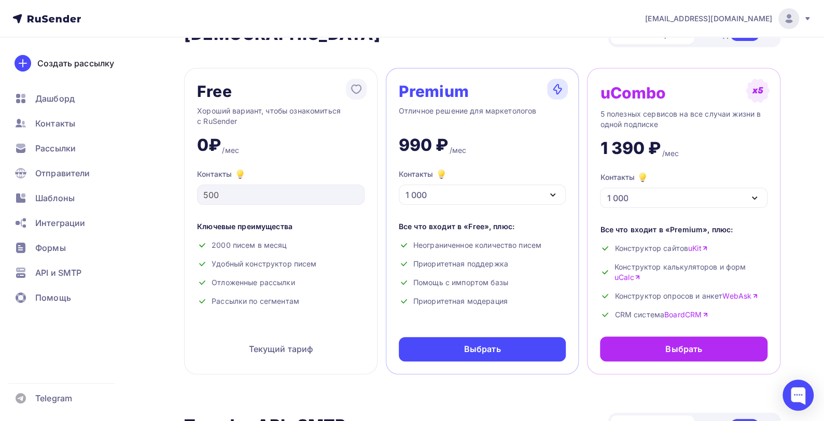
scroll to position [18, 0]
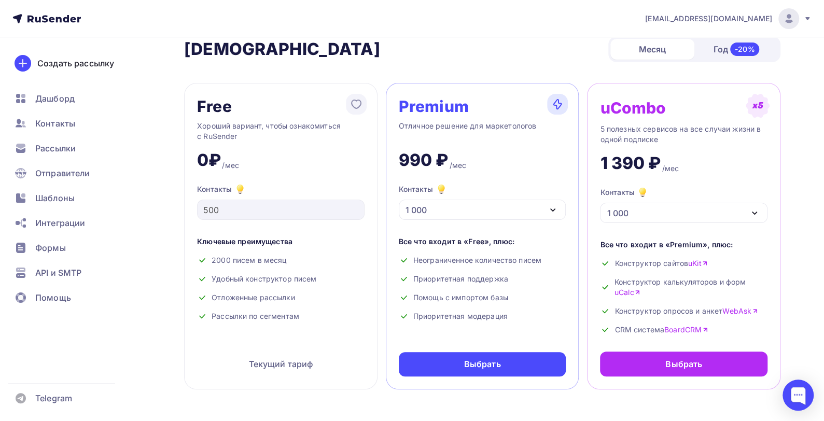
click at [553, 211] on icon "button" at bounding box center [553, 210] width 4 height 2
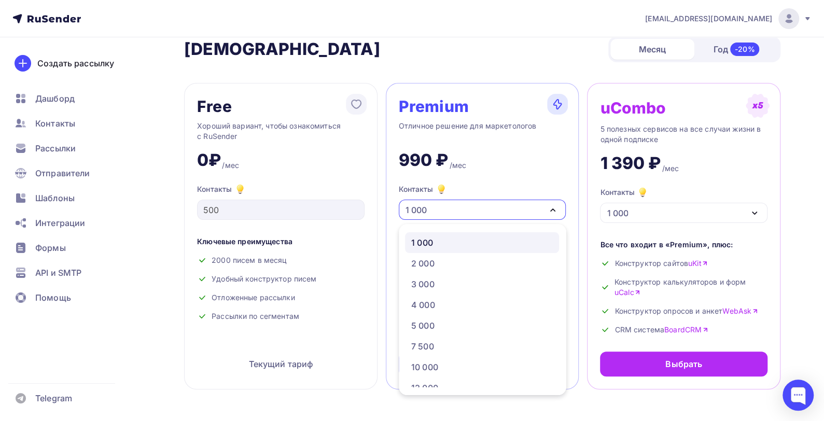
click at [553, 209] on icon "button" at bounding box center [552, 210] width 12 height 12
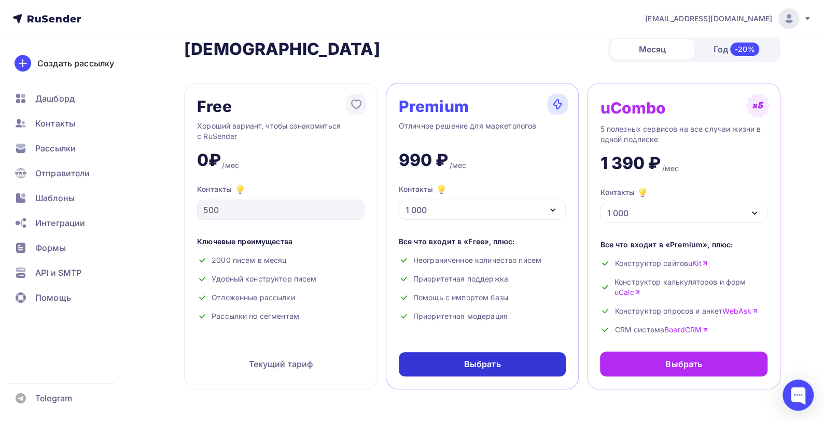
click at [499, 367] on div "Выбрать" at bounding box center [482, 364] width 37 height 12
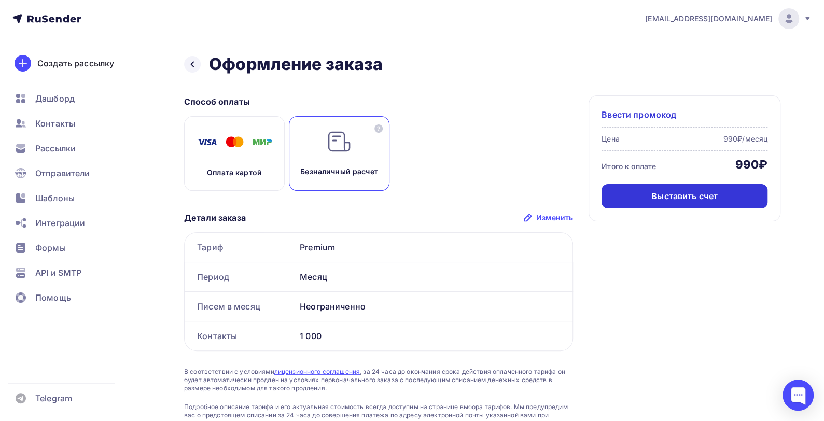
click at [685, 196] on div "Выставить счет" at bounding box center [684, 196] width 66 height 12
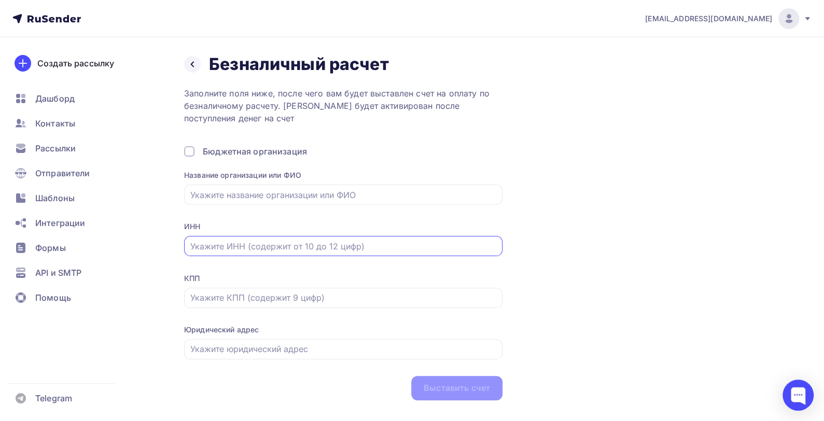
click at [231, 247] on input "text" at bounding box center [343, 246] width 306 height 12
type input "7804623576"
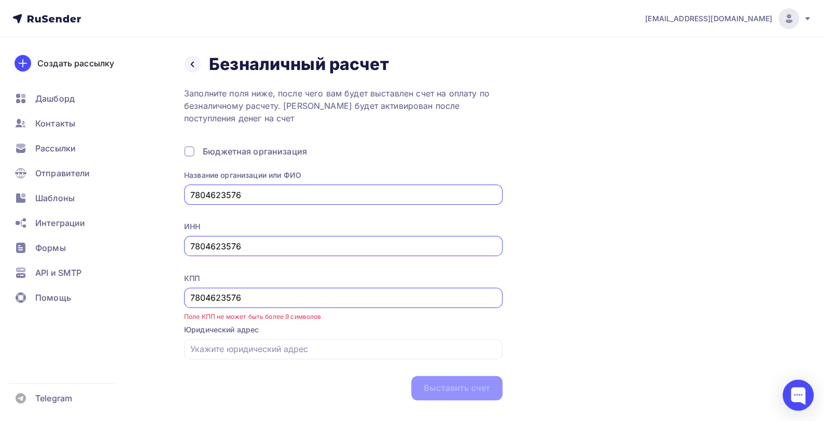
click at [653, 207] on div "Назад Безналичный расчет Безналичный расчет Заполните поля ниже, после чего вам…" at bounding box center [482, 227] width 596 height 346
click at [330, 194] on input "7804623576" at bounding box center [343, 195] width 306 height 12
type input "ООО «Тривудд Технологии»"
click at [340, 302] on input "7804623576" at bounding box center [343, 297] width 306 height 12
type input "784301001"
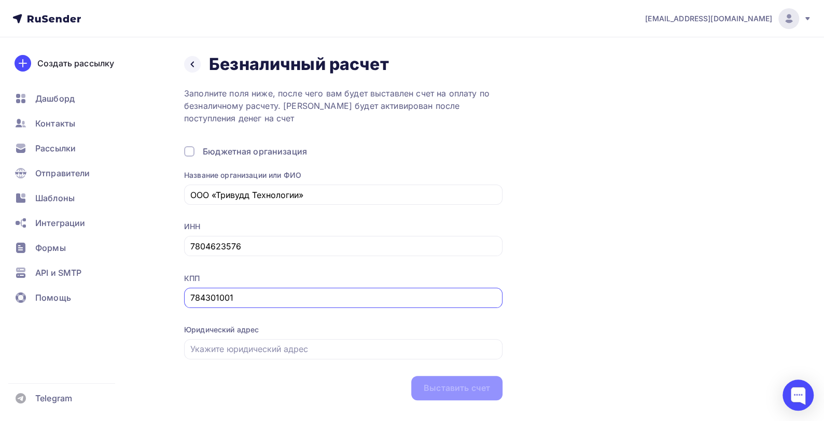
click at [564, 294] on div "Назад Безналичный расчет Безналичный расчет Заполните поля ниже, после чего вам…" at bounding box center [482, 227] width 596 height 346
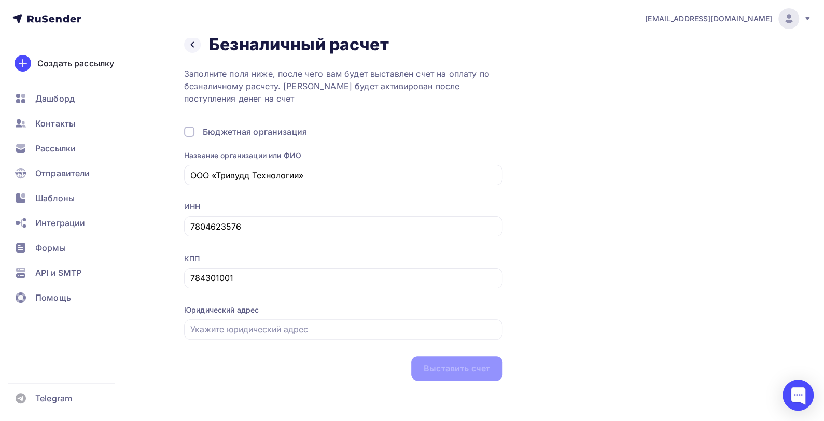
scroll to position [22, 0]
click at [302, 325] on input "text" at bounding box center [343, 328] width 306 height 12
paste input "[STREET_ADDRESS]"
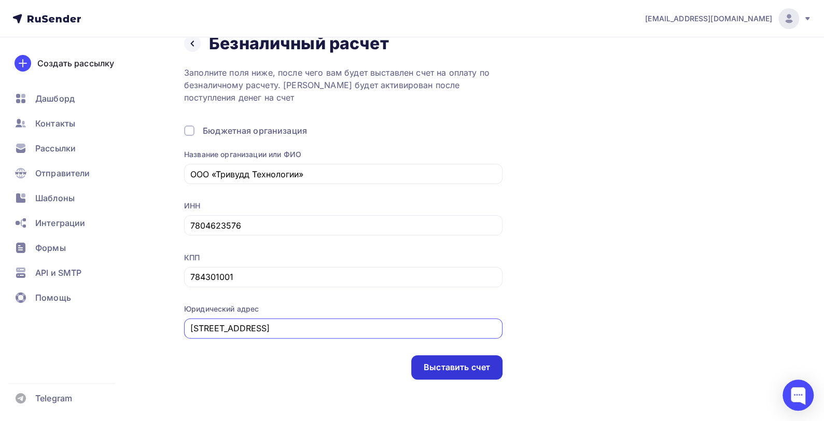
type input "[STREET_ADDRESS]"
click at [466, 367] on div "Выставить счет" at bounding box center [457, 367] width 66 height 12
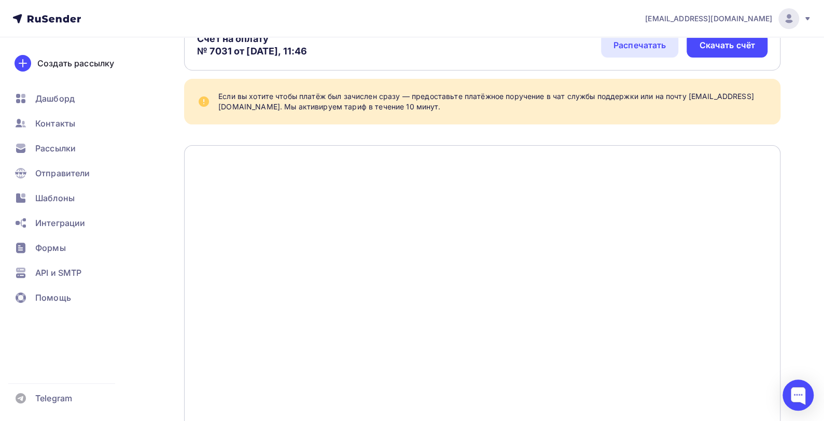
scroll to position [78, 0]
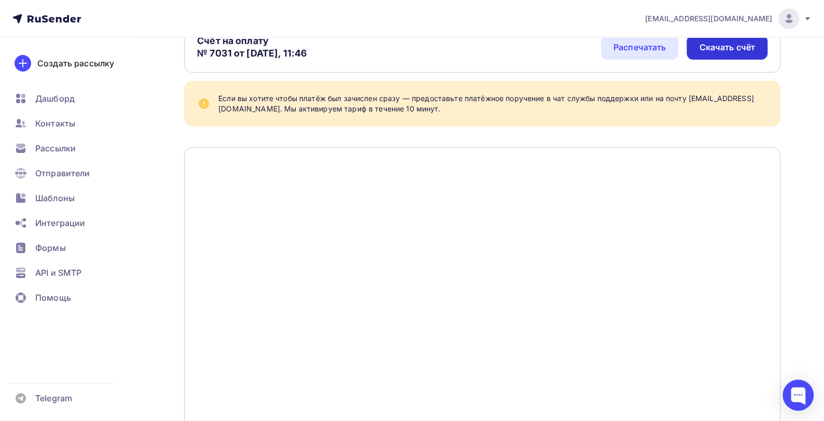
click at [705, 49] on div "Скачать счёт" at bounding box center [727, 47] width 56 height 12
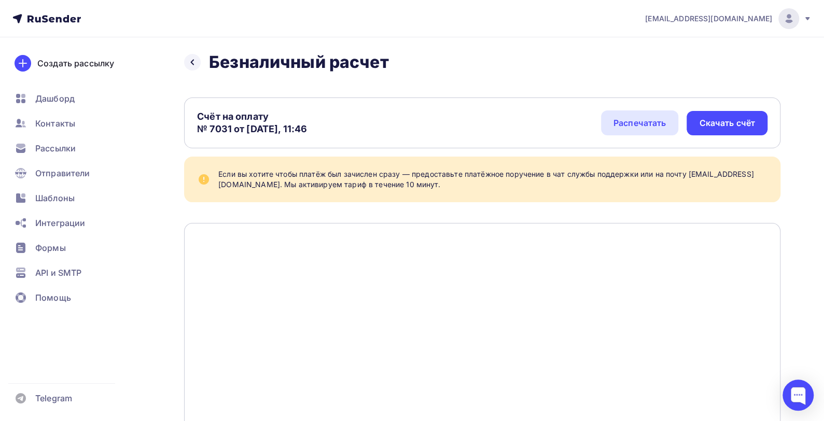
scroll to position [0, 0]
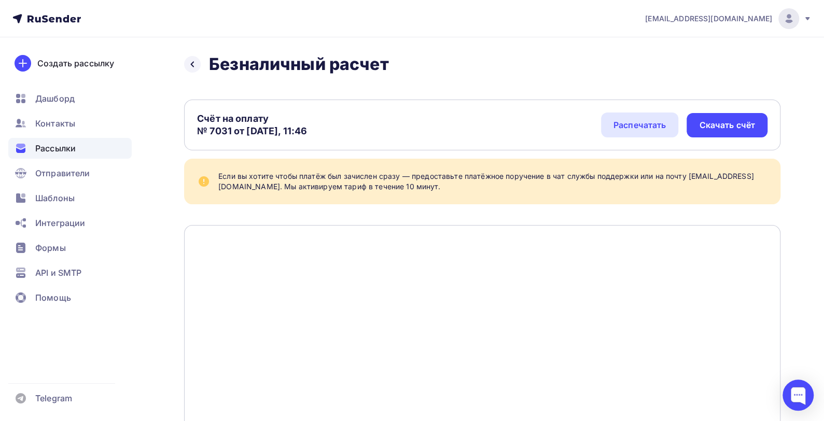
click at [52, 144] on span "Рассылки" at bounding box center [55, 148] width 40 height 12
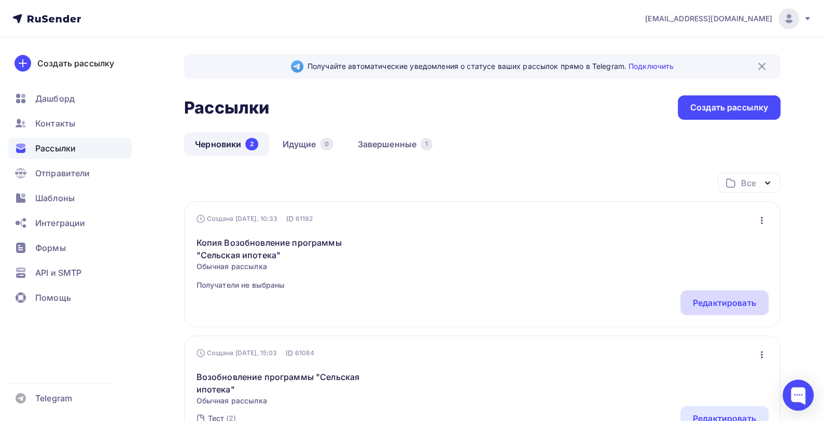
click at [700, 303] on div "Редактировать" at bounding box center [724, 303] width 63 height 12
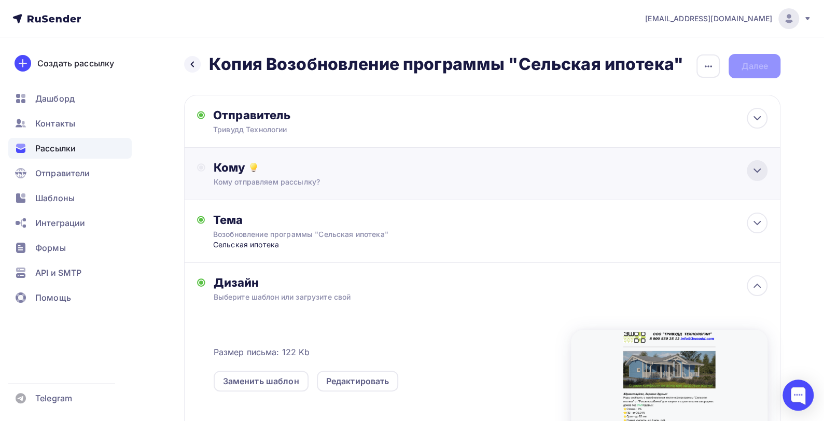
click at [759, 172] on icon at bounding box center [757, 170] width 12 height 12
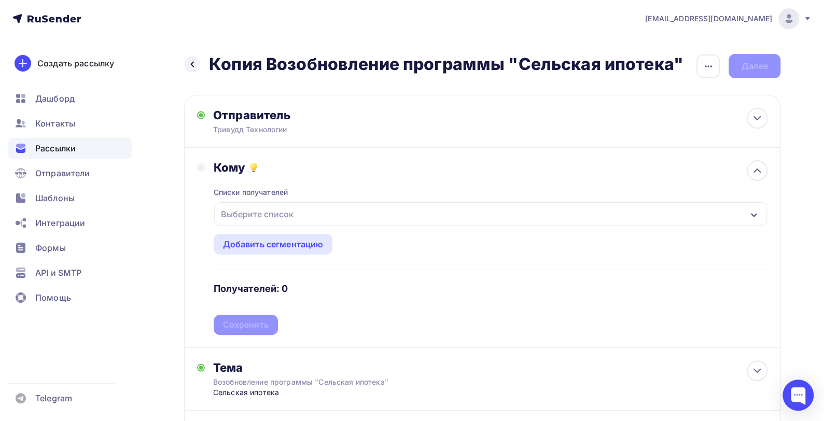
click at [379, 215] on div "Выберите список" at bounding box center [490, 214] width 553 height 24
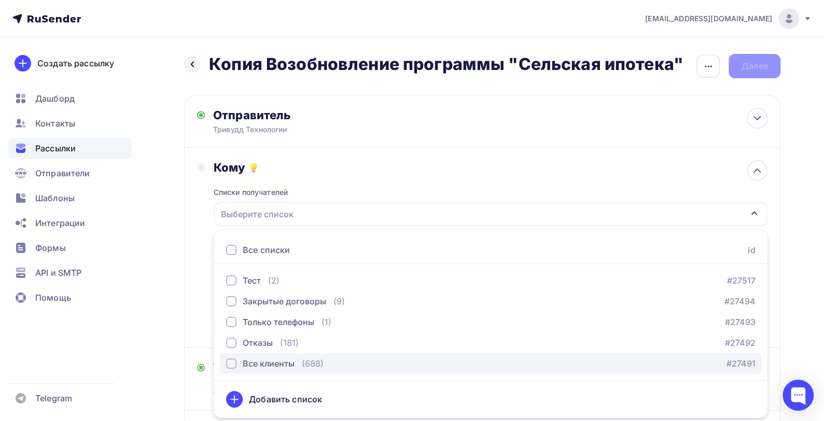
click at [229, 363] on div "button" at bounding box center [231, 363] width 10 height 10
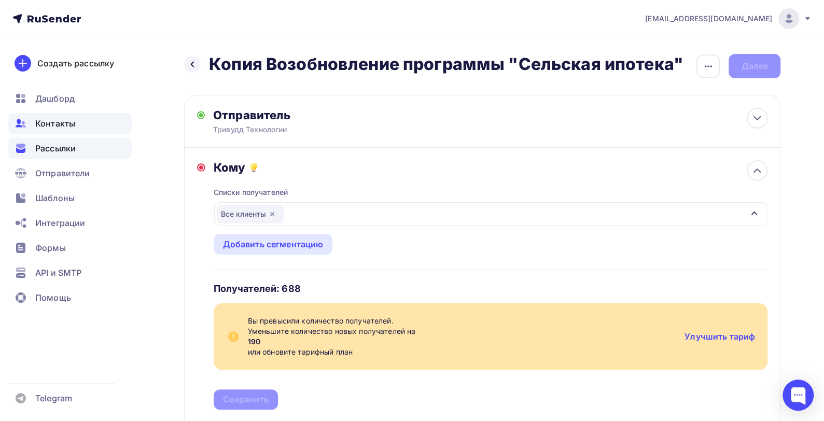
click at [52, 123] on span "Контакты" at bounding box center [55, 123] width 40 height 12
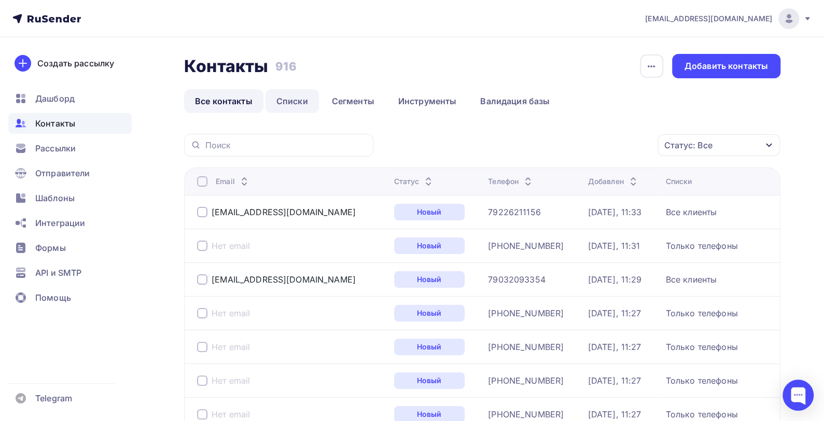
click at [305, 100] on link "Списки" at bounding box center [291, 101] width 53 height 24
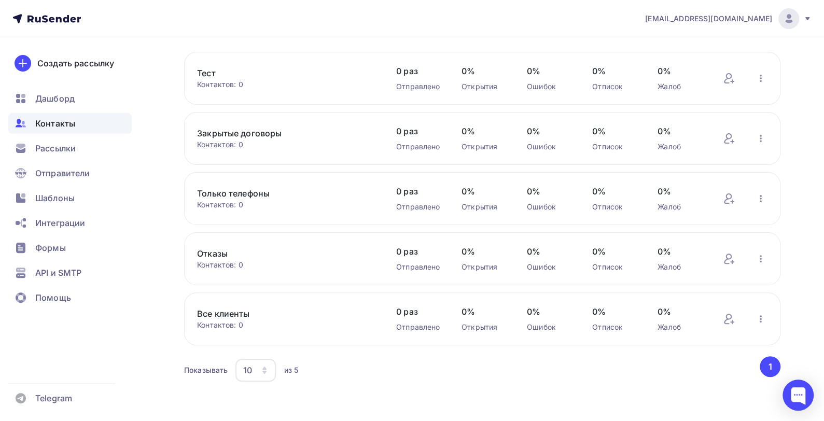
scroll to position [83, 0]
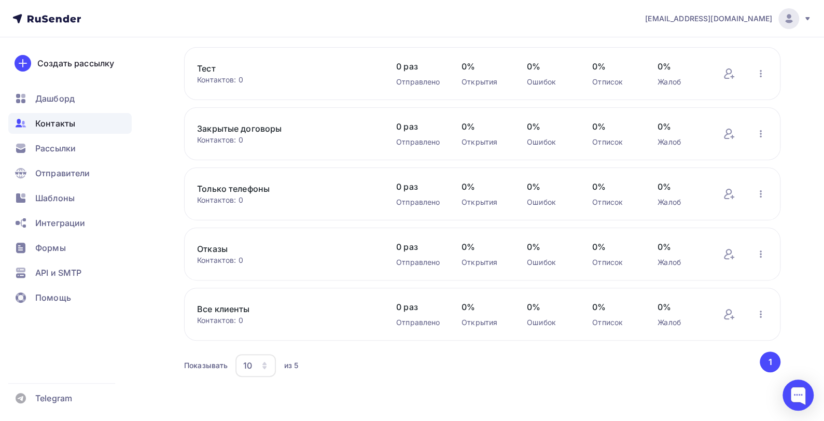
click at [217, 310] on link "Все клиенты" at bounding box center [285, 309] width 176 height 12
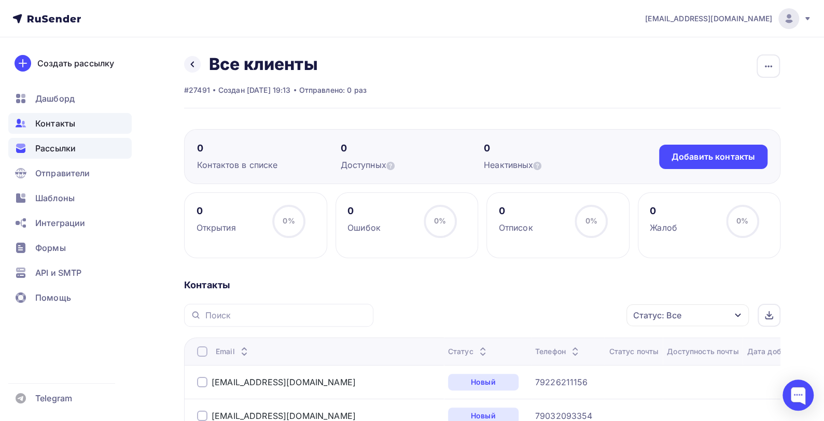
click at [52, 147] on span "Рассылки" at bounding box center [55, 148] width 40 height 12
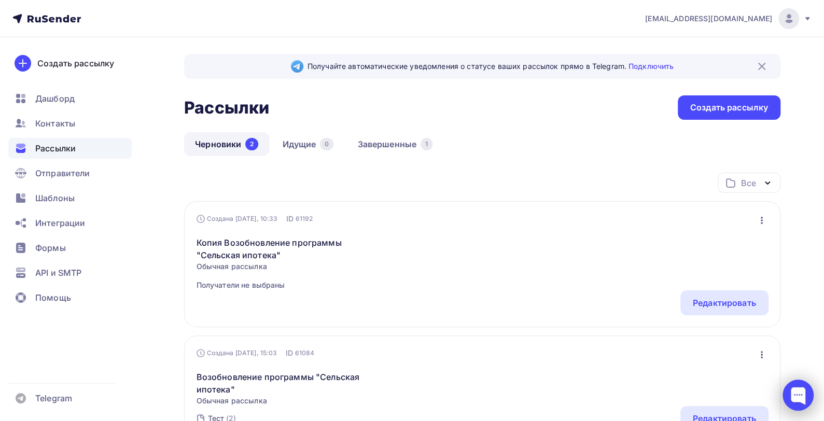
click at [793, 392] on div at bounding box center [797, 394] width 31 height 31
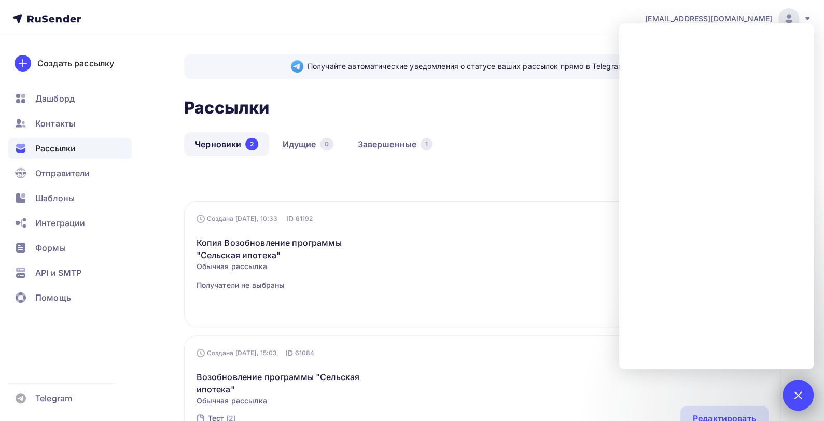
click at [801, 392] on div at bounding box center [798, 395] width 14 height 14
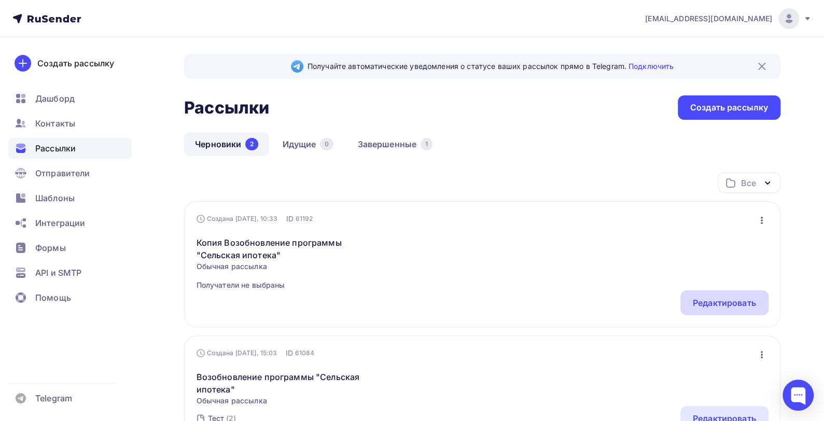
click at [726, 302] on div "Редактировать" at bounding box center [724, 303] width 63 height 12
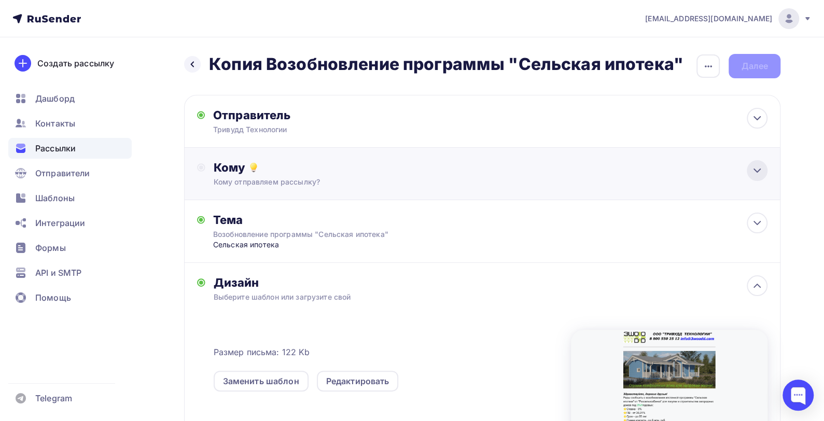
click at [754, 167] on icon at bounding box center [757, 170] width 12 height 12
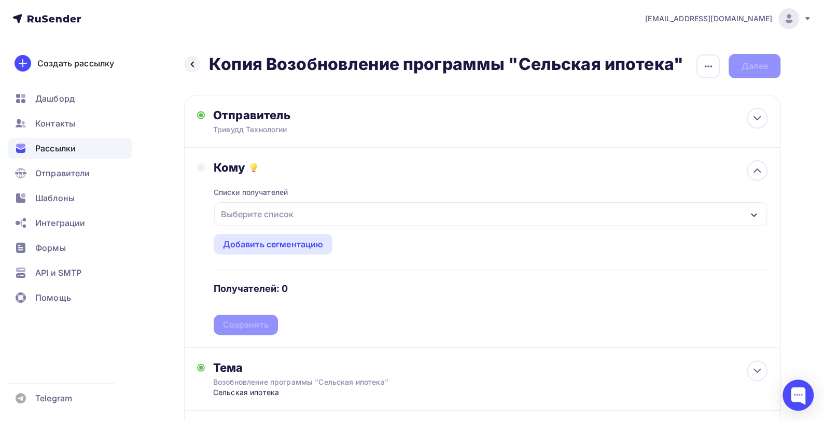
click at [455, 217] on div "Выберите список" at bounding box center [490, 214] width 553 height 24
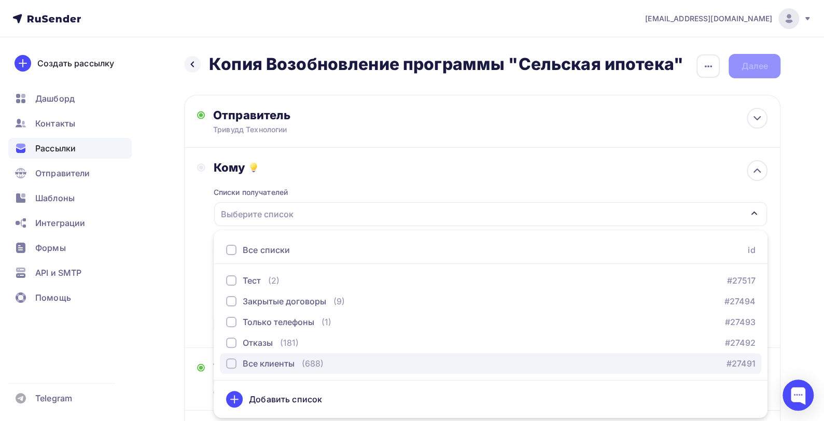
click at [230, 365] on div "button" at bounding box center [231, 363] width 10 height 10
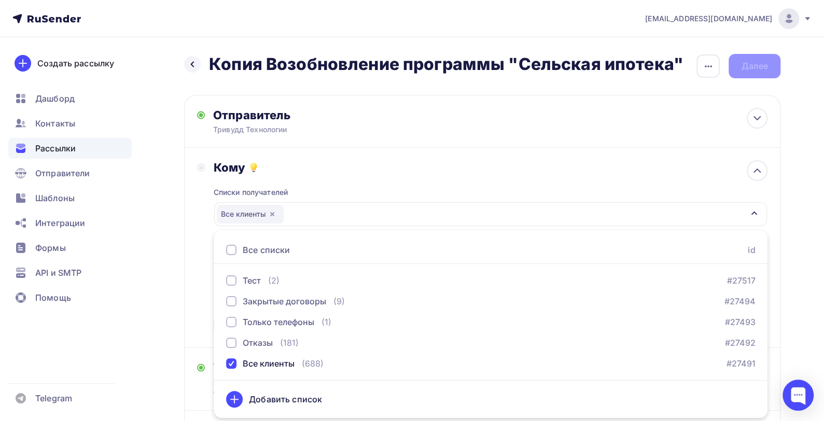
drag, startPoint x: 797, startPoint y: 261, endPoint x: 801, endPoint y: 257, distance: 5.5
click at [799, 258] on div "Назад Копия Возобновление программы "Сельская ипотека" Копия Возобновление прог…" at bounding box center [412, 398] width 824 height 722
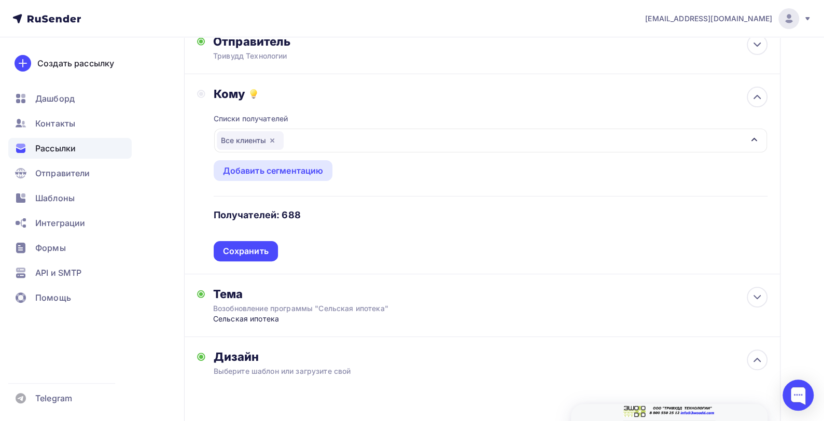
scroll to position [78, 0]
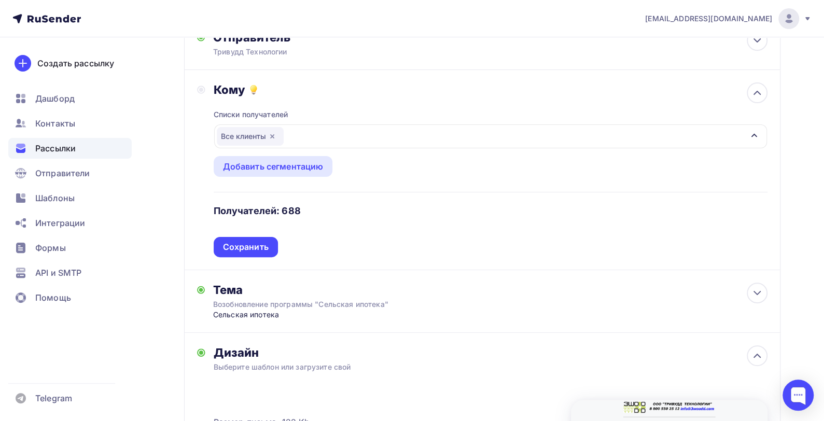
click at [248, 247] on div "Сохранить" at bounding box center [246, 247] width 46 height 12
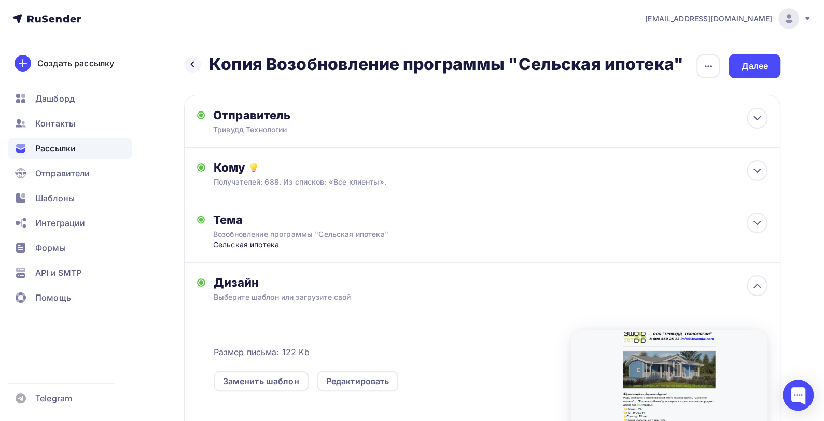
scroll to position [0, 0]
click at [765, 64] on div "Далее" at bounding box center [754, 66] width 27 height 12
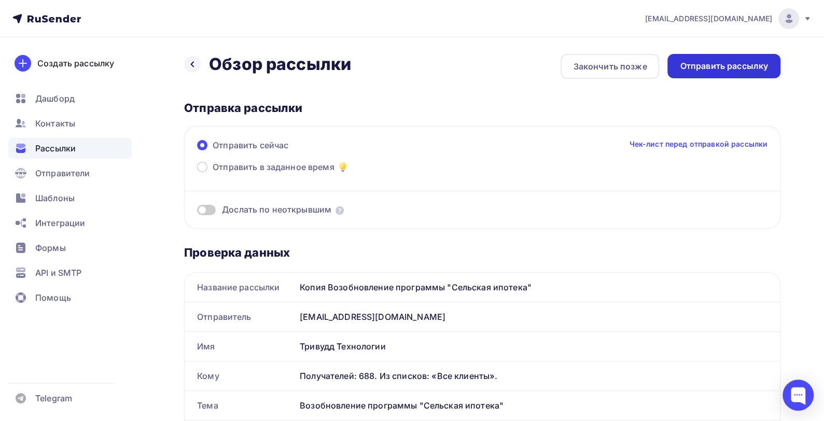
click at [698, 63] on div "Отправить рассылку" at bounding box center [724, 66] width 88 height 12
